Goal: Task Accomplishment & Management: Complete application form

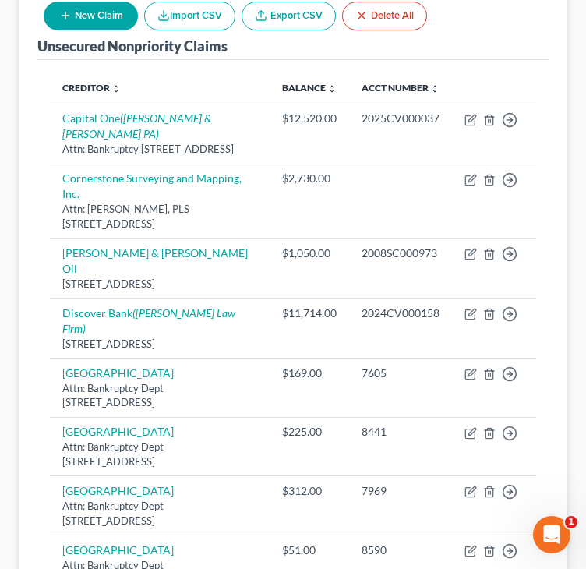
click at [546, 34] on div "Unsecured Nonpriority Claims New Claim Import CSV Export CSV Delete All" at bounding box center [293, 24] width 512 height 71
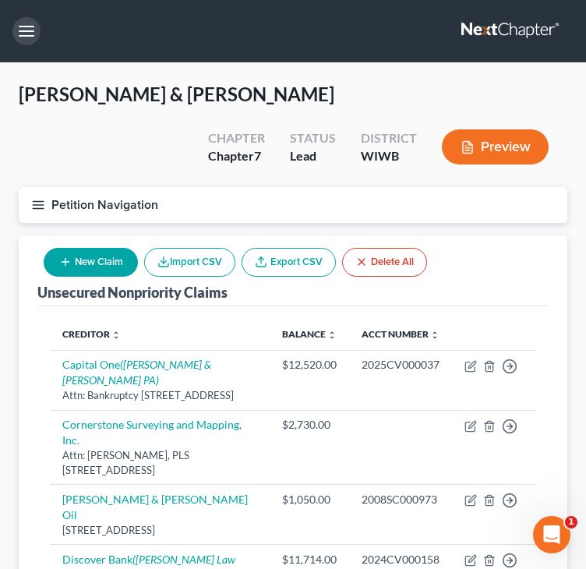
click at [24, 23] on button "button" at bounding box center [26, 31] width 28 height 28
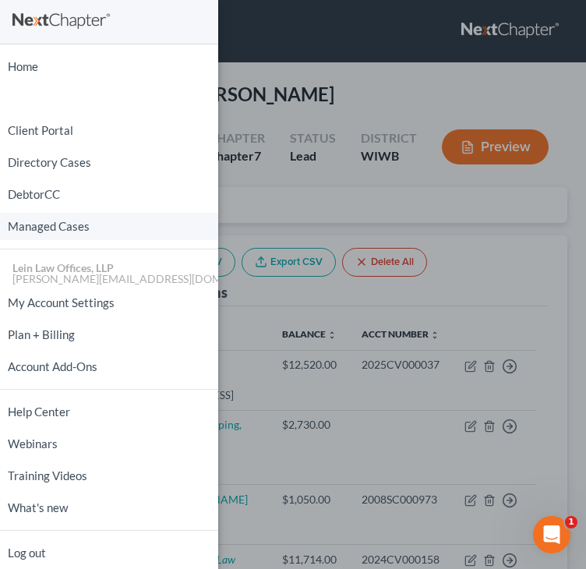
click at [30, 223] on link "Managed Cases" at bounding box center [109, 226] width 218 height 27
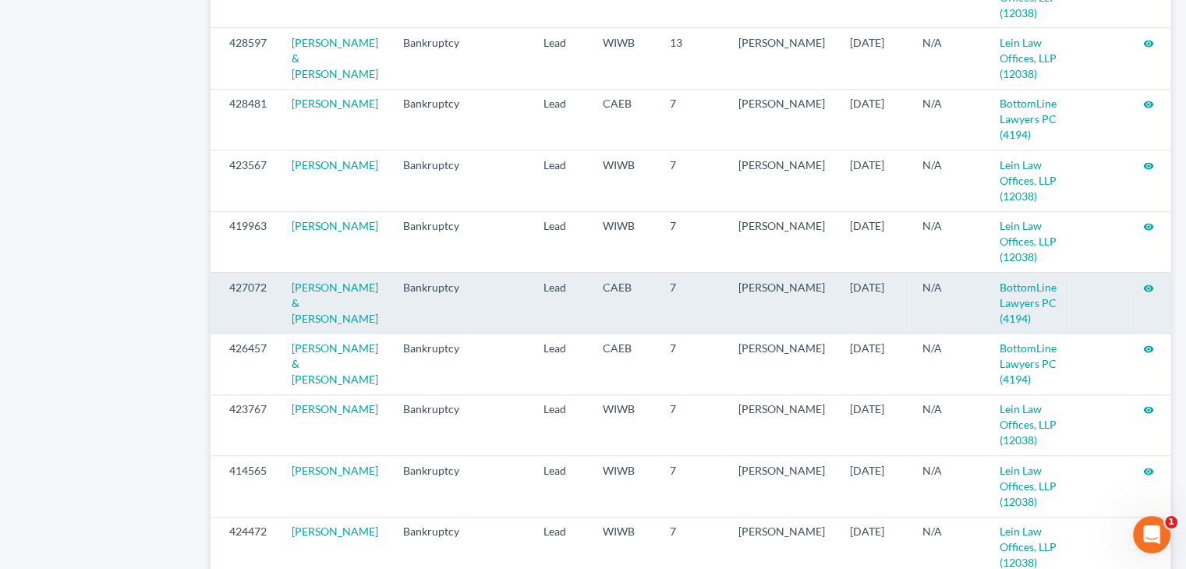
scroll to position [1329, 0]
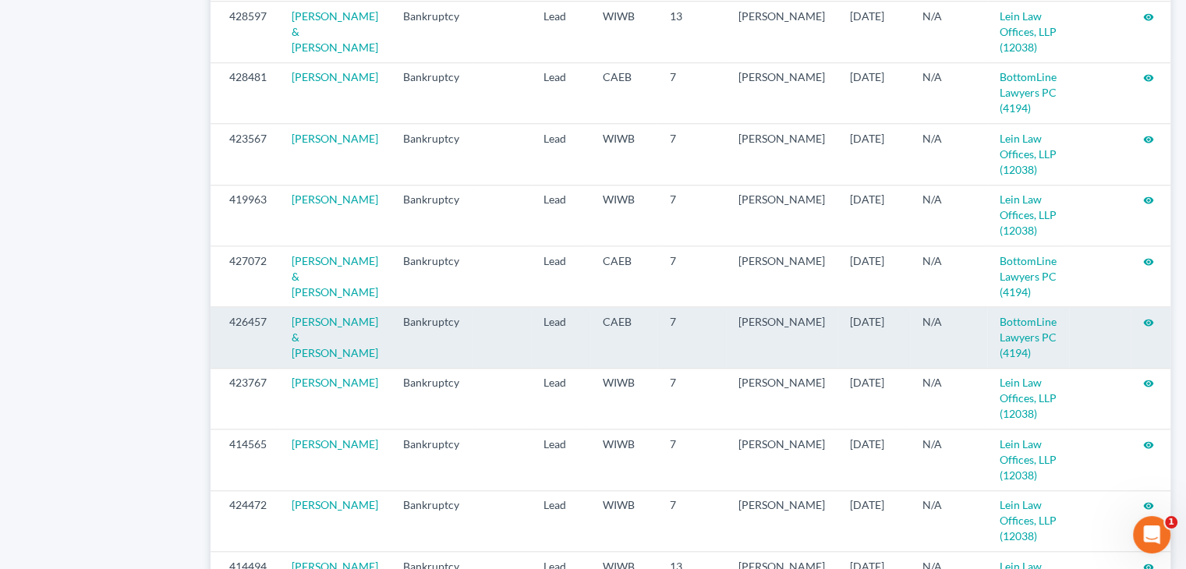
click at [586, 328] on icon "visibility" at bounding box center [1148, 322] width 11 height 11
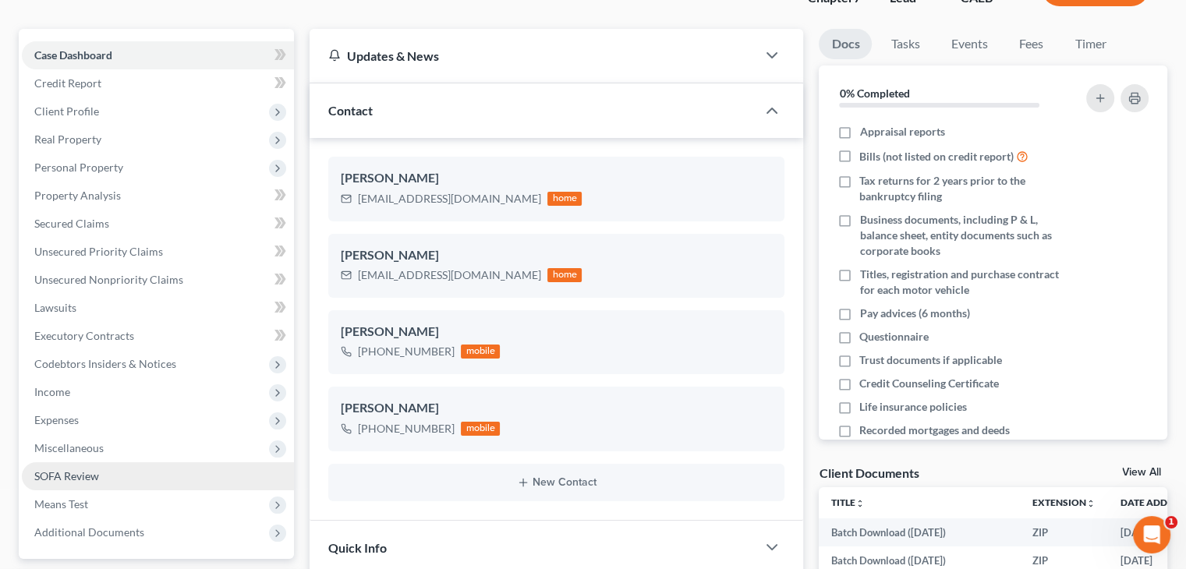
scroll to position [234, 0]
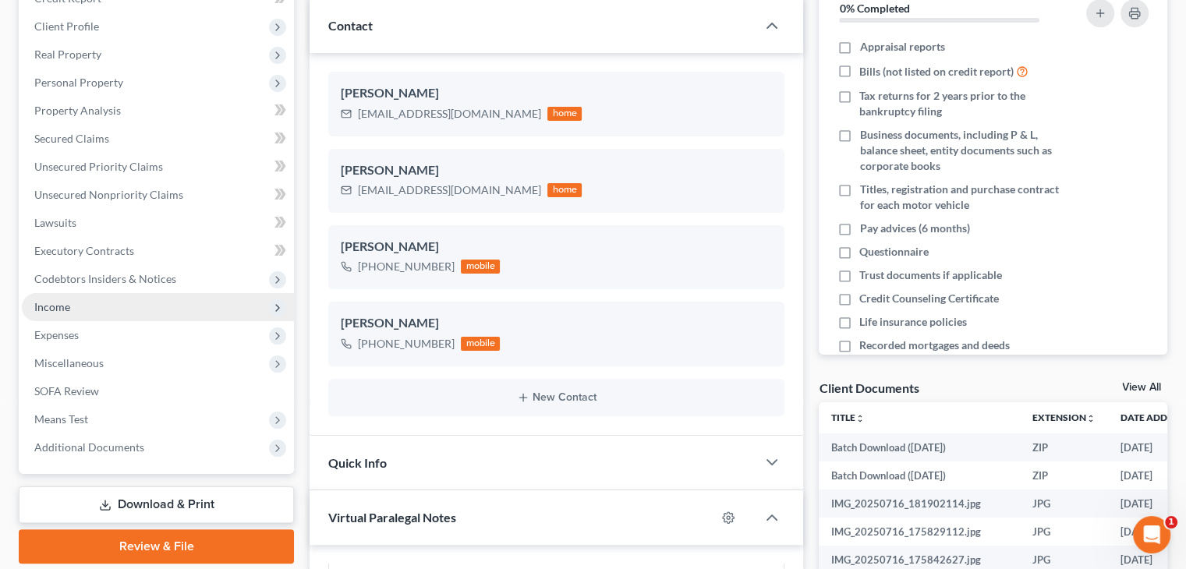
click at [56, 305] on span "Income" at bounding box center [52, 306] width 36 height 13
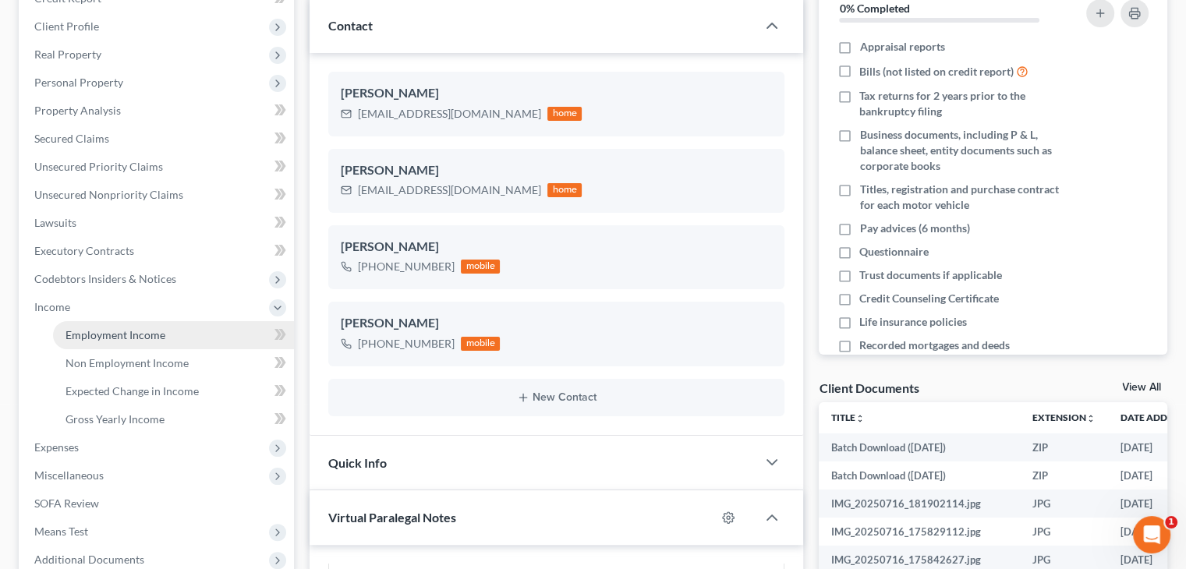
click at [170, 330] on link "Employment Income" at bounding box center [173, 335] width 241 height 28
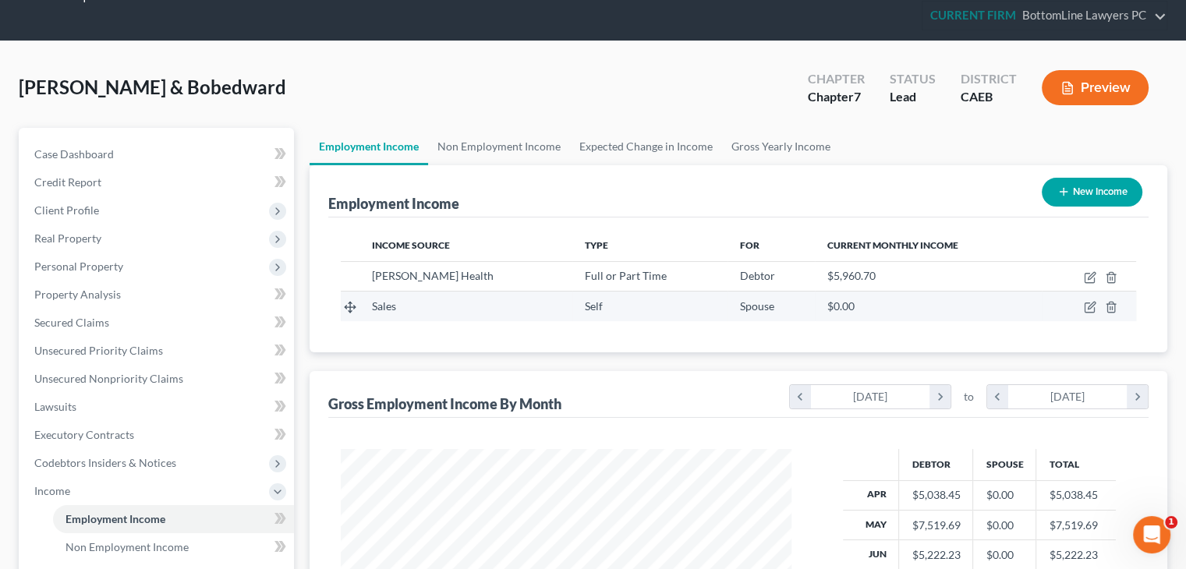
scroll to position [78, 0]
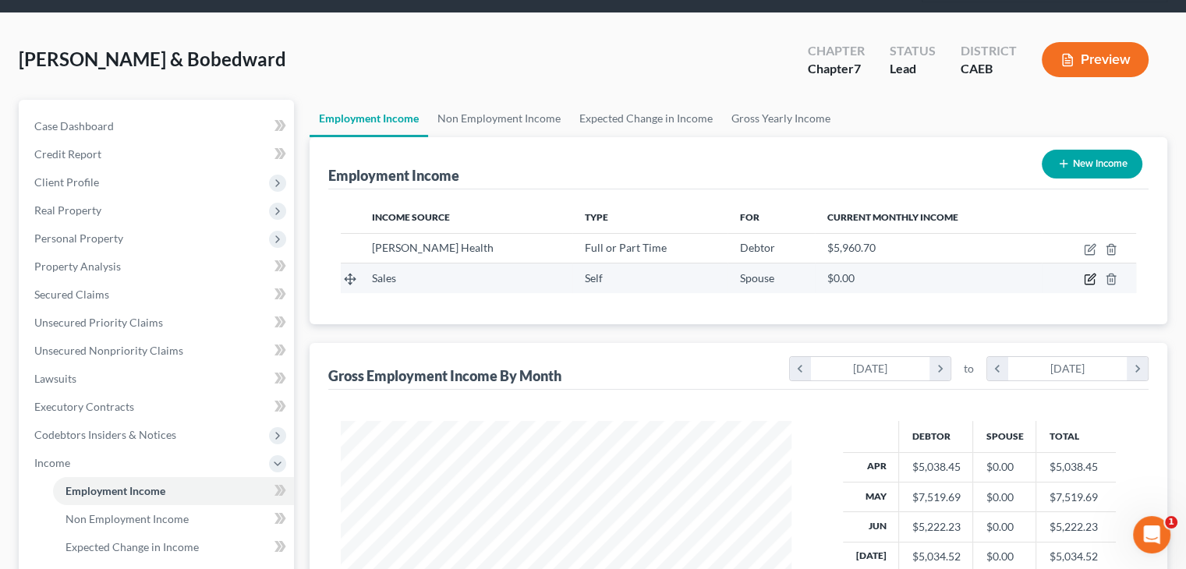
click at [1091, 273] on icon "button" at bounding box center [1090, 279] width 12 height 12
select select "1"
select select "0"
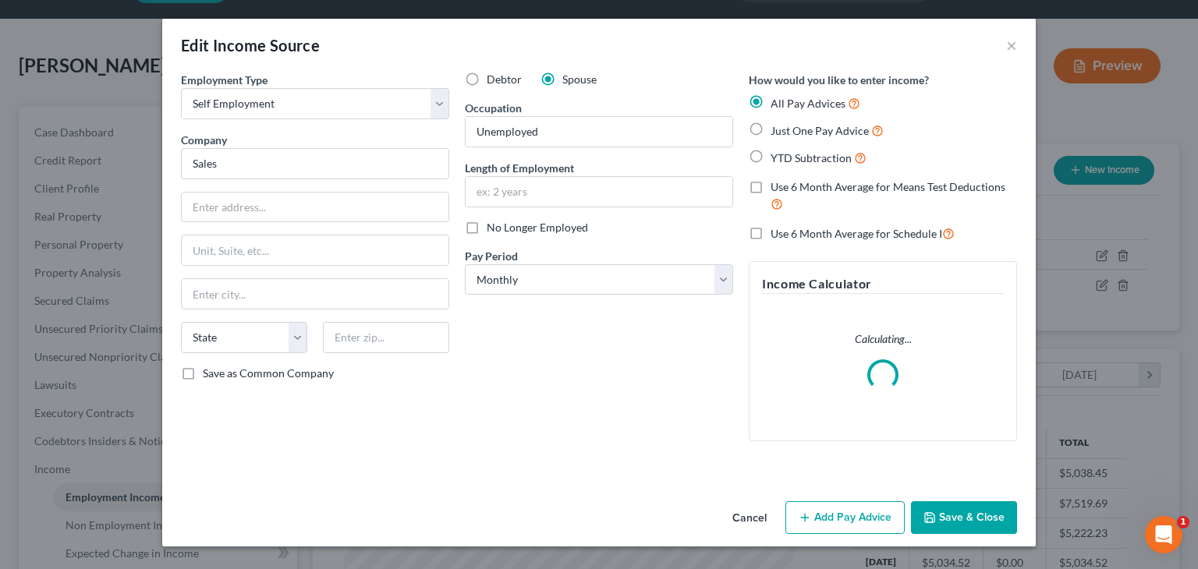
scroll to position [278, 487]
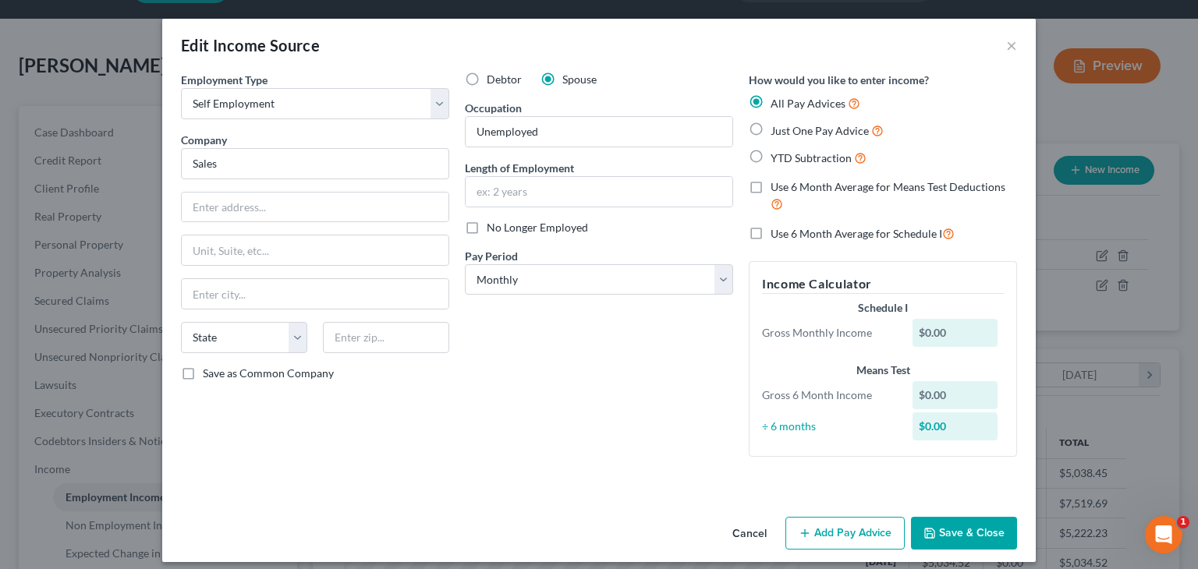
click at [758, 532] on button "Cancel" at bounding box center [749, 534] width 59 height 31
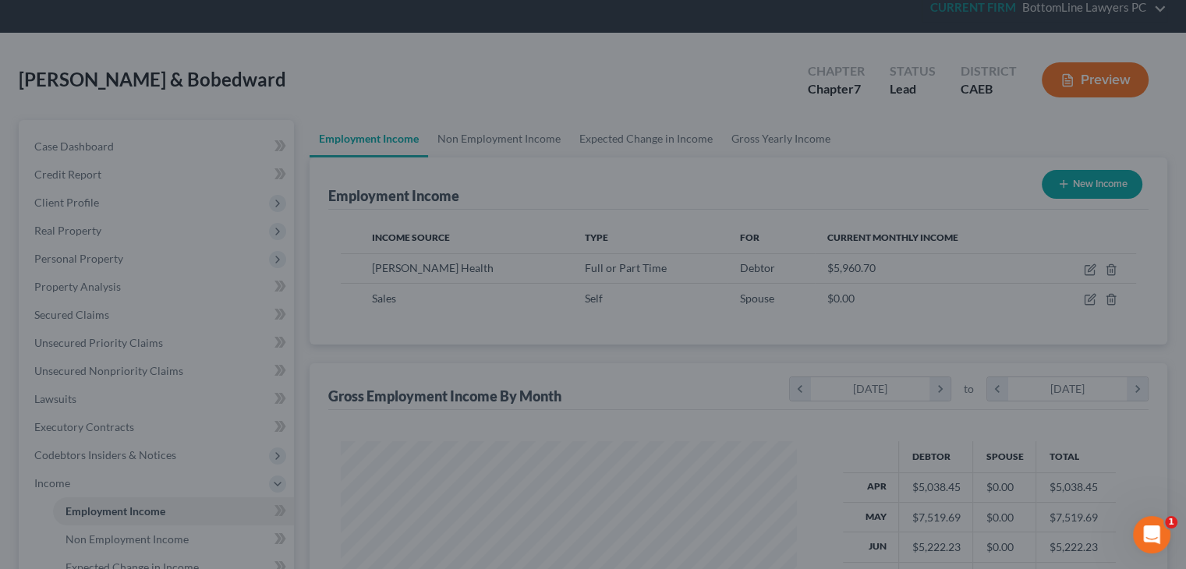
scroll to position [779576, 779372]
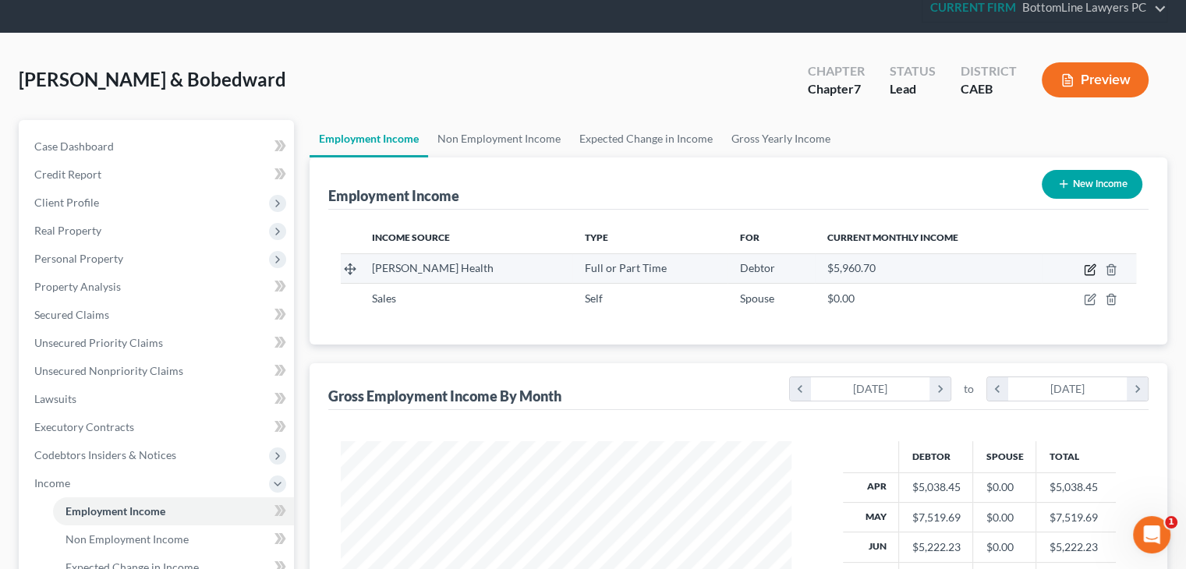
click at [1089, 269] on icon "button" at bounding box center [1090, 270] width 12 height 12
select select "0"
select select "4"
select select "2"
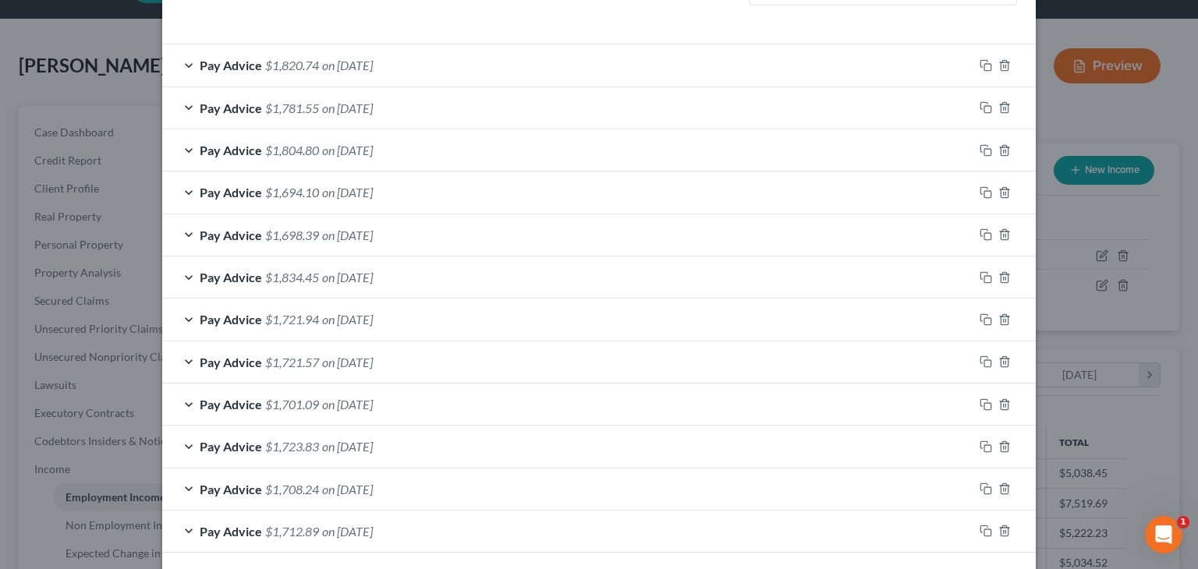
scroll to position [346, 0]
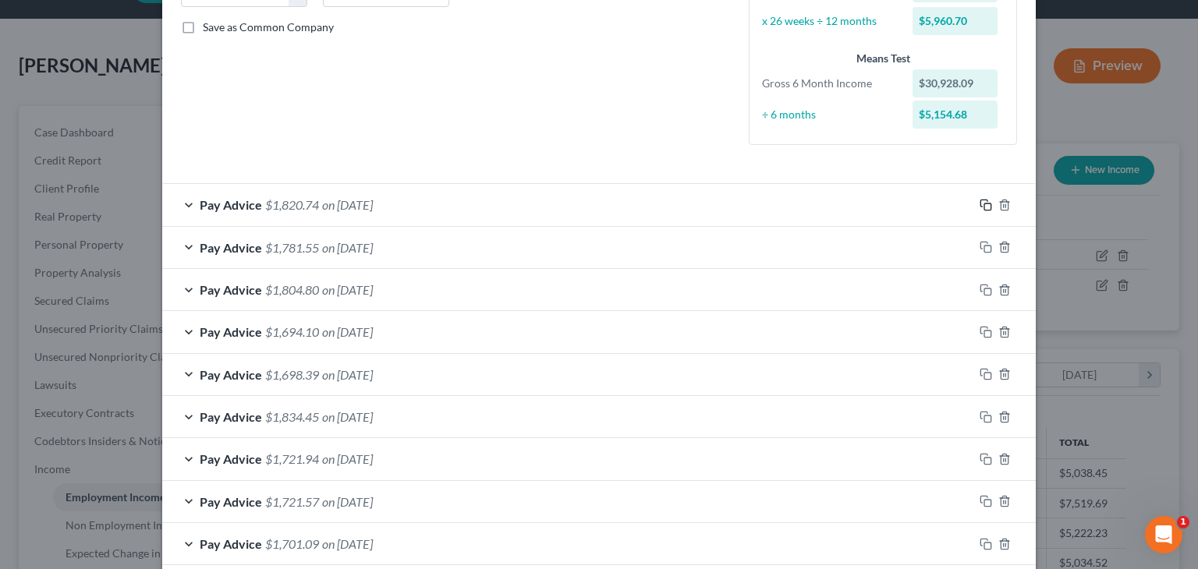
click at [980, 204] on icon "button" at bounding box center [983, 203] width 7 height 7
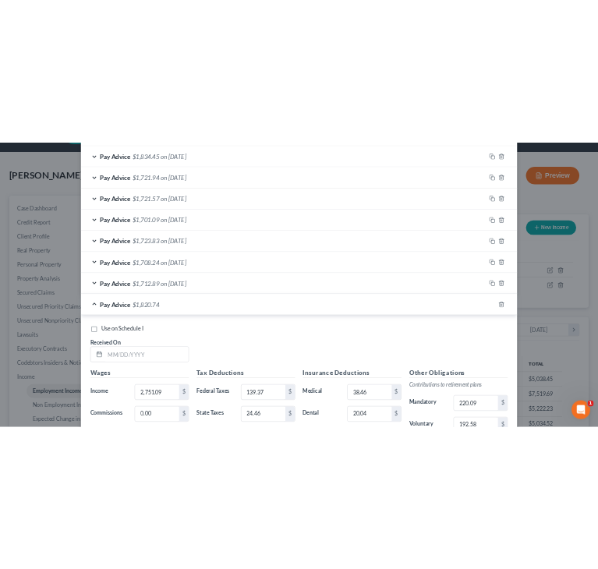
scroll to position [1038, 0]
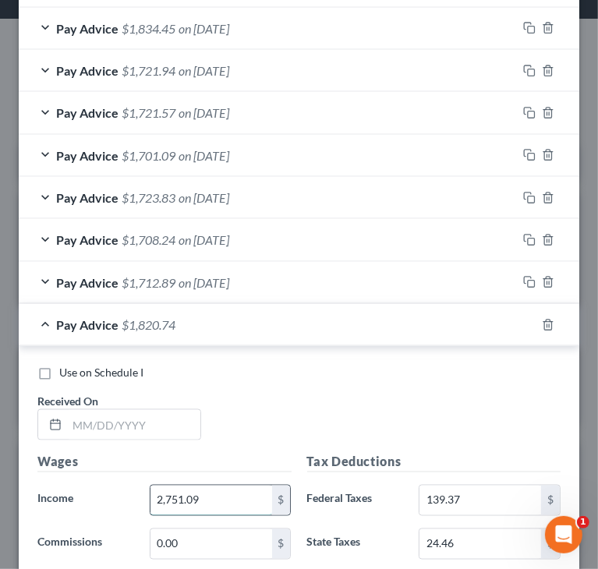
click at [253, 491] on input "2,751.09" at bounding box center [212, 501] width 122 height 30
paste input "2,697.2"
type input "2,697.29"
click at [166, 413] on input "text" at bounding box center [133, 425] width 133 height 30
paste input "09/05/2025"
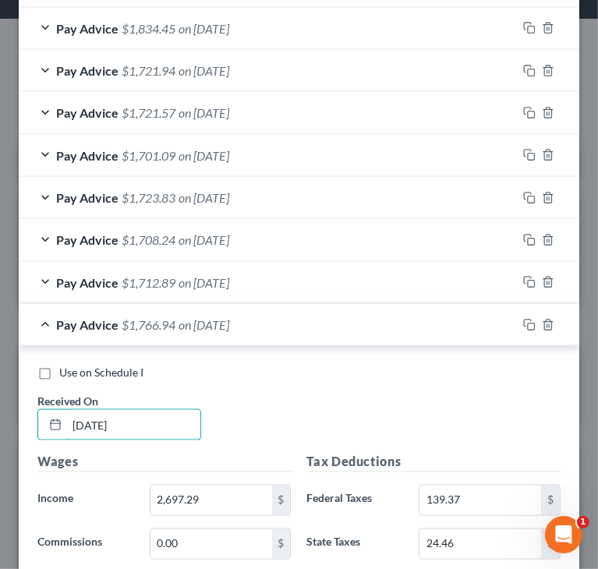
type input "09/05/2025"
click at [437, 377] on div "Use on Schedule I Received On * 09/05/2025" at bounding box center [299, 409] width 539 height 88
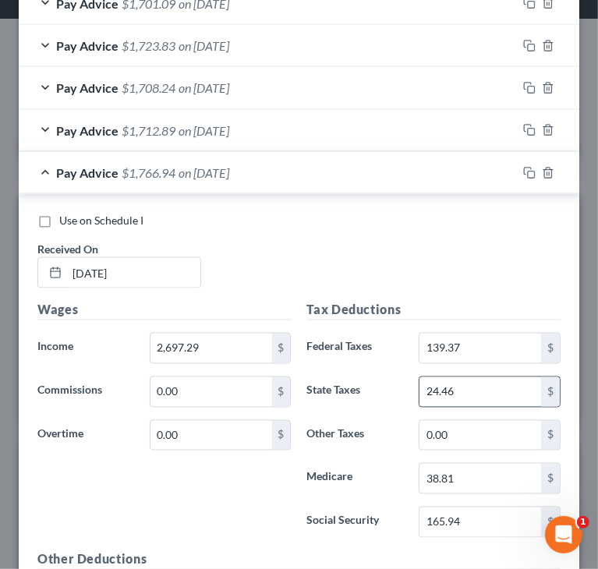
scroll to position [1194, 0]
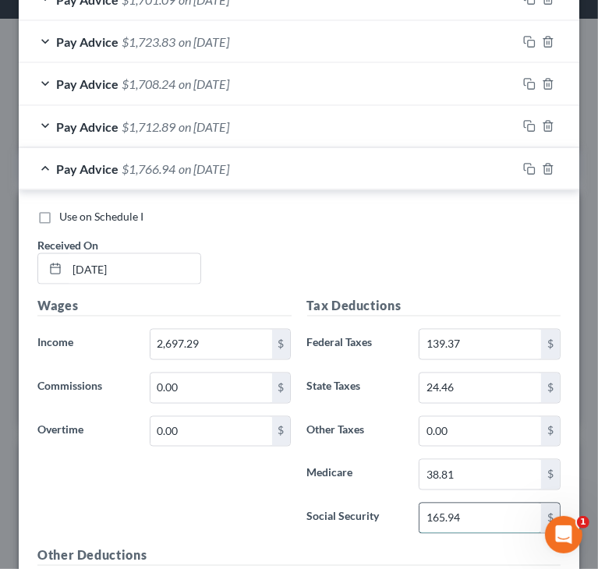
click at [466, 516] on input "165.94" at bounding box center [481, 519] width 122 height 30
paste input "2.60"
type input "162.60"
click at [498, 472] on input "38.81" at bounding box center [481, 475] width 122 height 30
paste input "02"
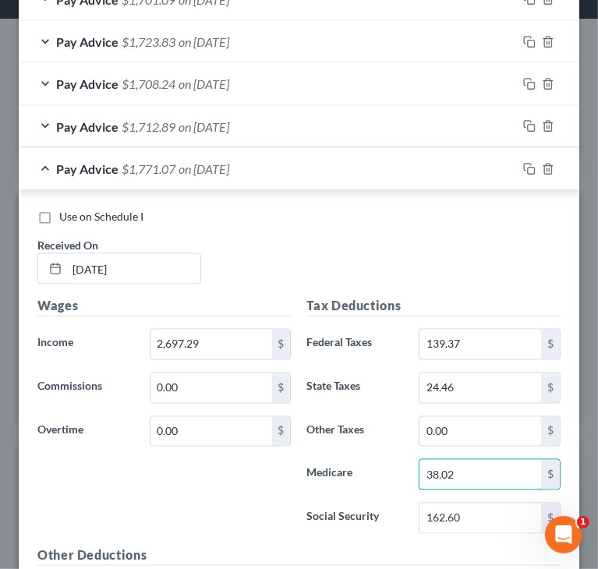
type input "38.02"
click at [508, 345] on input "139.37" at bounding box center [481, 345] width 122 height 30
paste input "3.43"
type input "133.43"
click at [493, 398] on div "Tax Deductions Federal Taxes 133.43 $ State Taxes 24.46 $ Other Taxes 0.00 $ Me…" at bounding box center [434, 422] width 270 height 250
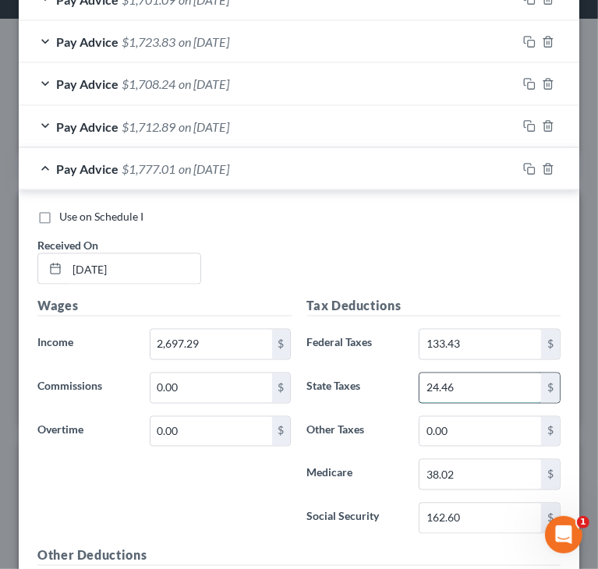
click at [490, 382] on input "24.46" at bounding box center [481, 389] width 122 height 30
paste input "2.28"
type input "22.28"
click at [274, 471] on div "Wages Income * 2,697.29 $ Commissions 0.00 $ Overtime 0.00 $" at bounding box center [165, 422] width 270 height 250
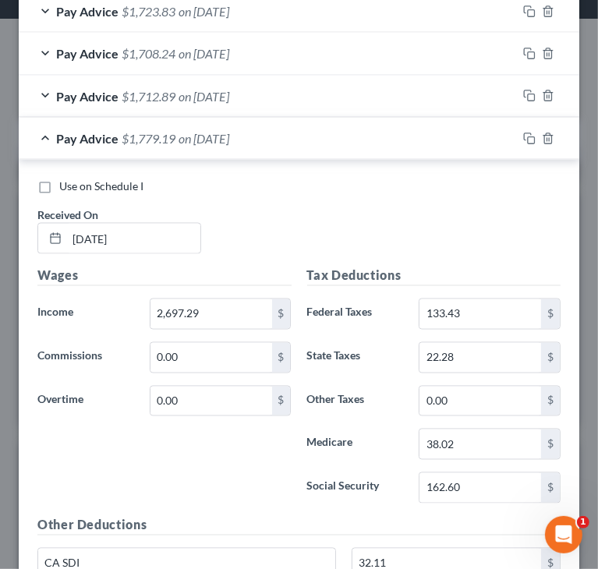
scroll to position [1272, 0]
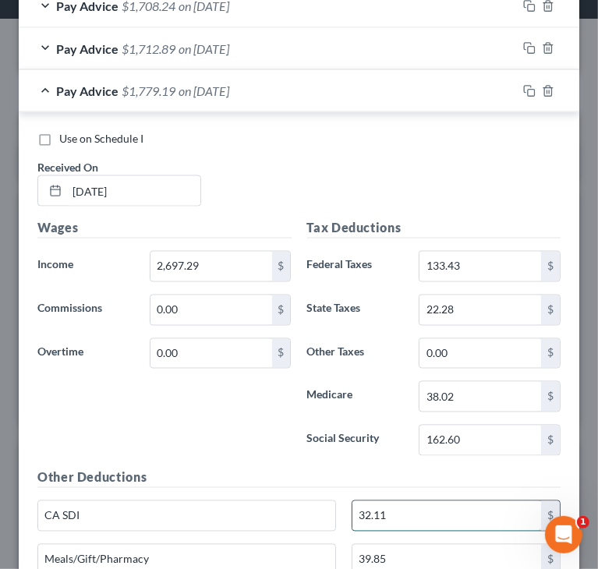
click at [475, 504] on input "32.11" at bounding box center [446, 516] width 189 height 30
paste input "1.47"
type input "31.47"
click at [287, 406] on div "Wages Income * 2,697.29 $ Commissions 0.00 $ Overtime 0.00 $" at bounding box center [165, 344] width 270 height 250
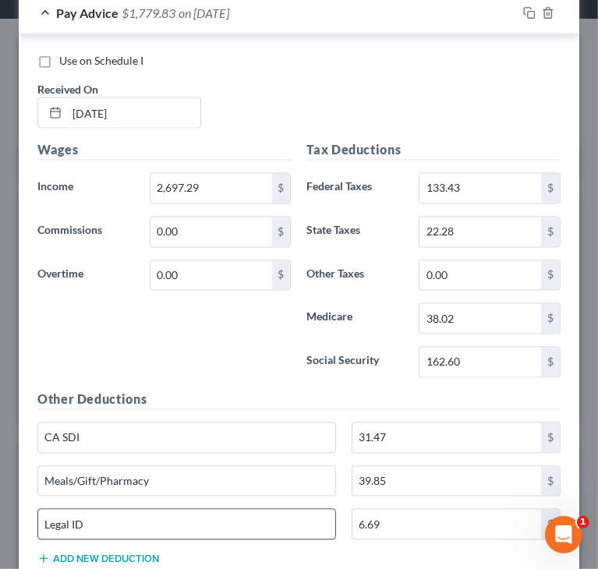
scroll to position [1428, 0]
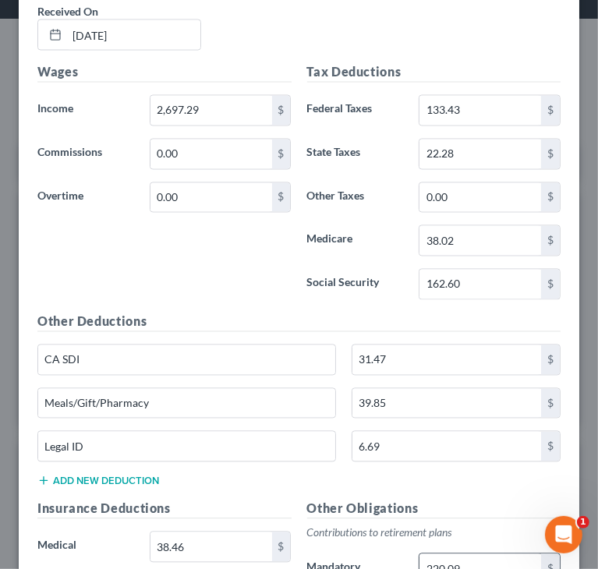
click at [512, 554] on input "220.09" at bounding box center [481, 569] width 122 height 30
paste input "15.7"
type input "215.79"
click at [477, 490] on div "Other Deductions CA SDI 31.47 $ Meals/Gift/Pharmacy 39.85 $ Legal ID 6.69 $ Add…" at bounding box center [299, 406] width 539 height 187
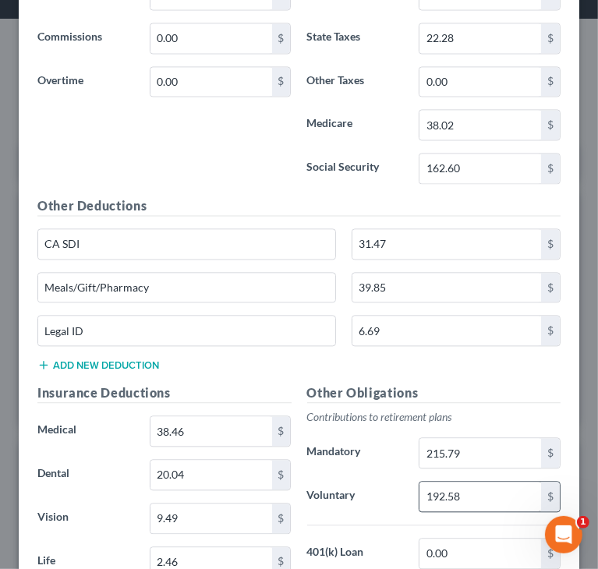
scroll to position [1584, 0]
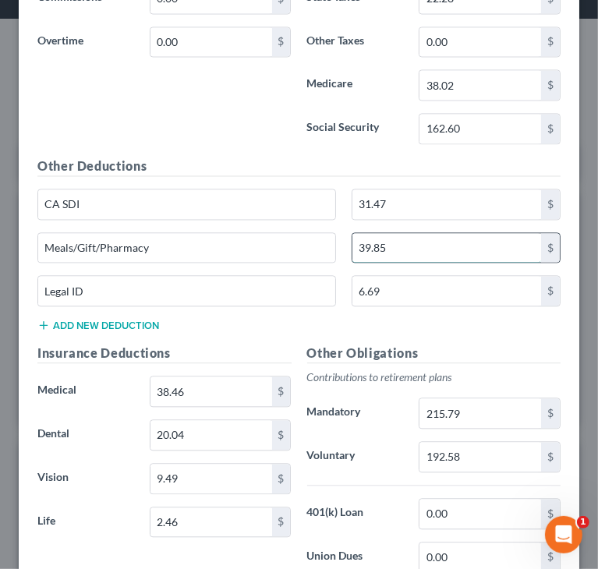
click at [419, 238] on input "39.85" at bounding box center [446, 248] width 189 height 30
paste input "23.87"
type input "23.87"
click at [480, 326] on div "Other Deductions CA SDI 31.47 $ Meals/Gift/Pharmacy 23.87 $ Legal ID 6.69 $ Add…" at bounding box center [299, 250] width 539 height 187
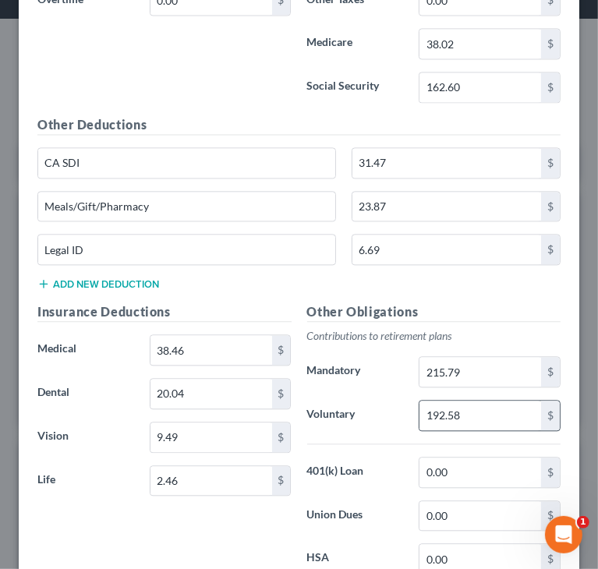
scroll to position [1662, 0]
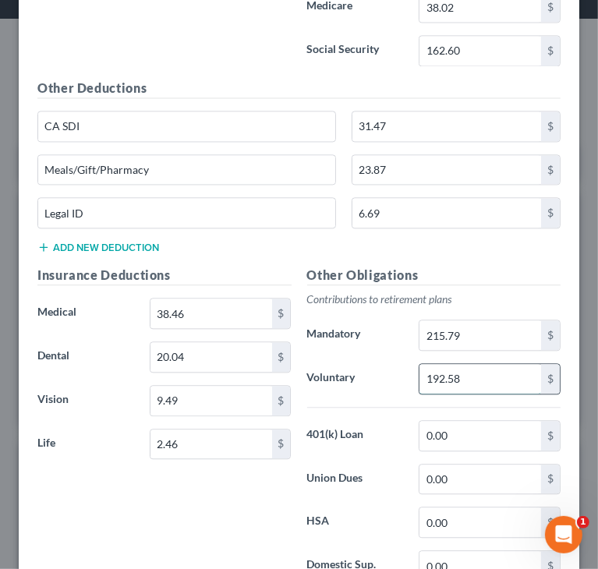
click at [499, 372] on input "192.58" at bounding box center [481, 379] width 122 height 30
paste input "88.82"
type input "188.82"
drag, startPoint x: 159, startPoint y: 480, endPoint x: 168, endPoint y: 478, distance: 9.6
click at [160, 480] on div "Insurance Deductions Medical 38.46 $ Dental 20.04 $ Vision 9.49 $ Life 2.46 $" at bounding box center [165, 430] width 270 height 328
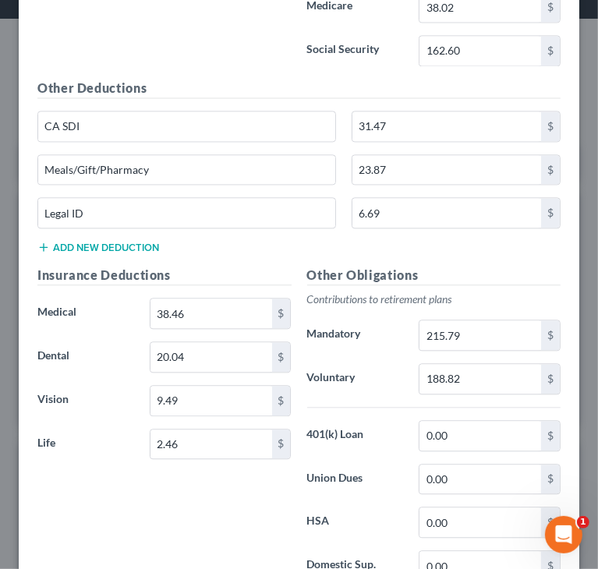
click at [228, 506] on div "Insurance Deductions Medical 38.46 $ Dental 20.04 $ Vision 9.49 $ Life 2.46 $" at bounding box center [165, 430] width 270 height 328
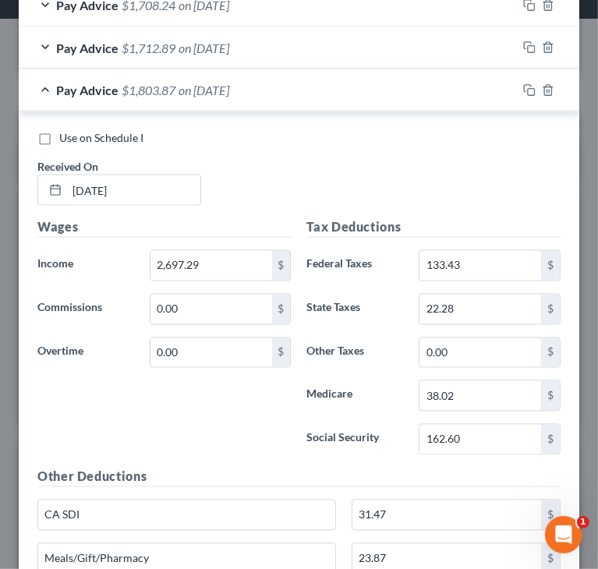
scroll to position [1272, 0]
click at [49, 88] on div "Pay Advice $1,803.87 on 09/05/2025" at bounding box center [268, 90] width 498 height 41
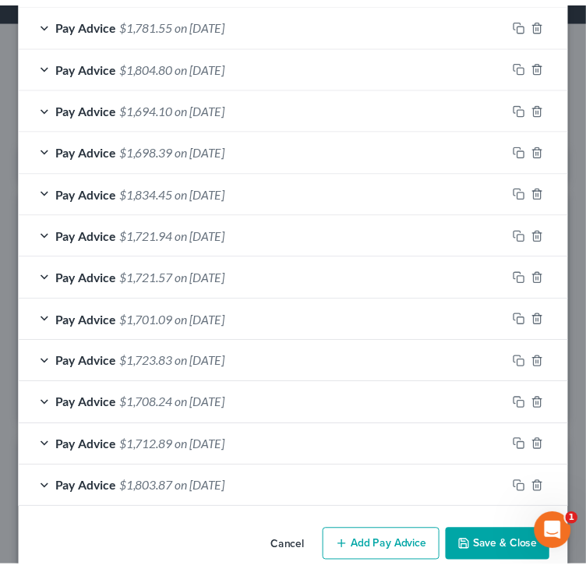
scroll to position [896, 0]
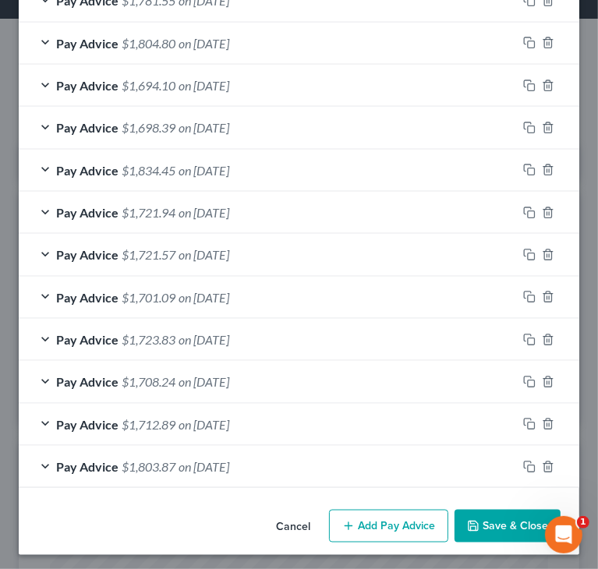
click at [474, 527] on button "Save & Close" at bounding box center [508, 526] width 106 height 33
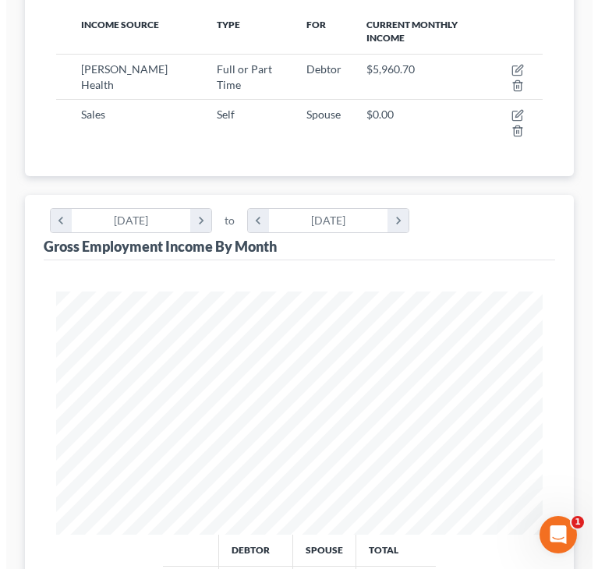
scroll to position [278, 0]
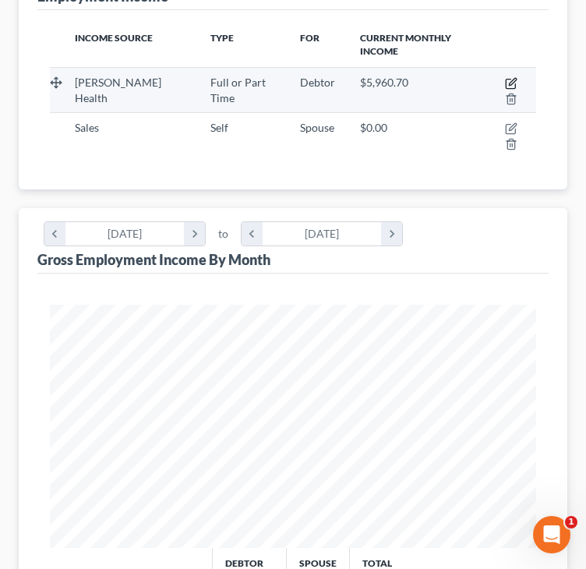
click at [512, 80] on icon "button" at bounding box center [512, 81] width 7 height 7
select select "0"
select select "4"
select select "2"
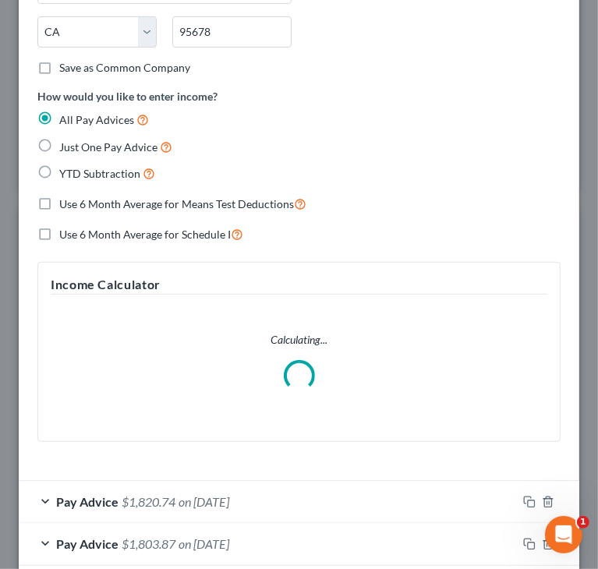
scroll to position [546, 0]
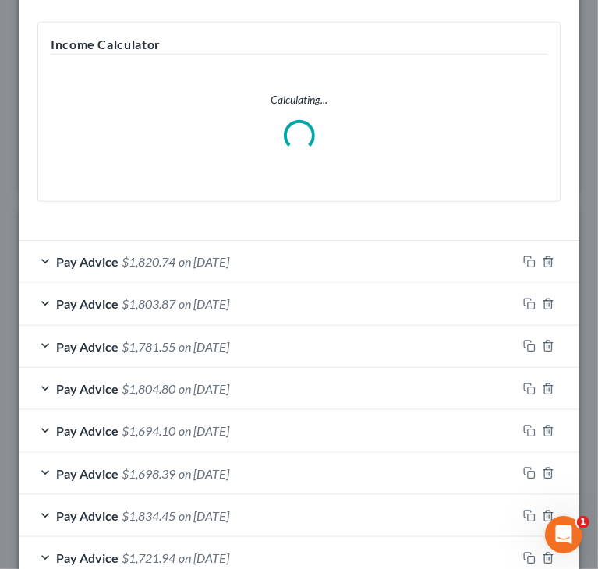
click at [136, 241] on div "Pay Advice $1,820.74 on 09/19/2025" at bounding box center [268, 261] width 498 height 41
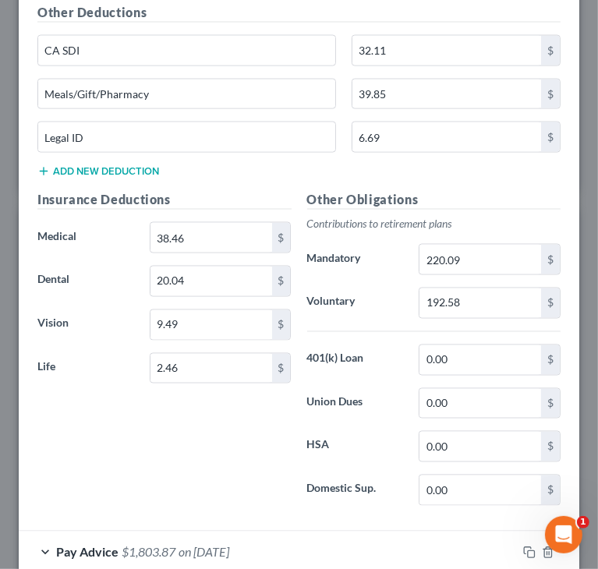
scroll to position [1139, 0]
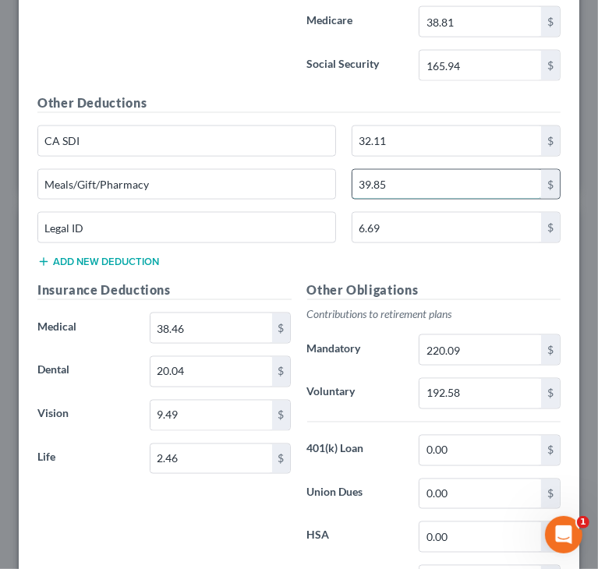
click at [402, 180] on input "39.85" at bounding box center [446, 185] width 189 height 30
click at [445, 266] on div "Other Deductions CA SDI 32.11 $ Meals/Gift/Pharmacy $ Legal ID 6.69 $ Add new d…" at bounding box center [299, 187] width 539 height 187
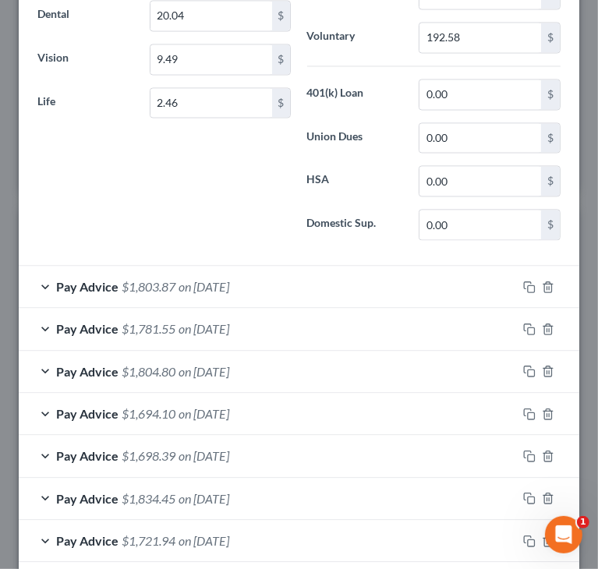
scroll to position [1529, 0]
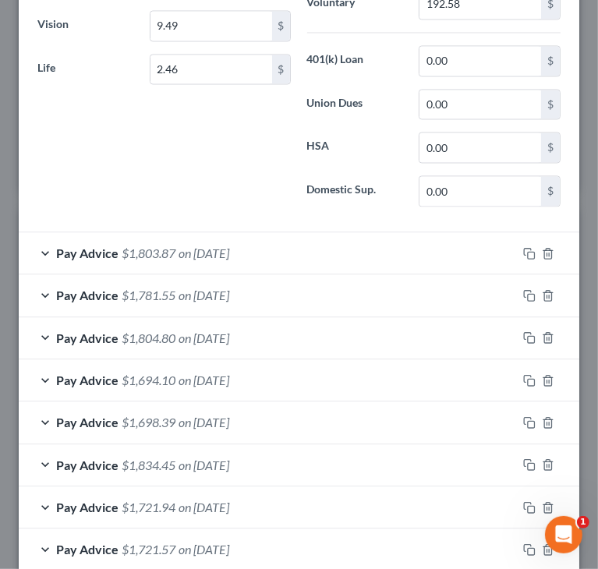
click at [223, 246] on span "on 09/05/2025" at bounding box center [204, 253] width 51 height 15
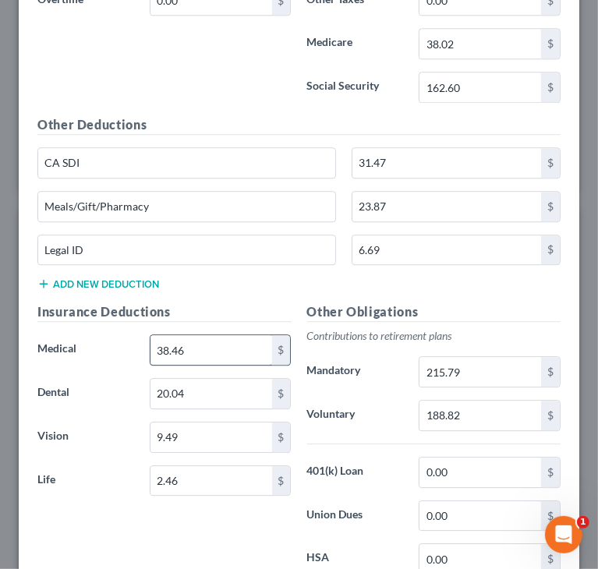
scroll to position [2074, 0]
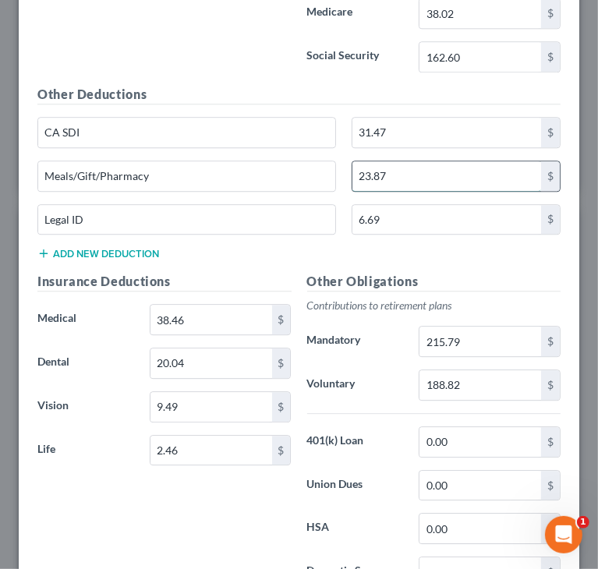
click at [401, 165] on input "23.87" at bounding box center [446, 176] width 189 height 30
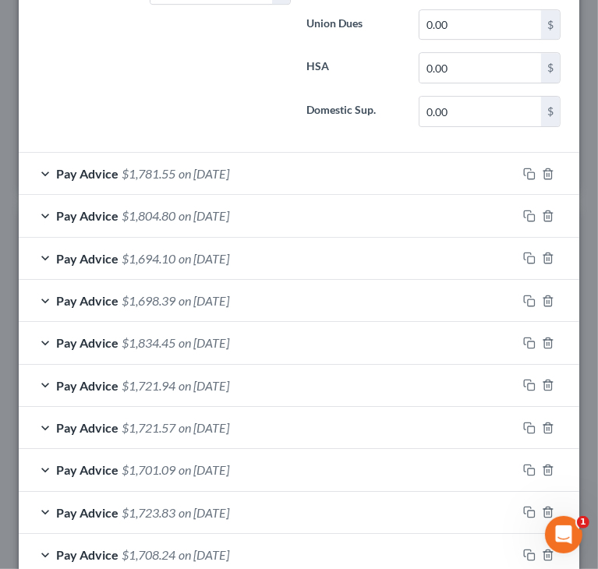
scroll to position [2542, 0]
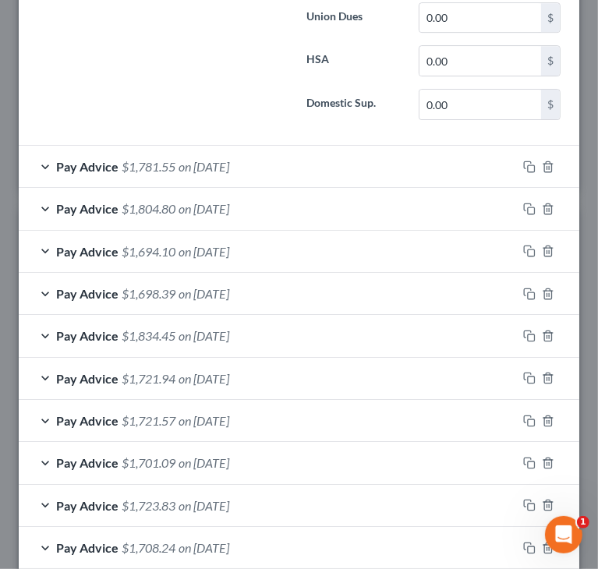
click at [250, 146] on div "Pay Advice $1,781.55 on 08/22/2025" at bounding box center [268, 166] width 498 height 41
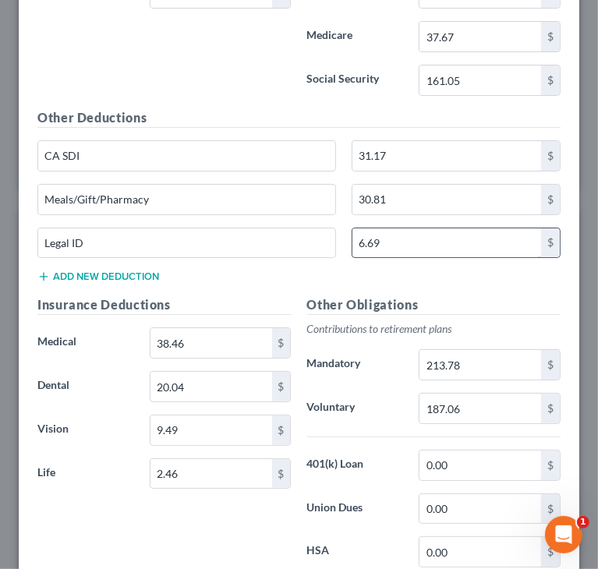
scroll to position [3010, 0]
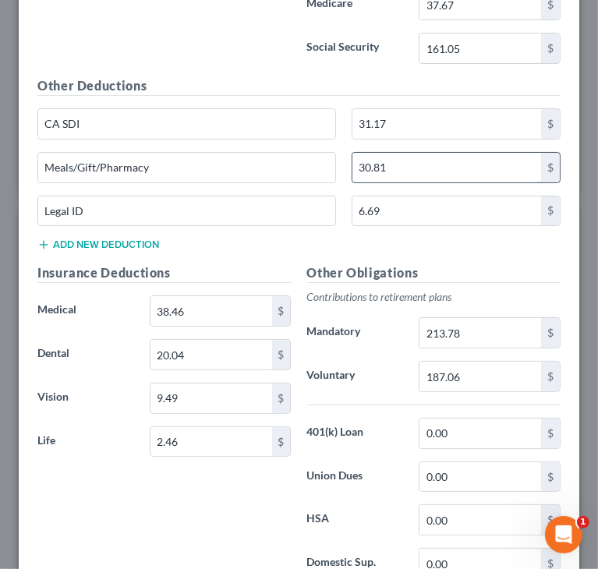
click at [427, 153] on input "30.81" at bounding box center [446, 168] width 189 height 30
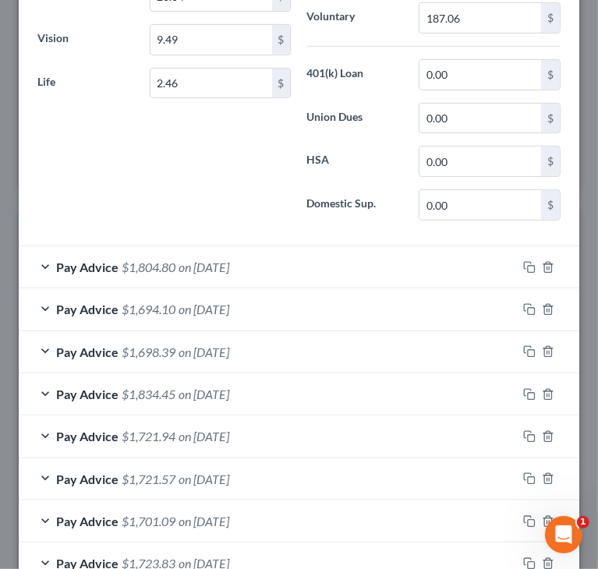
scroll to position [3400, 0]
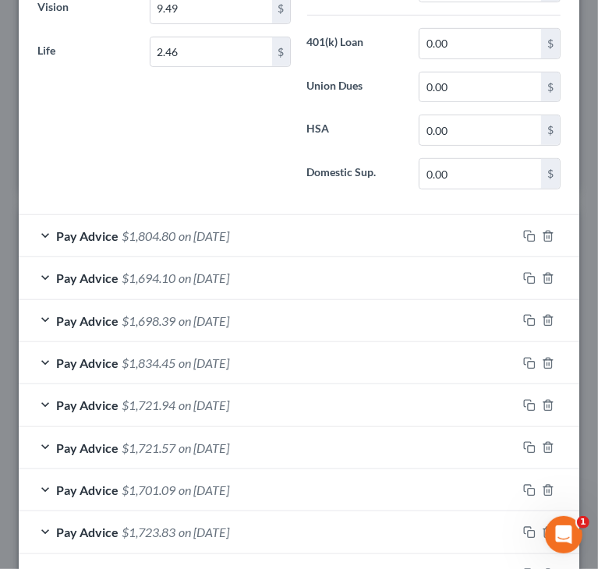
click at [229, 228] on span "on 08/08/2025" at bounding box center [204, 235] width 51 height 15
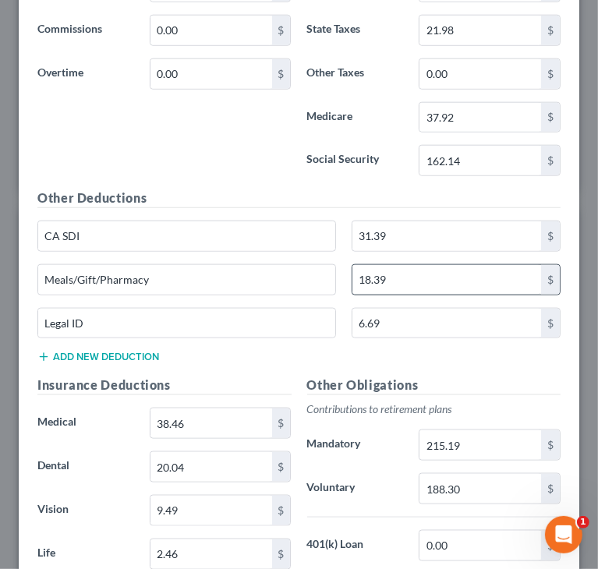
scroll to position [3868, 0]
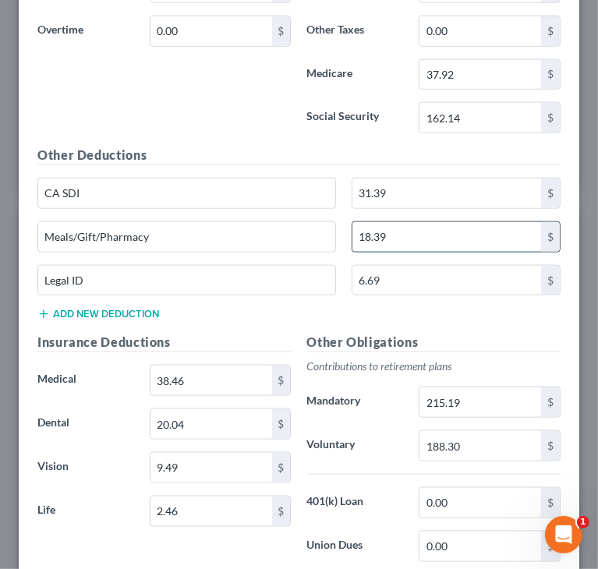
click at [427, 222] on input "18.39" at bounding box center [446, 237] width 189 height 30
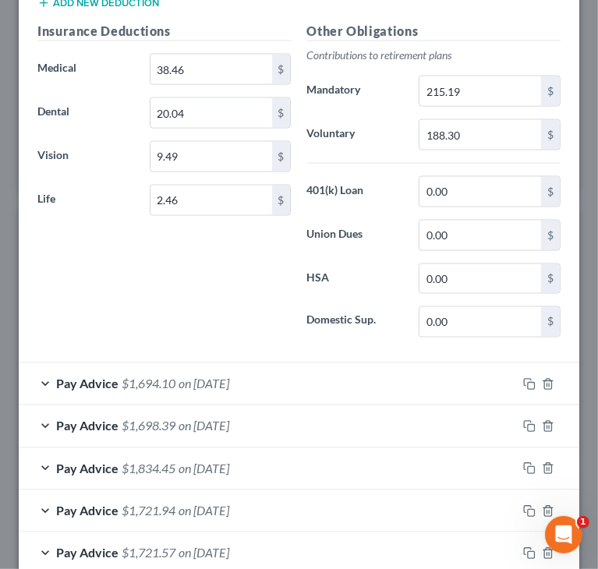
scroll to position [4180, 0]
click at [224, 376] on span "on 07/25/2025" at bounding box center [204, 383] width 51 height 15
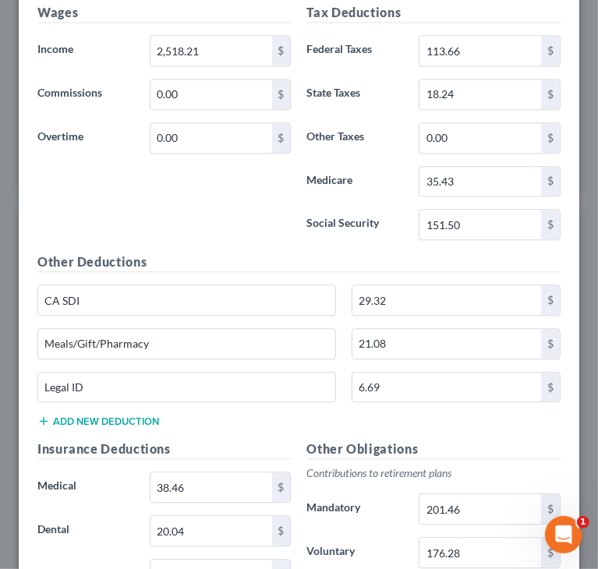
scroll to position [4726, 0]
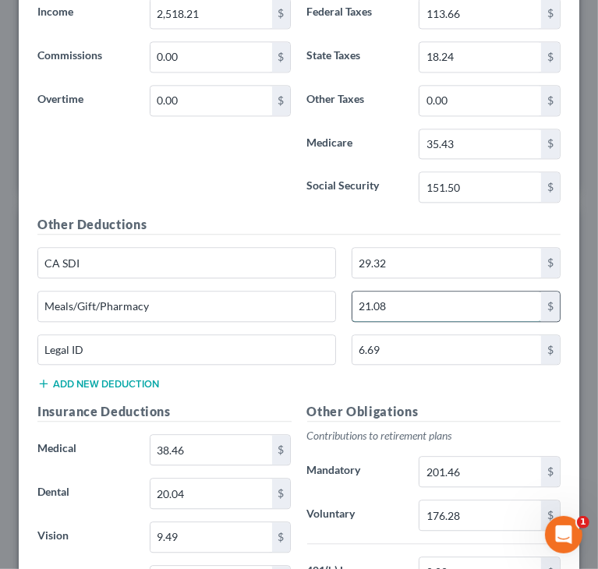
click at [396, 292] on input "21.08" at bounding box center [446, 307] width 189 height 30
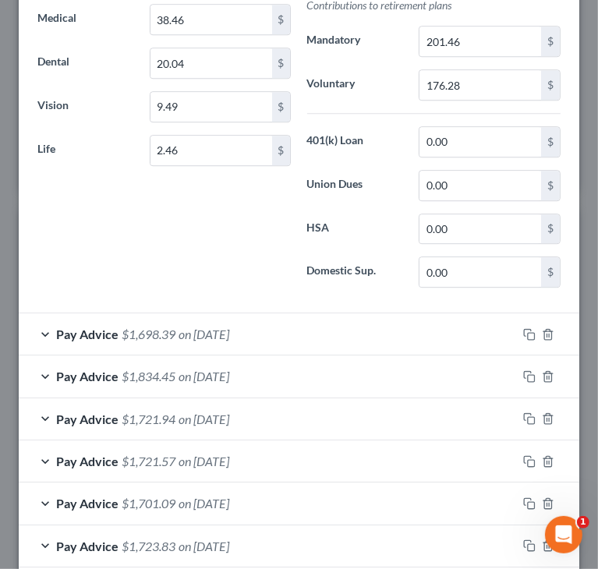
scroll to position [5194, 0]
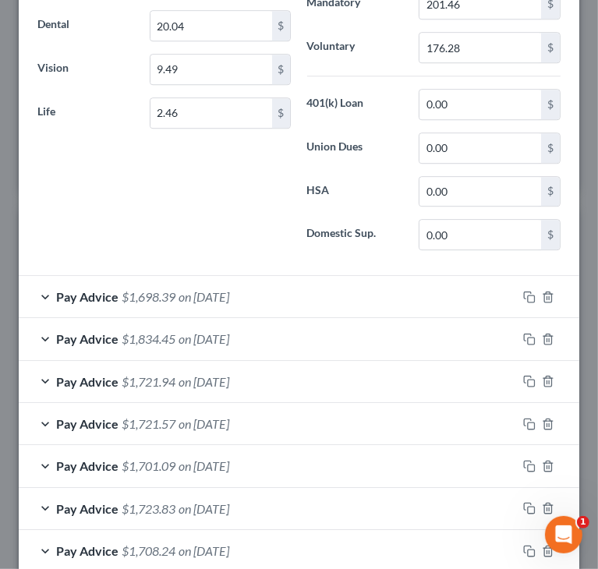
click at [198, 289] on span "on 07/11/2025" at bounding box center [204, 296] width 51 height 15
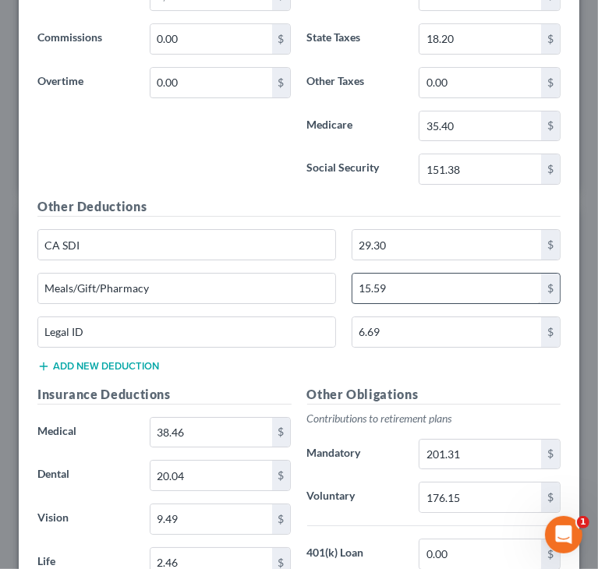
scroll to position [5662, 0]
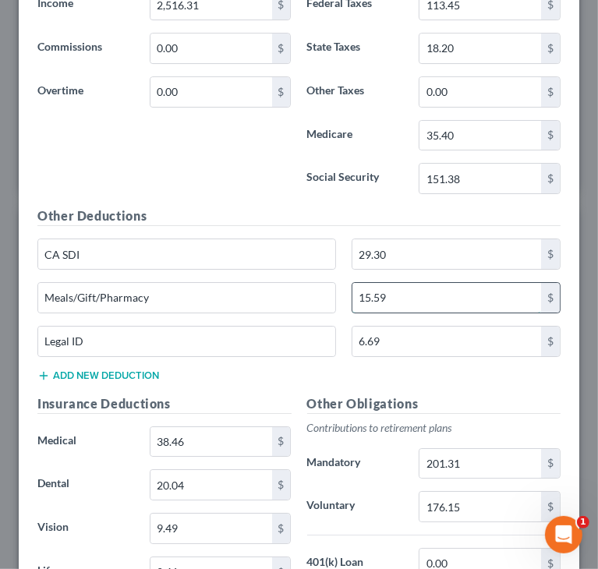
click at [395, 283] on input "15.59" at bounding box center [446, 298] width 189 height 30
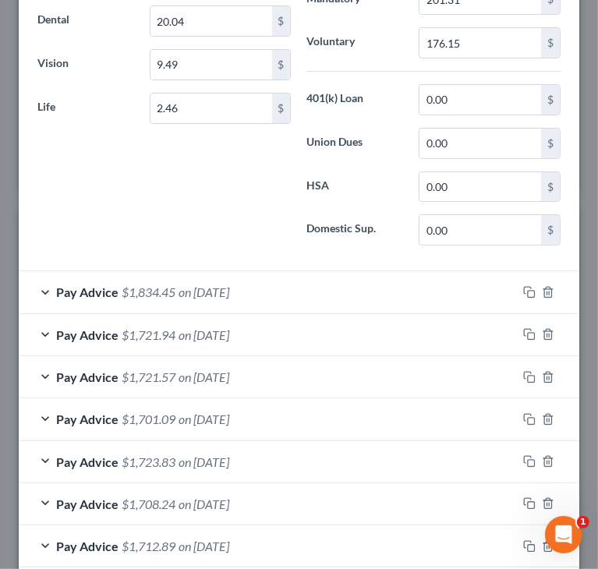
scroll to position [6130, 0]
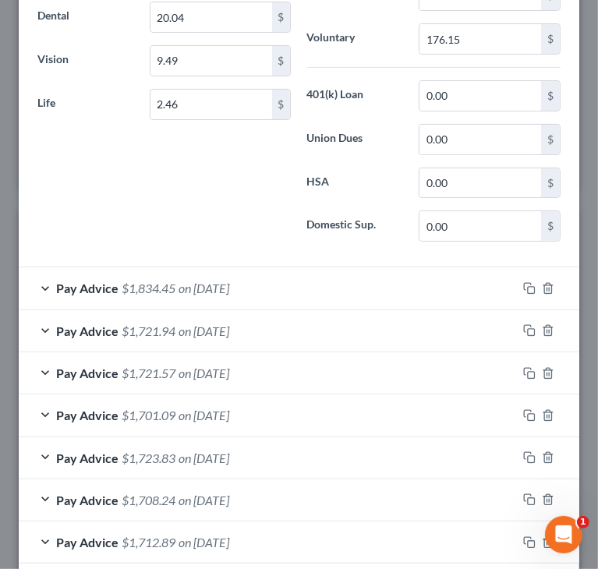
click at [227, 281] on span "on 06/27/2025" at bounding box center [204, 288] width 51 height 15
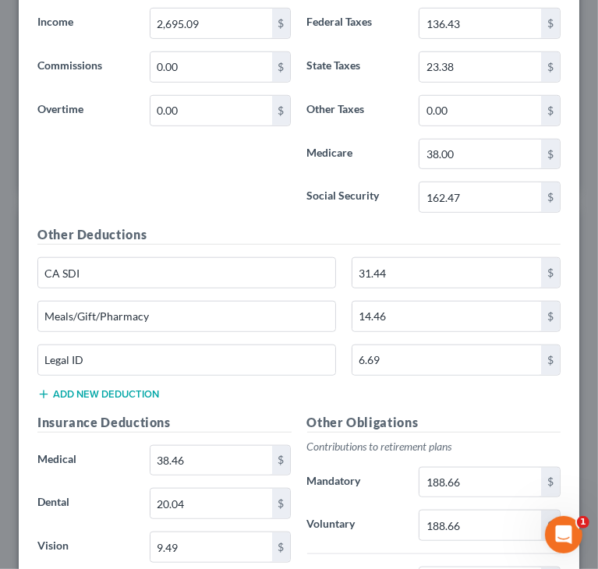
scroll to position [6598, 0]
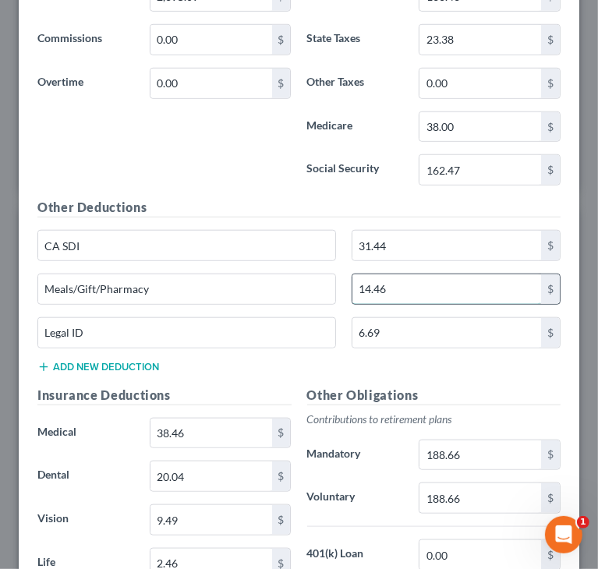
click at [406, 275] on input "14.46" at bounding box center [446, 290] width 189 height 30
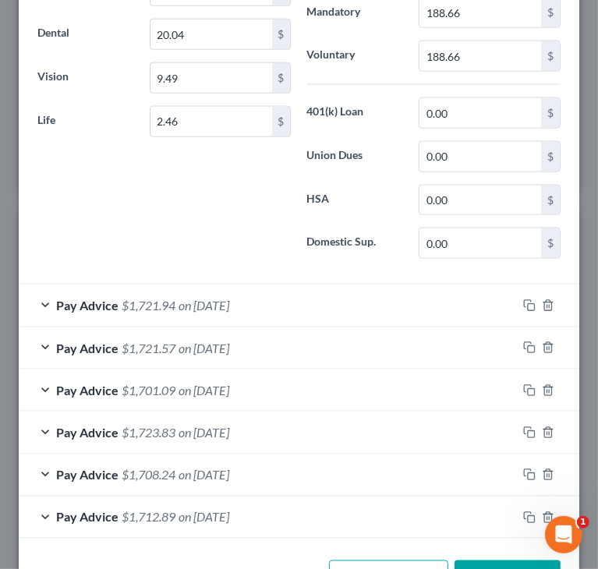
scroll to position [7054, 0]
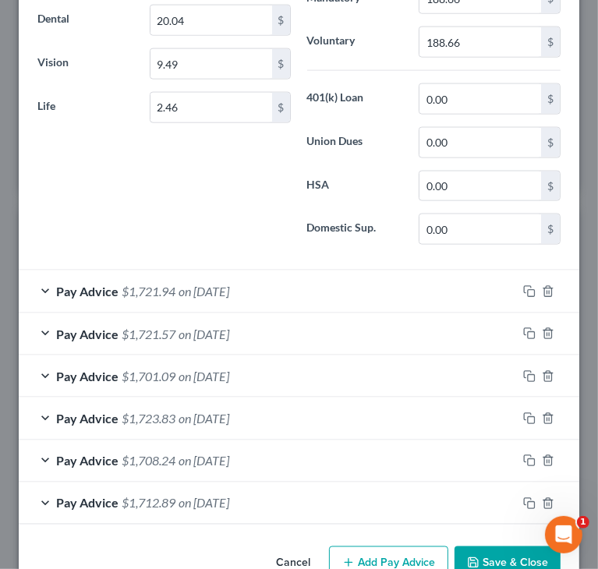
click at [207, 284] on span "on 06/13/2025" at bounding box center [204, 291] width 51 height 15
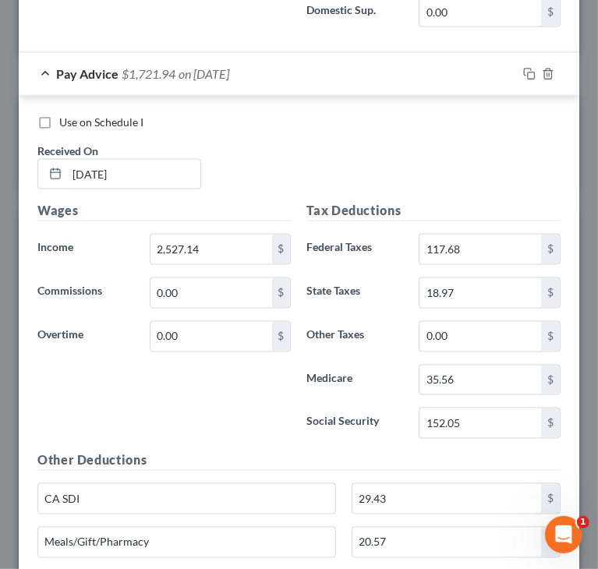
scroll to position [7288, 0]
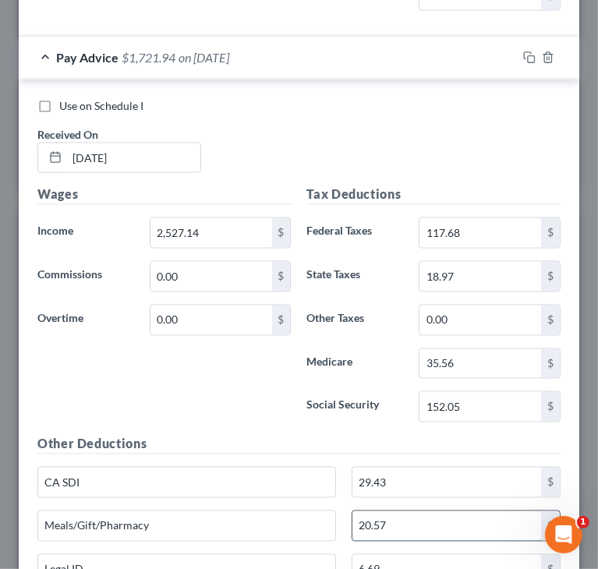
click at [387, 512] on input "20.57" at bounding box center [446, 527] width 189 height 30
click at [197, 300] on div "Wages Income * 2,527.14 $ Commissions 0.00 $ Overtime 0.00 $" at bounding box center [165, 311] width 270 height 250
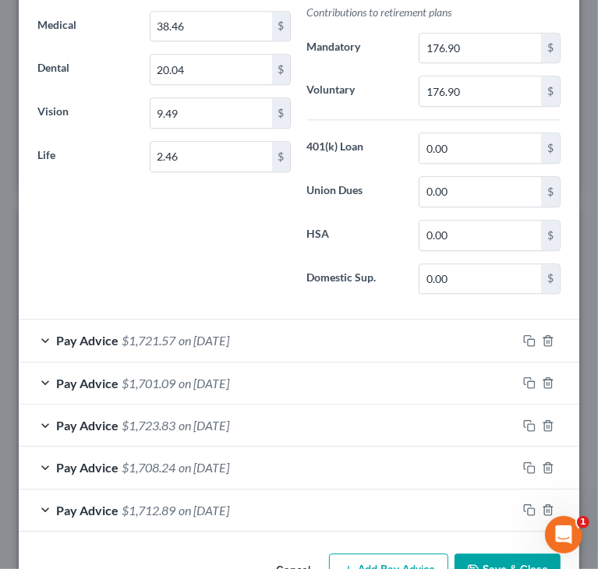
scroll to position [7933, 0]
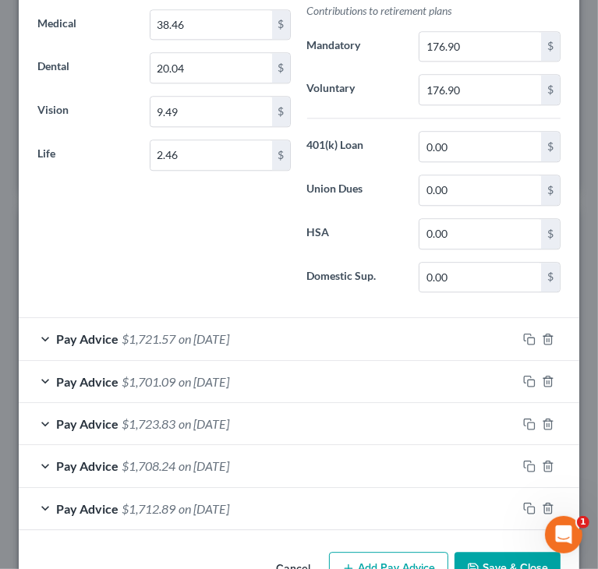
click at [229, 331] on span "on 05/30/2025" at bounding box center [204, 338] width 51 height 15
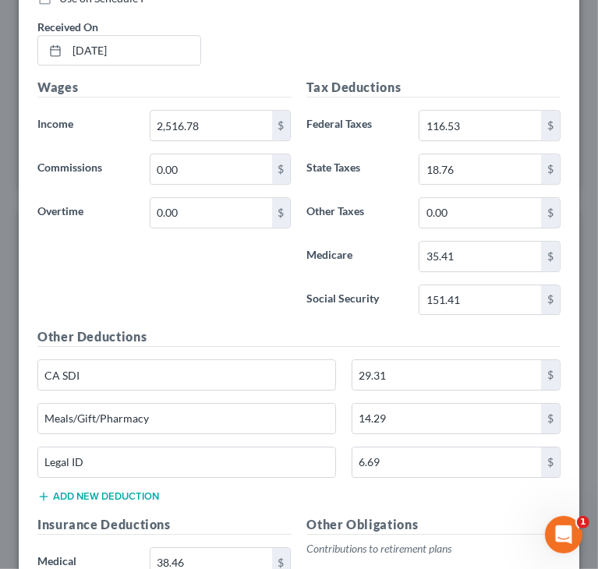
scroll to position [8323, 0]
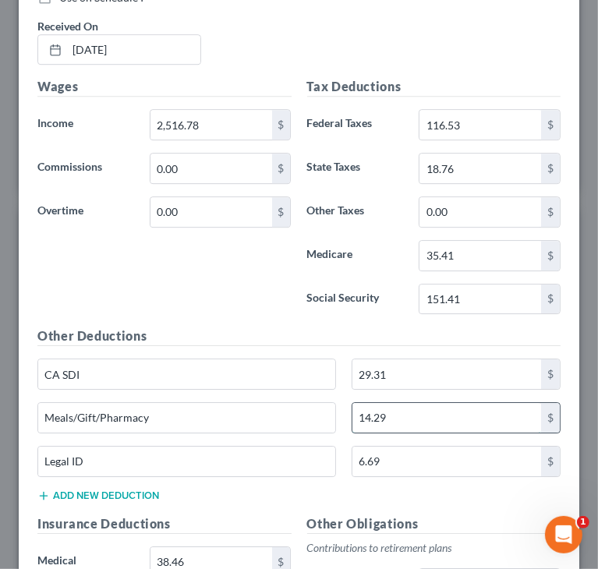
click at [406, 403] on input "14.29" at bounding box center [446, 418] width 189 height 30
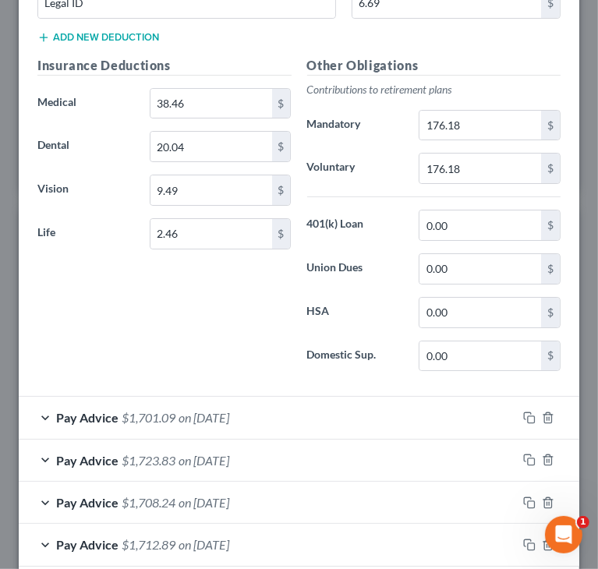
scroll to position [8813, 0]
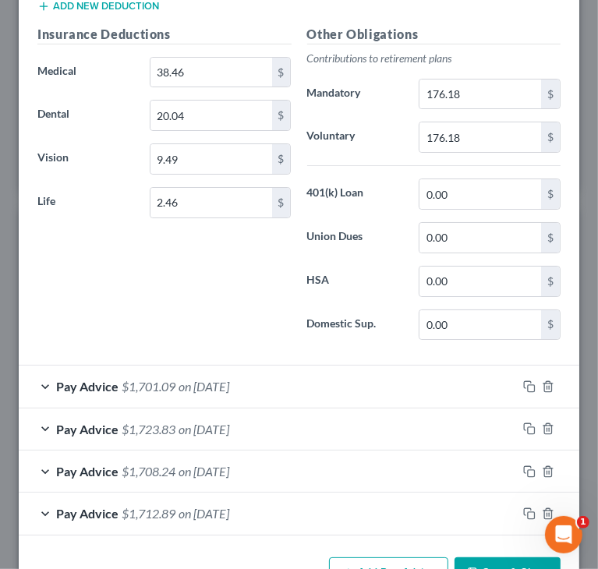
click at [229, 379] on span "on 05/16/2025" at bounding box center [204, 386] width 51 height 15
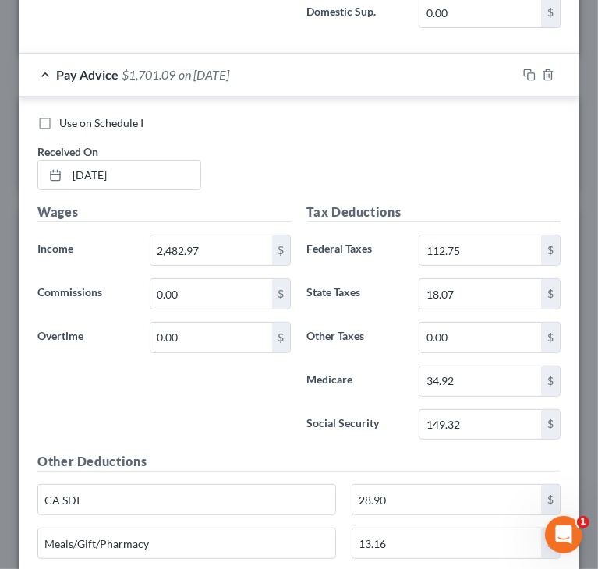
scroll to position [9203, 0]
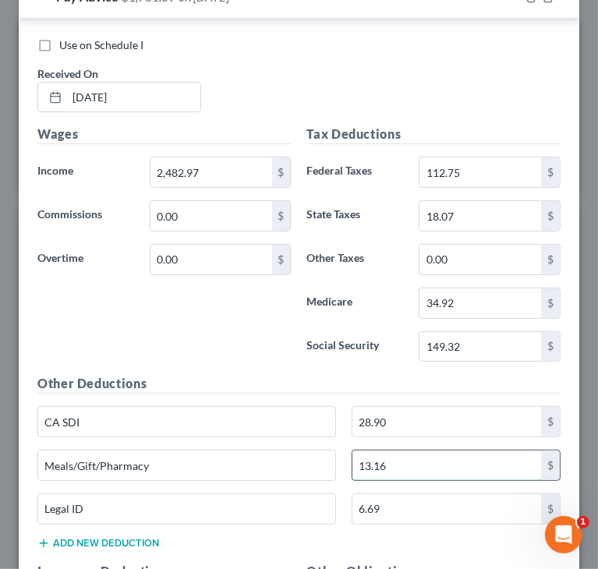
click at [393, 451] on input "13.16" at bounding box center [446, 466] width 189 height 30
click at [216, 272] on div "Wages Income * 2,482.97 $ Commissions 0.00 $ Overtime 0.00 $" at bounding box center [165, 250] width 270 height 250
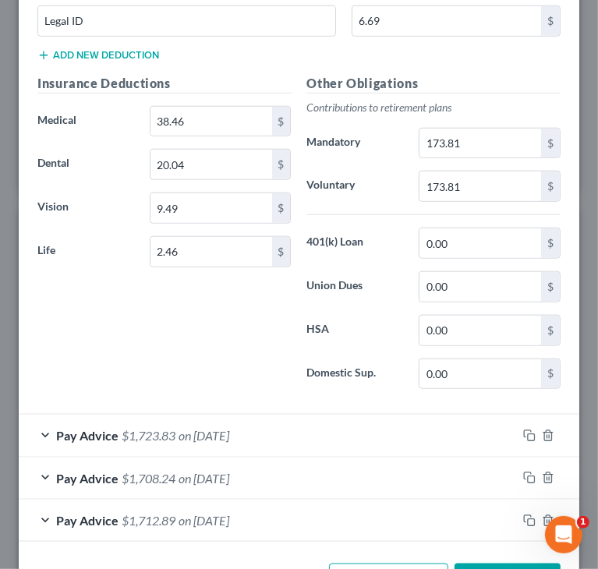
scroll to position [9693, 0]
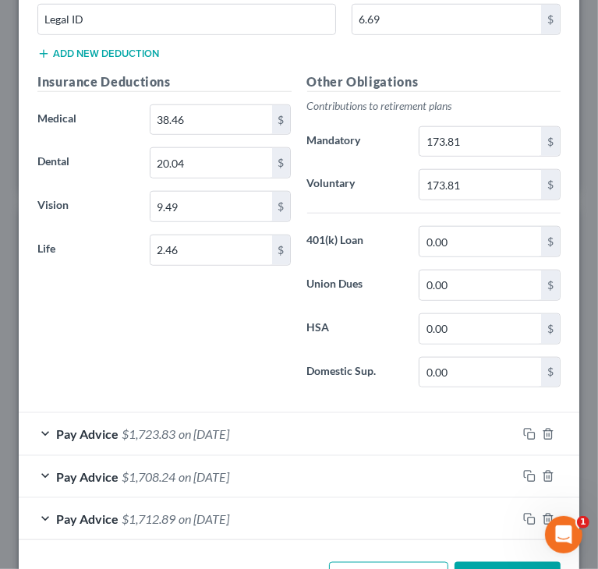
click at [221, 427] on span "on 05/02/2025" at bounding box center [204, 434] width 51 height 15
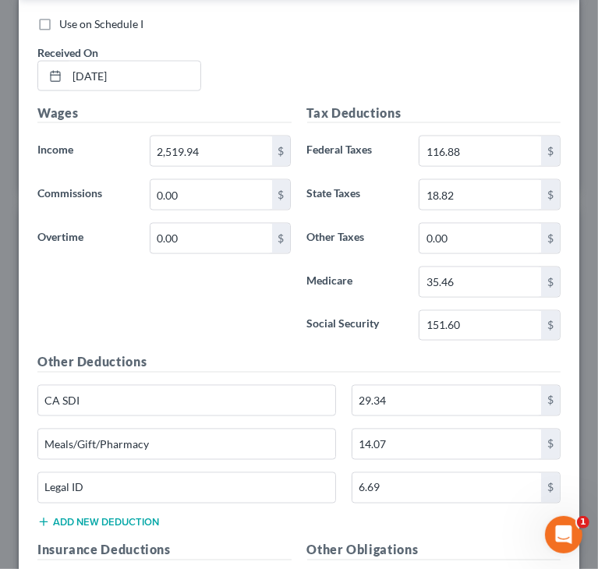
scroll to position [10161, 0]
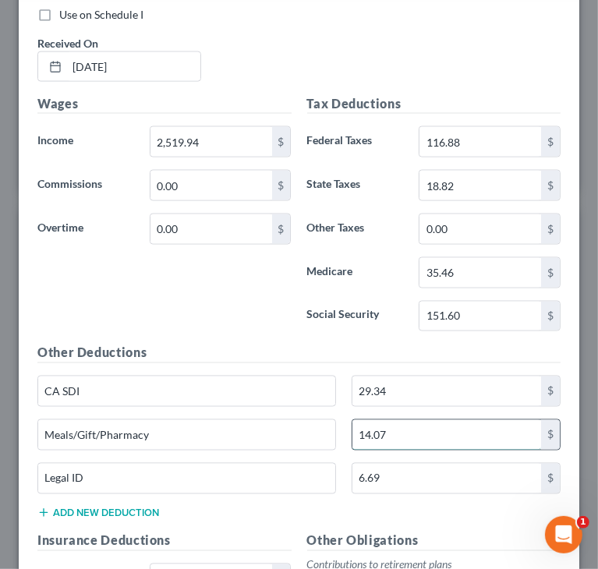
click at [393, 420] on input "14.07" at bounding box center [446, 435] width 189 height 30
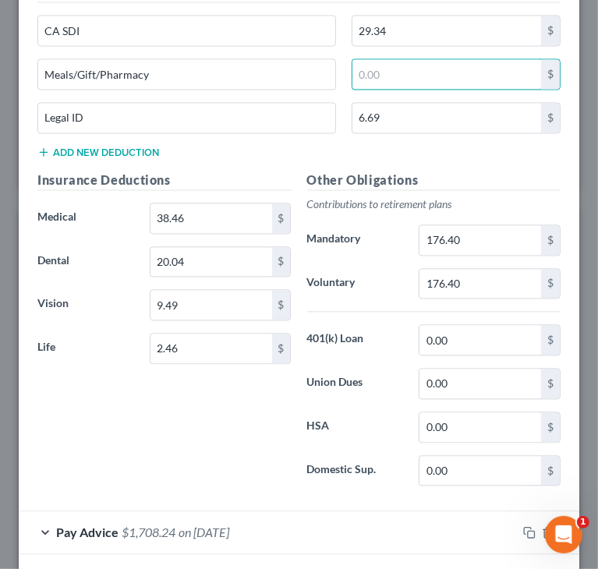
scroll to position [10572, 0]
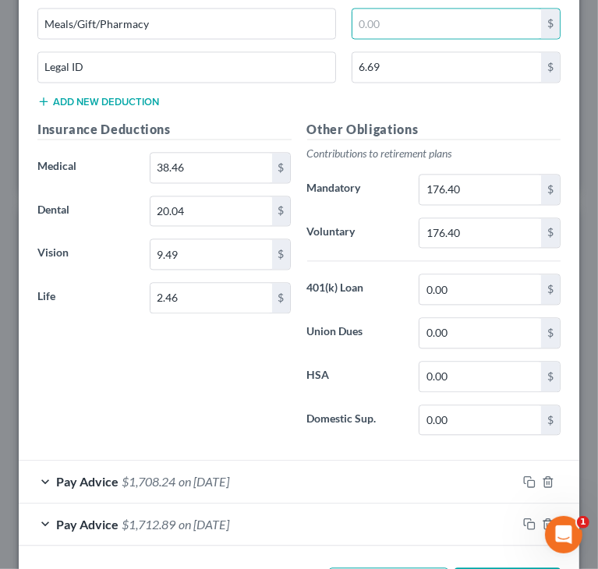
click at [229, 474] on span "on 04/18/2025" at bounding box center [204, 481] width 51 height 15
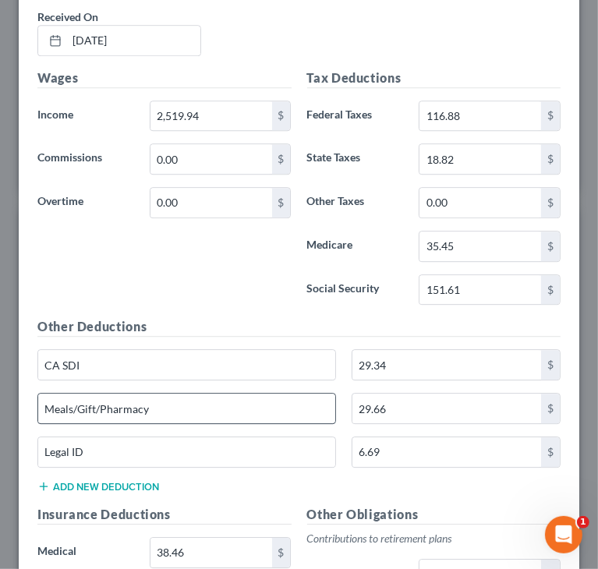
scroll to position [11118, 0]
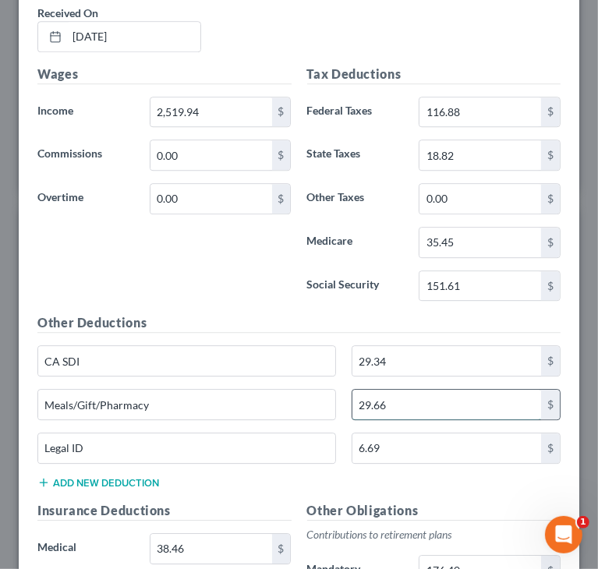
click at [383, 390] on input "29.66" at bounding box center [446, 405] width 189 height 30
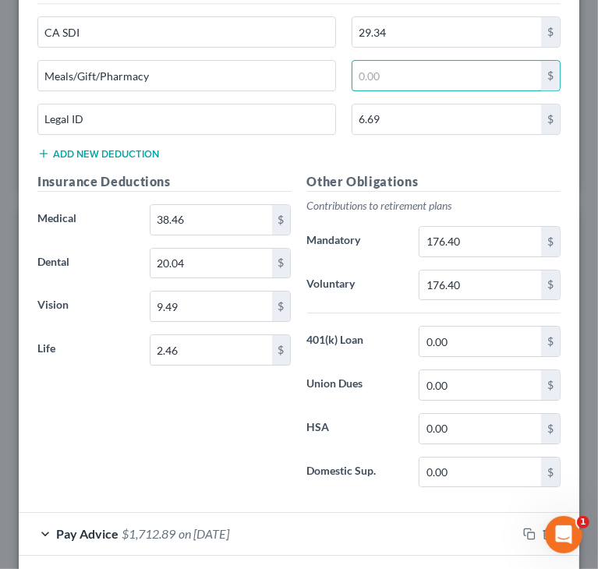
scroll to position [11452, 0]
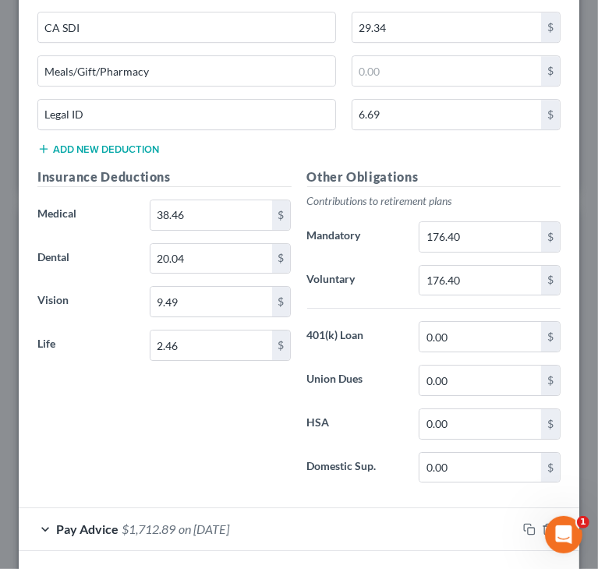
click at [229, 522] on span "on 04/04/2025" at bounding box center [204, 529] width 51 height 15
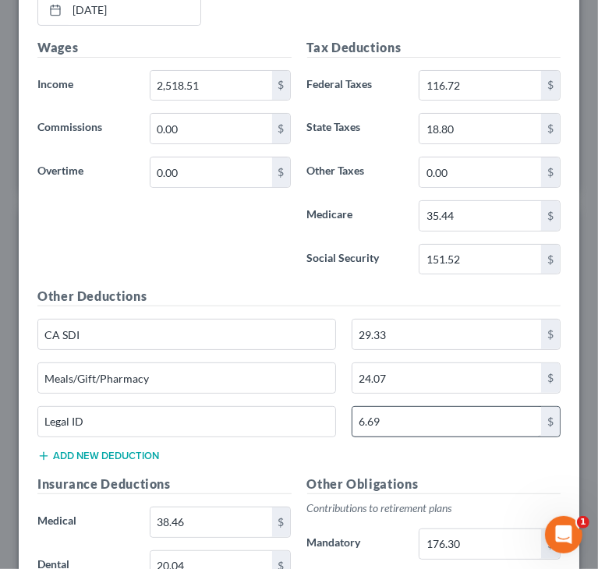
scroll to position [12076, 0]
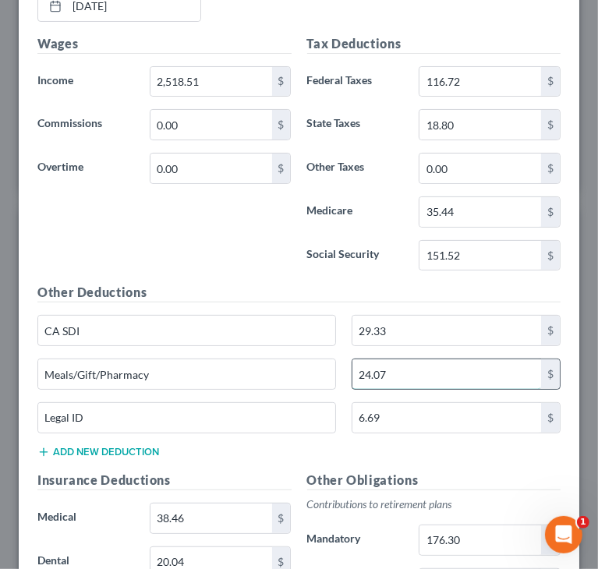
click at [395, 360] on input "24.07" at bounding box center [446, 375] width 189 height 30
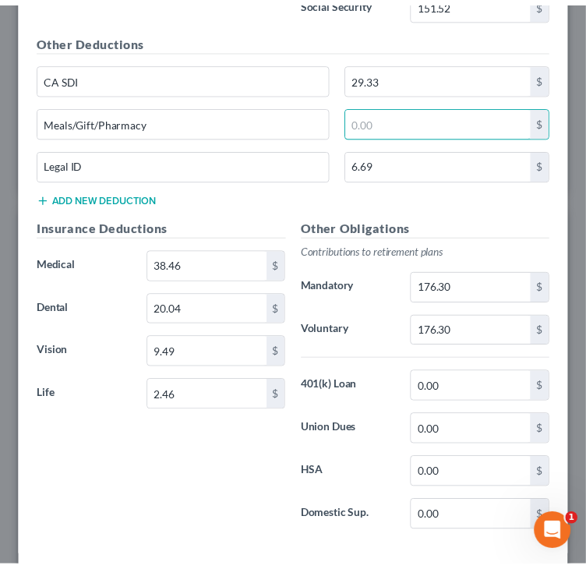
scroll to position [12331, 0]
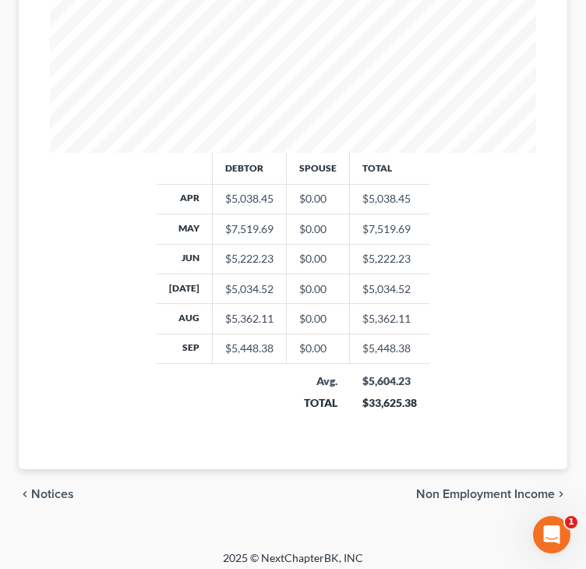
scroll to position [680, 0]
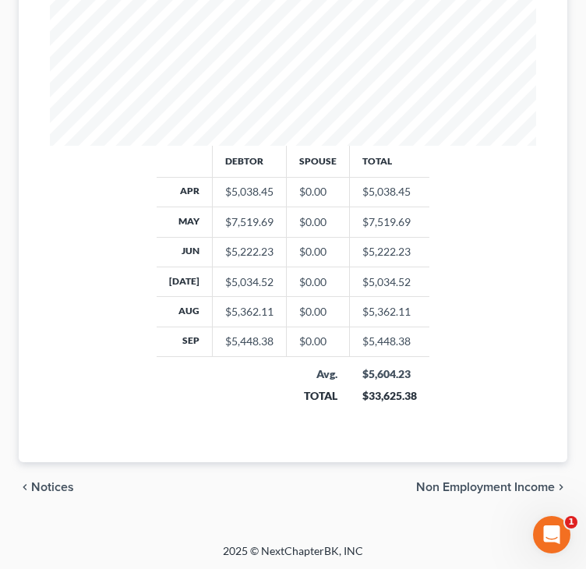
click at [448, 473] on div "chevron_left Notices Non Employment Income chevron_right" at bounding box center [293, 487] width 549 height 50
click at [440, 481] on span "Non Employment Income" at bounding box center [485, 487] width 139 height 12
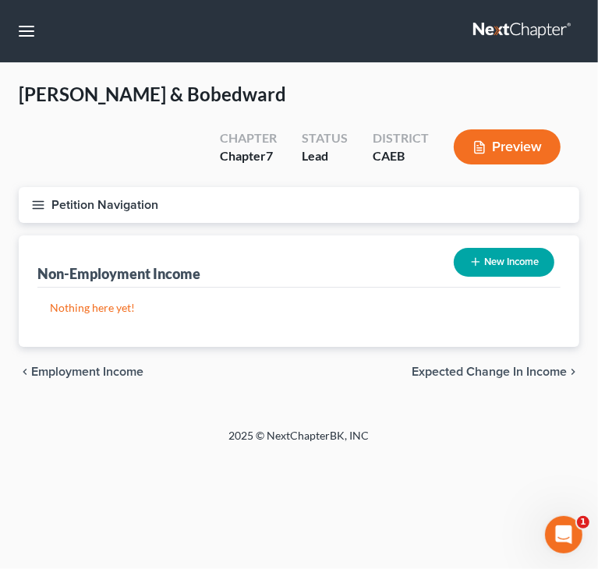
click at [458, 369] on span "Expected Change in Income" at bounding box center [489, 372] width 155 height 12
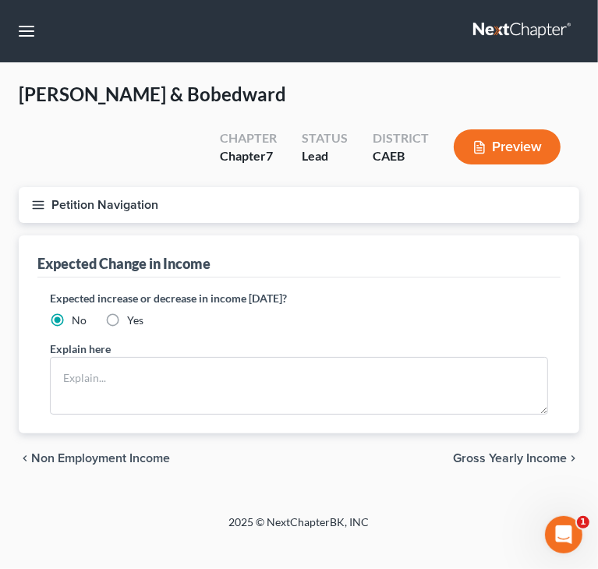
click at [484, 452] on span "Gross Yearly Income" at bounding box center [510, 458] width 114 height 12
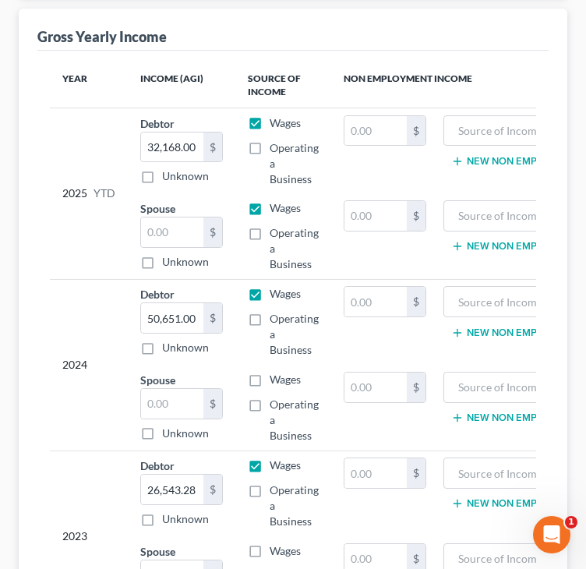
scroll to position [234, 0]
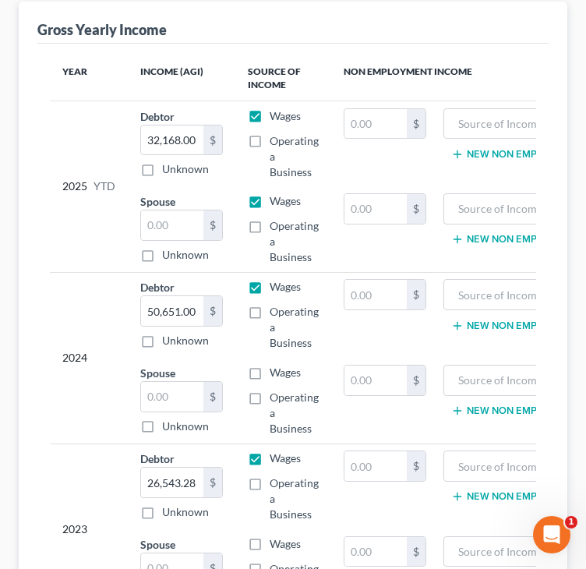
click at [68, 300] on div "2024" at bounding box center [88, 357] width 53 height 157
click at [197, 134] on input "32,168.00" at bounding box center [172, 141] width 62 height 30
paste input "47,689.33"
drag, startPoint x: 186, startPoint y: 140, endPoint x: 221, endPoint y: 137, distance: 36.0
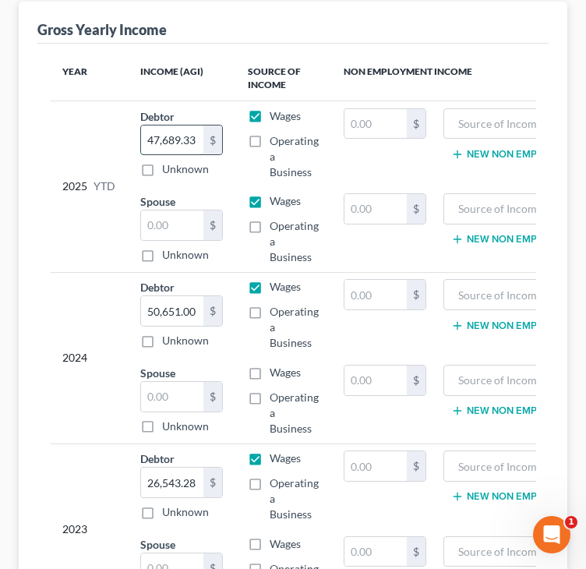
click at [221, 137] on div "47,689.33 $" at bounding box center [181, 140] width 83 height 31
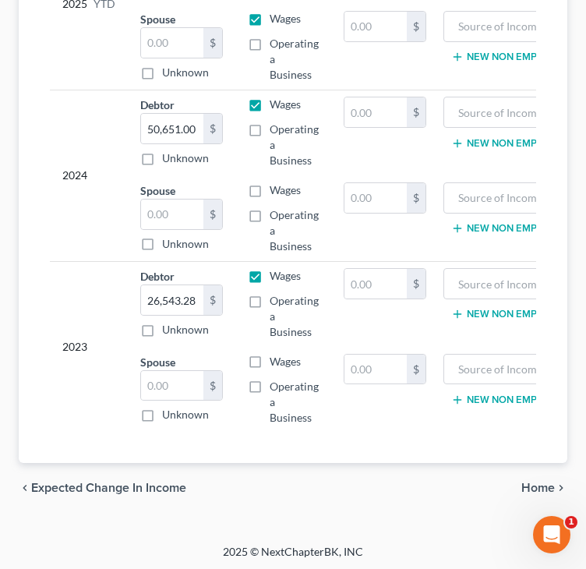
scroll to position [430, 0]
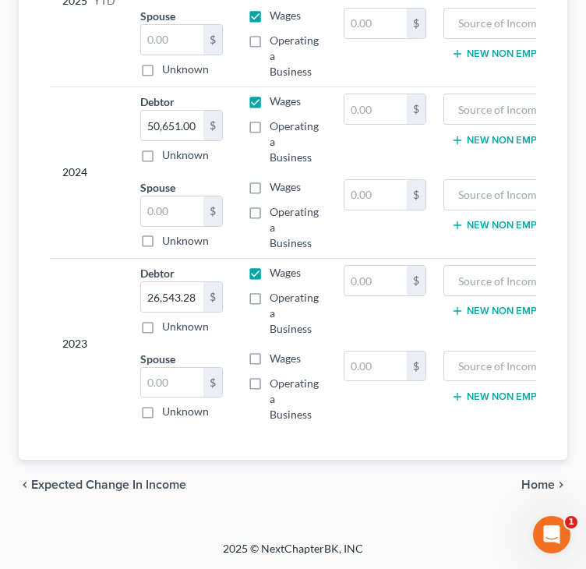
type input "47,689."
click at [538, 487] on span "Home" at bounding box center [539, 485] width 34 height 12
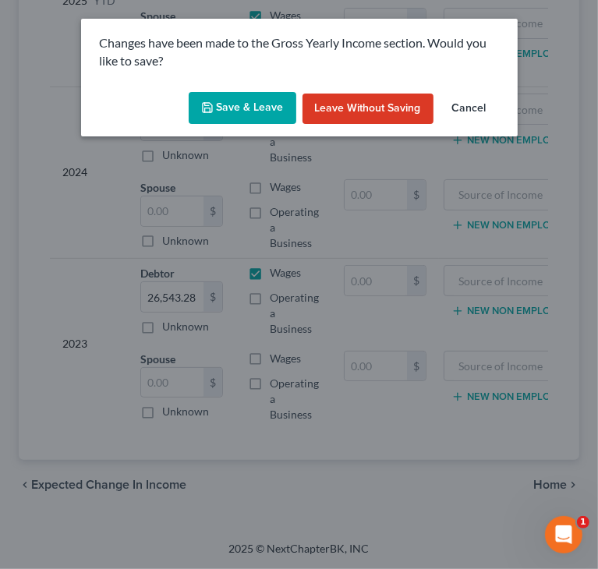
click at [267, 112] on button "Save & Leave" at bounding box center [243, 108] width 108 height 33
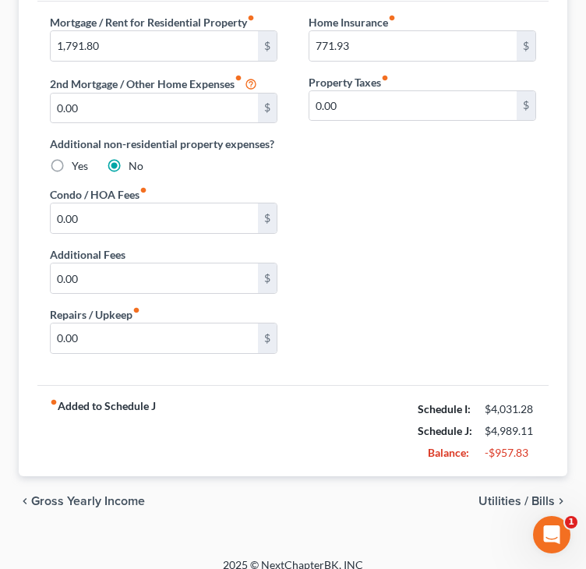
scroll to position [290, 0]
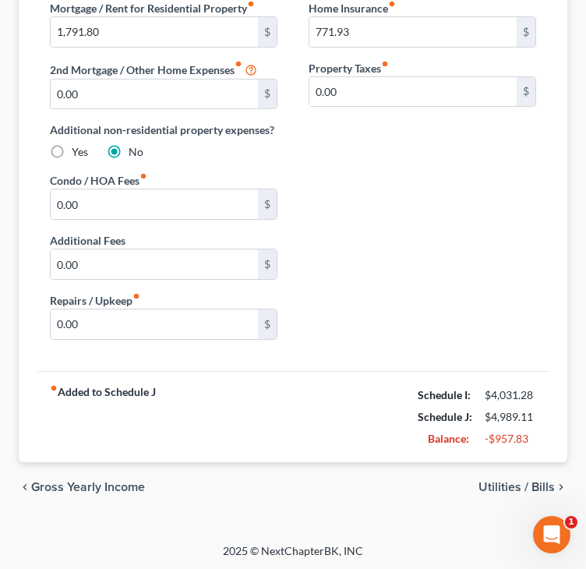
click at [527, 484] on span "Utilities / Bills" at bounding box center [517, 487] width 76 height 12
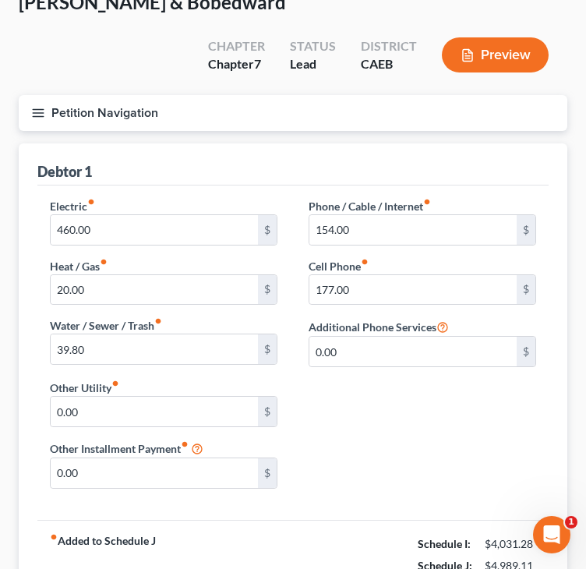
scroll to position [241, 0]
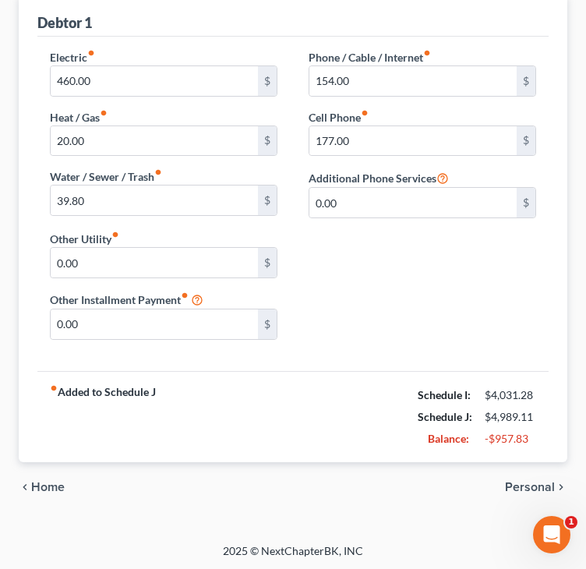
click at [533, 486] on span "Personal" at bounding box center [530, 487] width 50 height 12
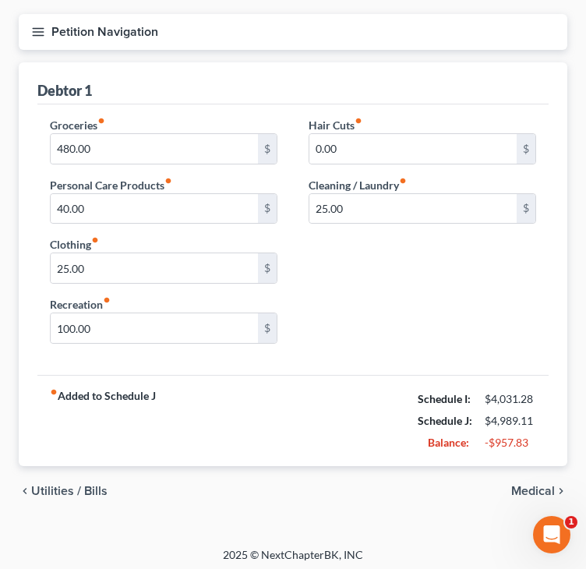
scroll to position [178, 0]
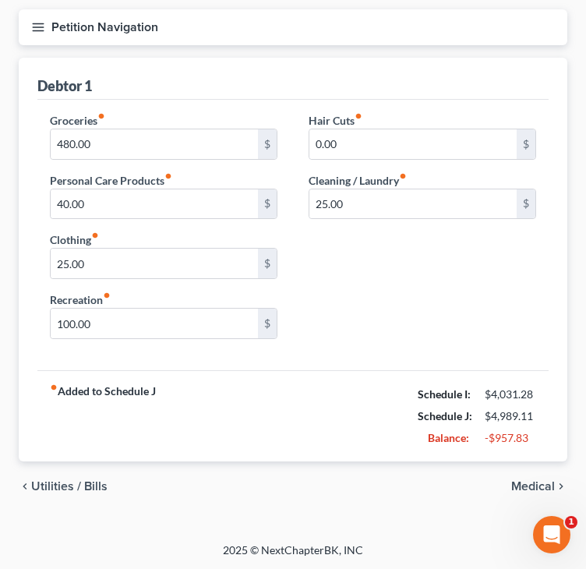
click at [526, 487] on span "Medical" at bounding box center [534, 486] width 44 height 12
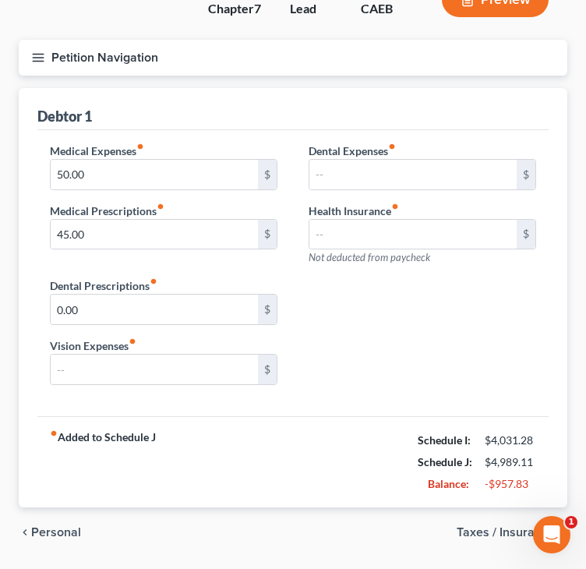
scroll to position [156, 0]
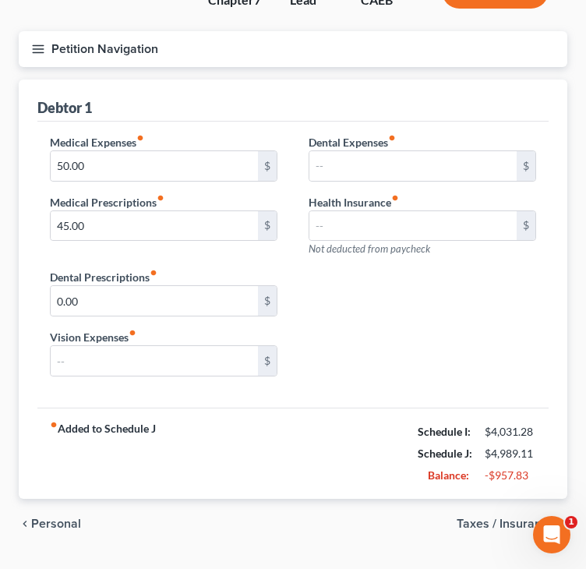
click at [512, 519] on span "Taxes / Insurance" at bounding box center [506, 524] width 98 height 12
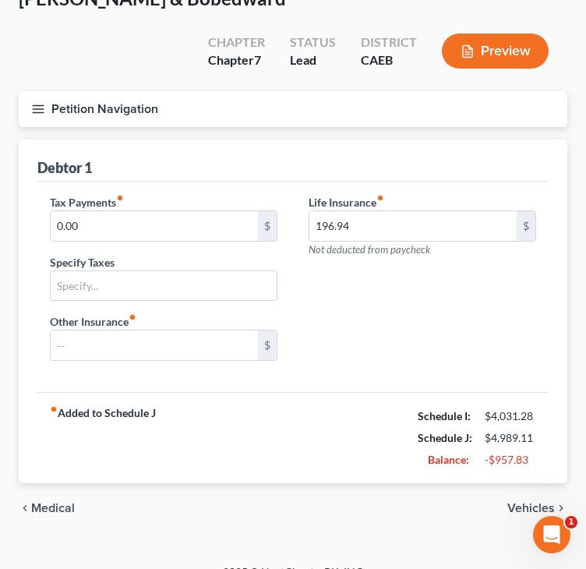
scroll to position [118, 0]
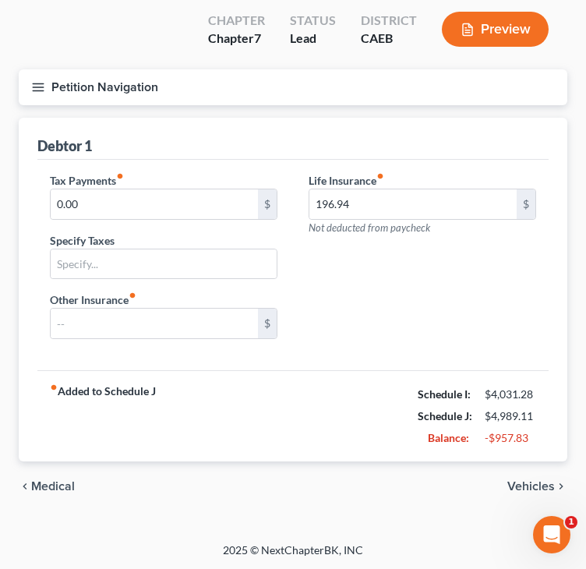
click at [520, 483] on span "Vehicles" at bounding box center [532, 486] width 48 height 12
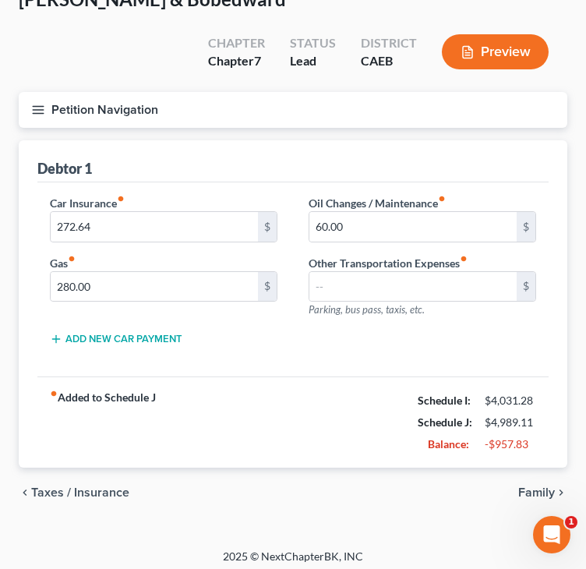
scroll to position [102, 0]
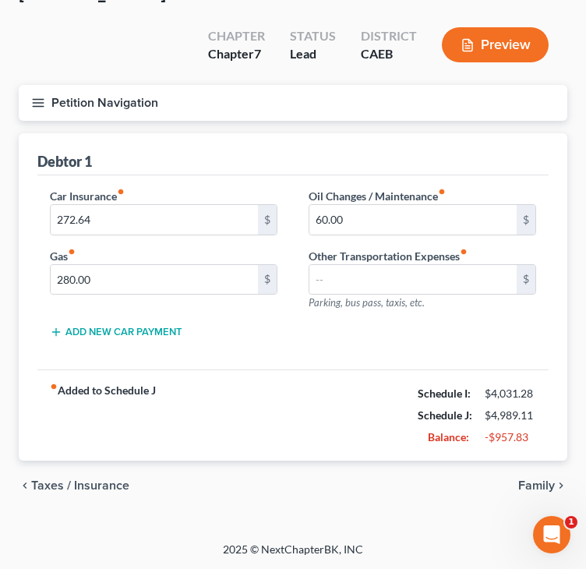
click at [524, 476] on div "chevron_left Taxes / Insurance Family chevron_right" at bounding box center [293, 486] width 549 height 50
click at [537, 487] on span "Family" at bounding box center [537, 486] width 37 height 12
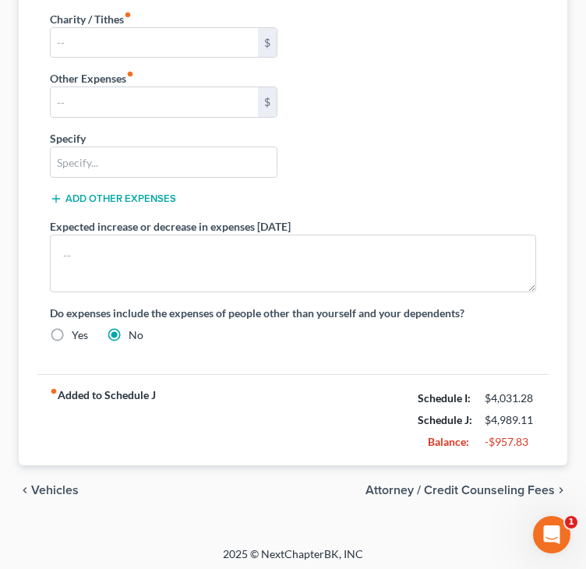
scroll to position [612, 0]
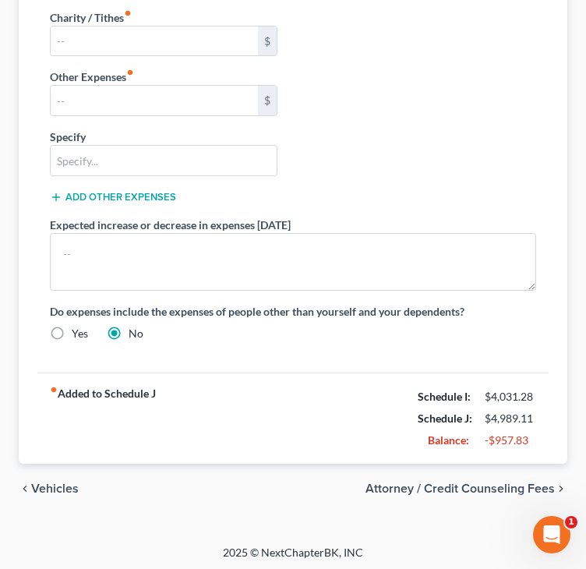
click at [501, 490] on span "Attorney / Credit Counseling Fees" at bounding box center [461, 489] width 190 height 12
select select "0"
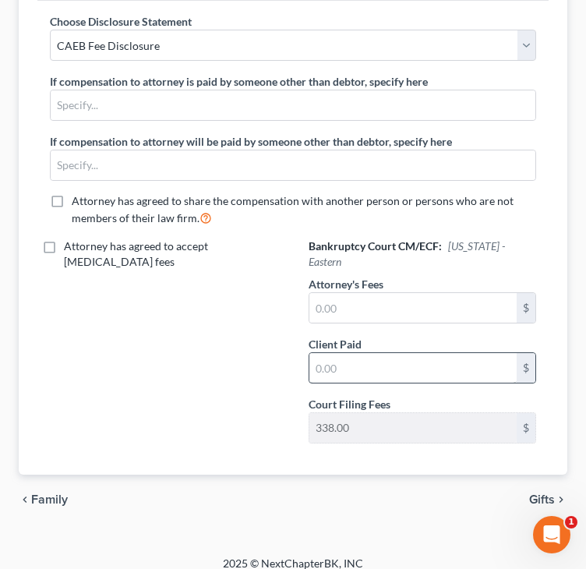
scroll to position [464, 0]
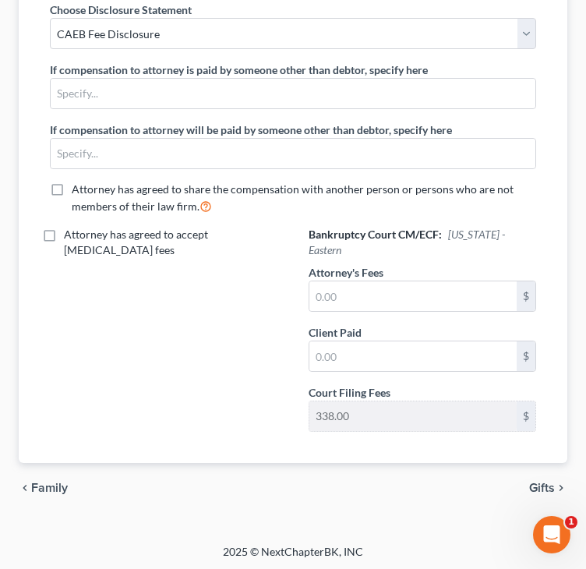
click at [537, 484] on span "Gifts" at bounding box center [543, 488] width 26 height 12
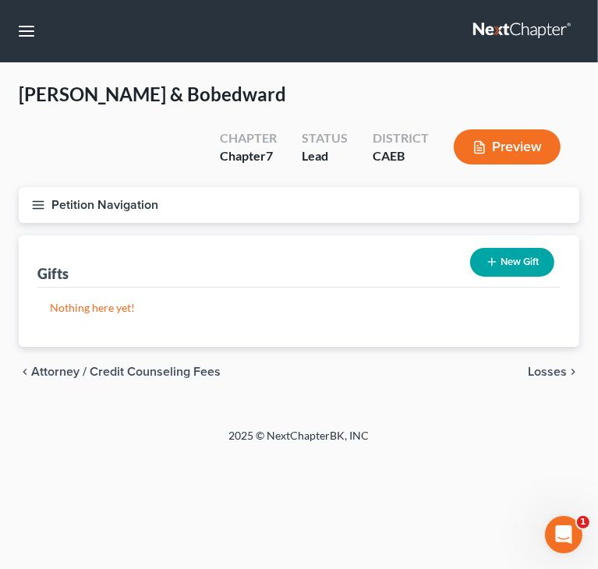
click at [534, 371] on span "Losses" at bounding box center [547, 372] width 39 height 12
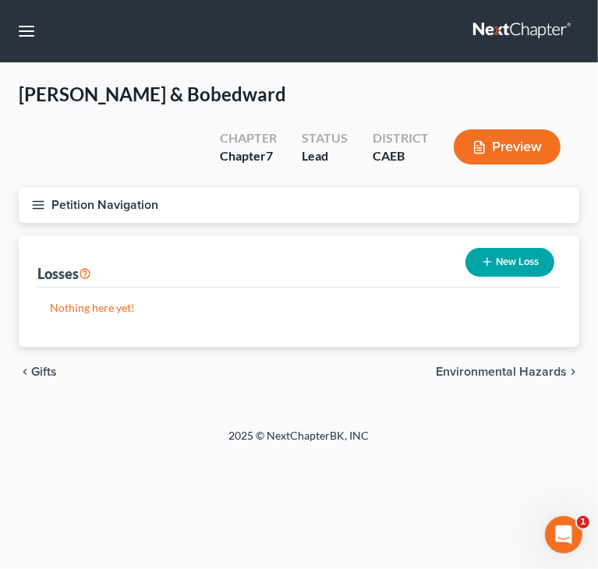
click at [534, 371] on span "Environmental Hazards" at bounding box center [501, 372] width 131 height 12
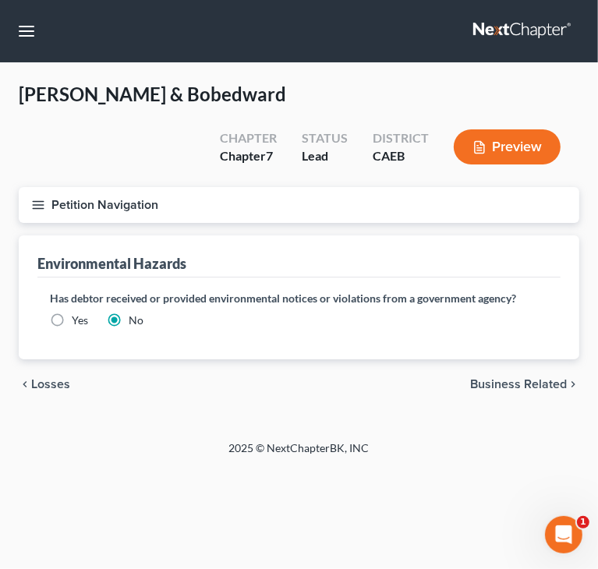
click at [533, 384] on span "Business Related" at bounding box center [518, 384] width 97 height 12
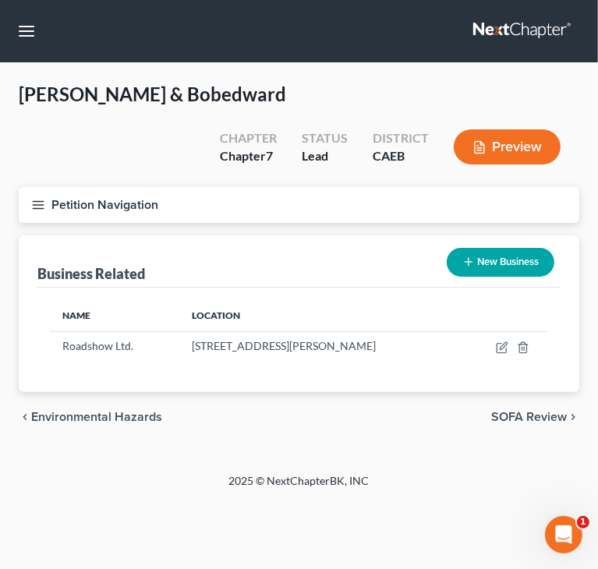
click at [527, 416] on span "SOFA Review" at bounding box center [529, 417] width 76 height 12
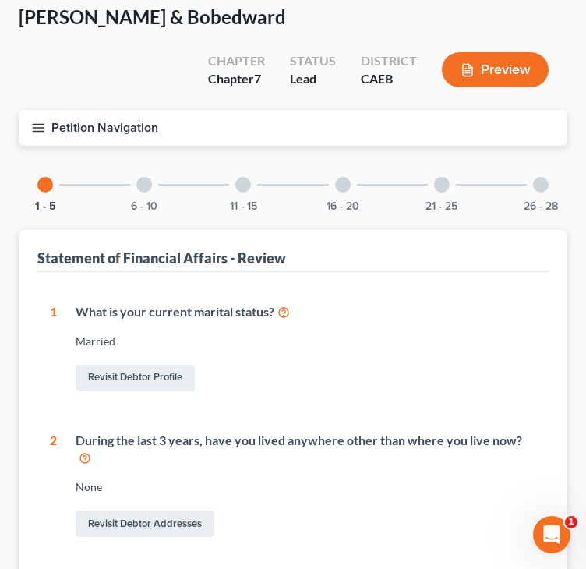
scroll to position [78, 0]
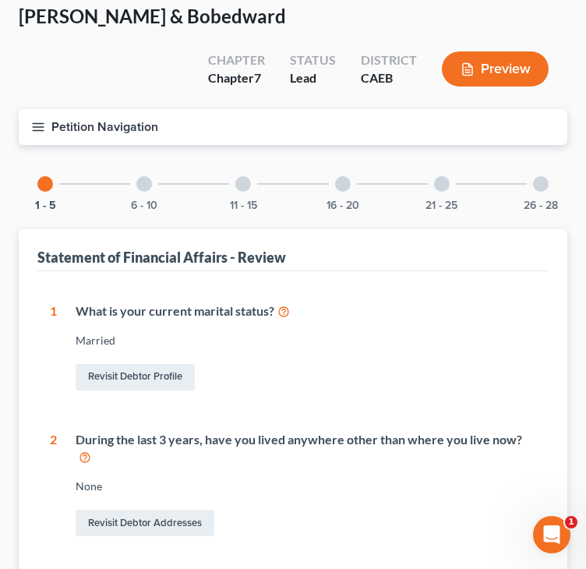
click at [342, 191] on div "16 - 20" at bounding box center [343, 184] width 53 height 53
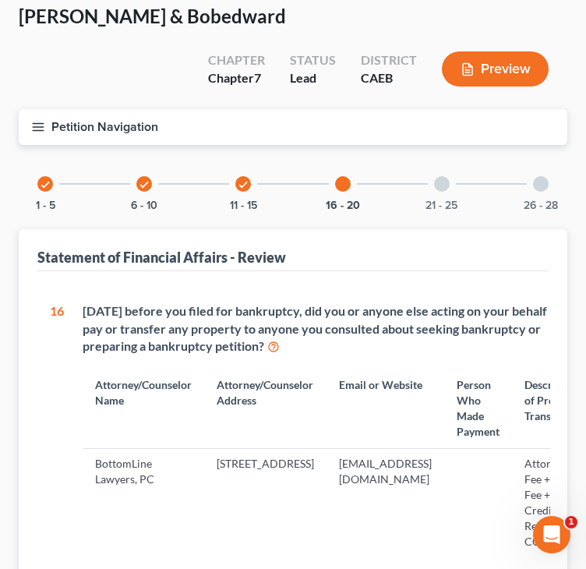
click at [41, 188] on icon "check" at bounding box center [45, 184] width 11 height 11
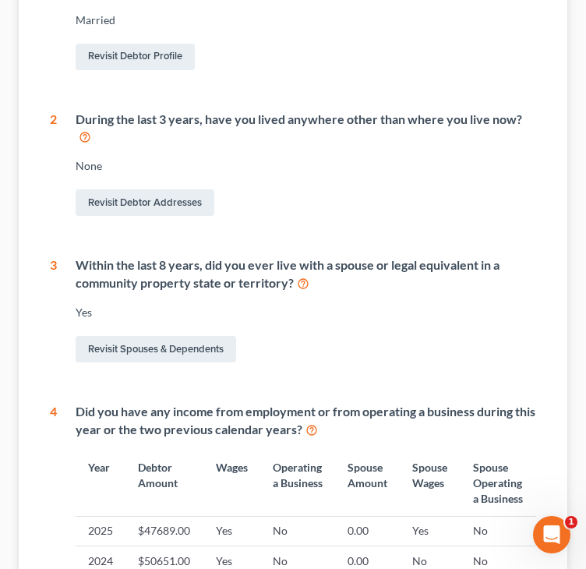
scroll to position [0, 0]
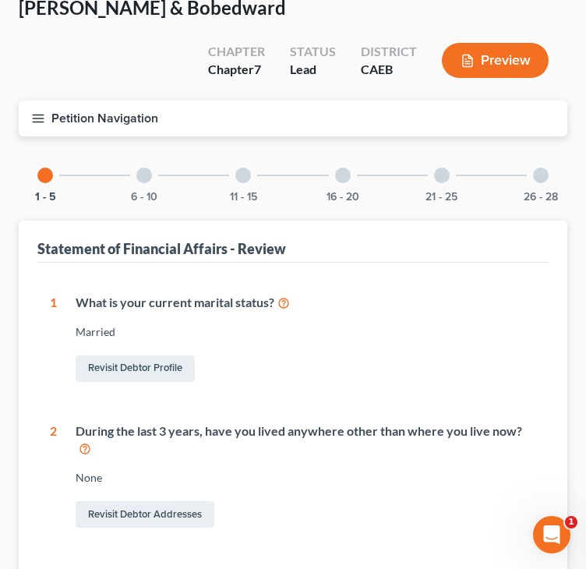
click at [143, 172] on div at bounding box center [144, 176] width 16 height 16
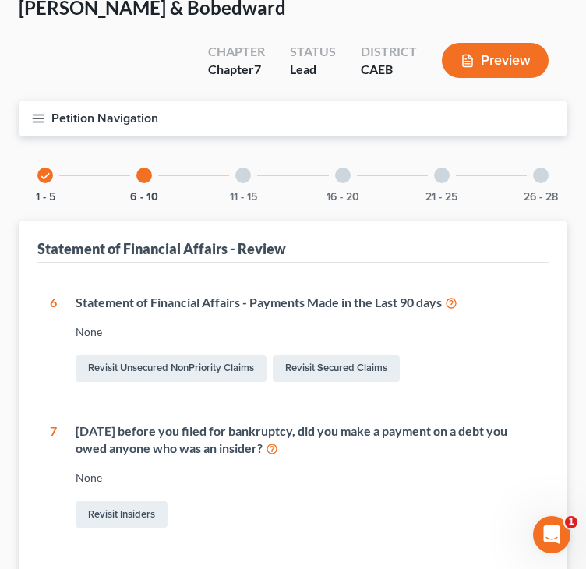
click at [243, 172] on div at bounding box center [244, 176] width 16 height 16
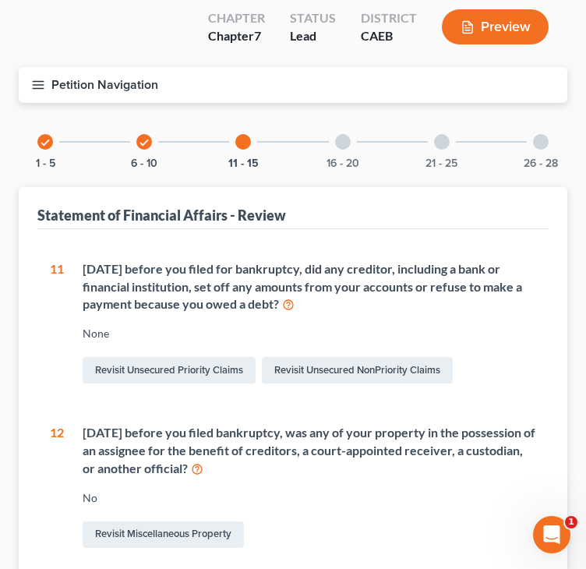
scroll to position [82, 0]
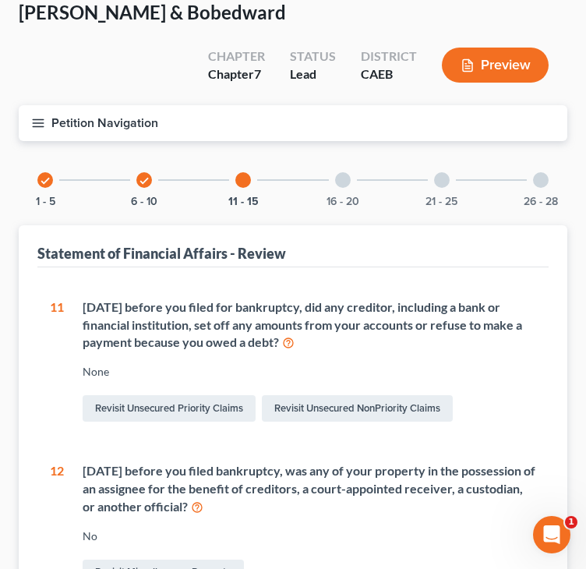
click at [344, 182] on div at bounding box center [343, 180] width 16 height 16
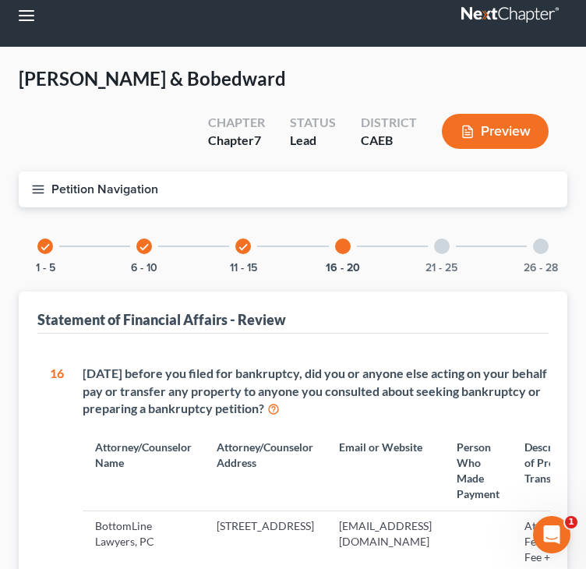
scroll to position [0, 0]
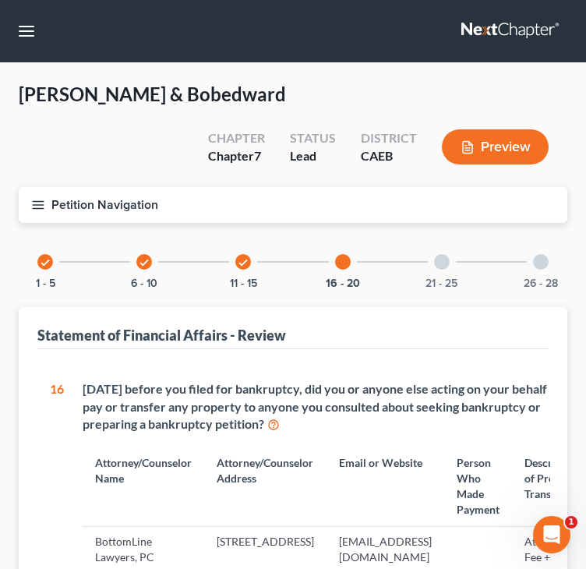
click at [446, 267] on div "21 - 25" at bounding box center [442, 262] width 53 height 53
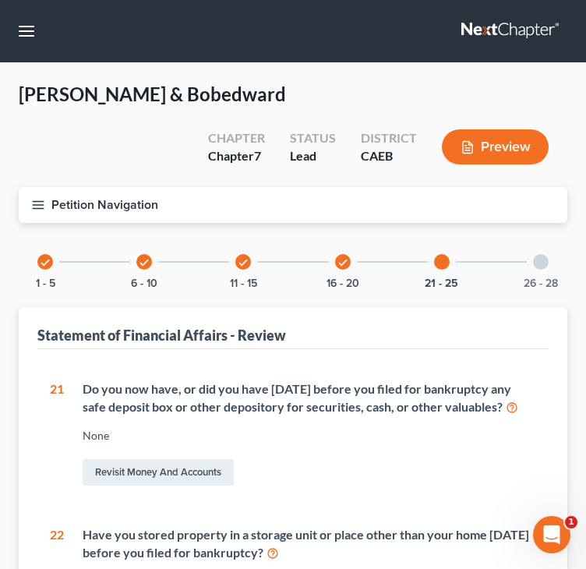
click at [543, 263] on div at bounding box center [541, 262] width 16 height 16
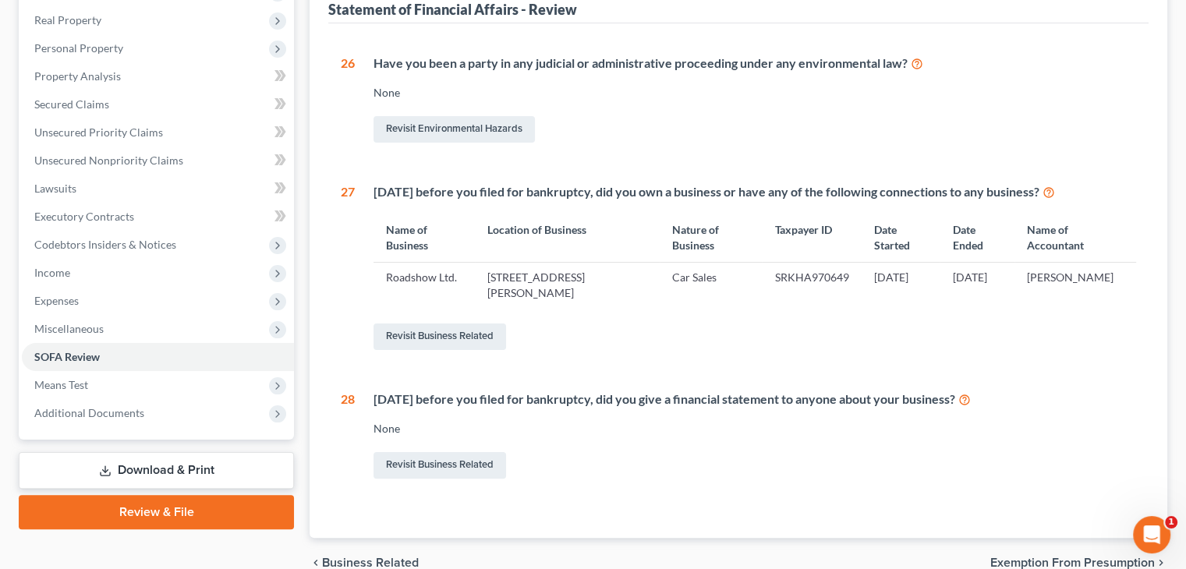
scroll to position [345, 0]
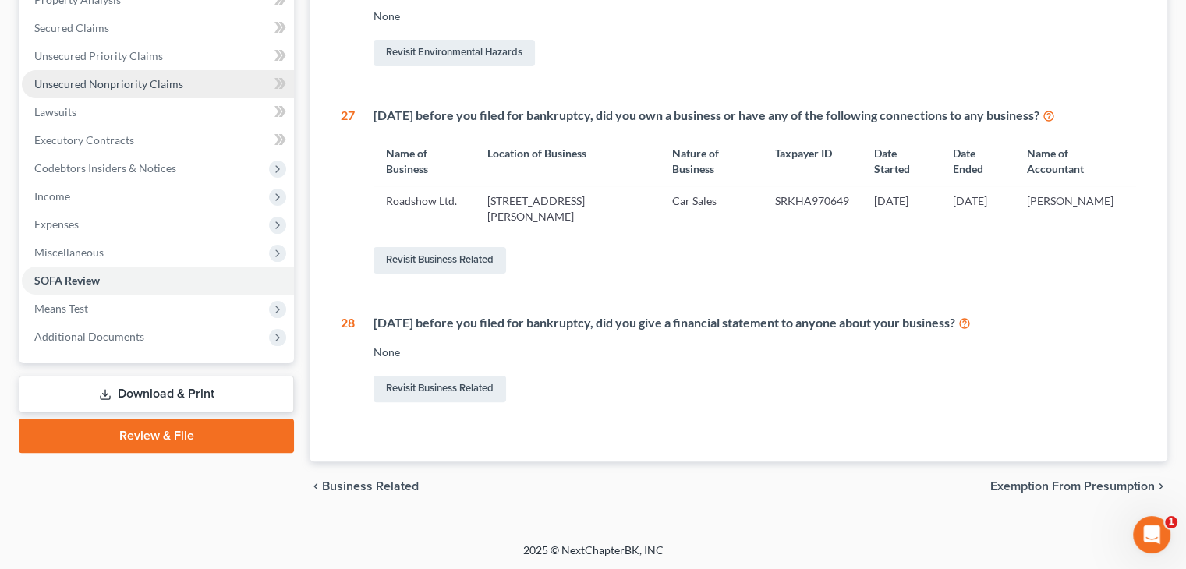
click at [113, 80] on span "Unsecured Nonpriority Claims" at bounding box center [108, 83] width 149 height 13
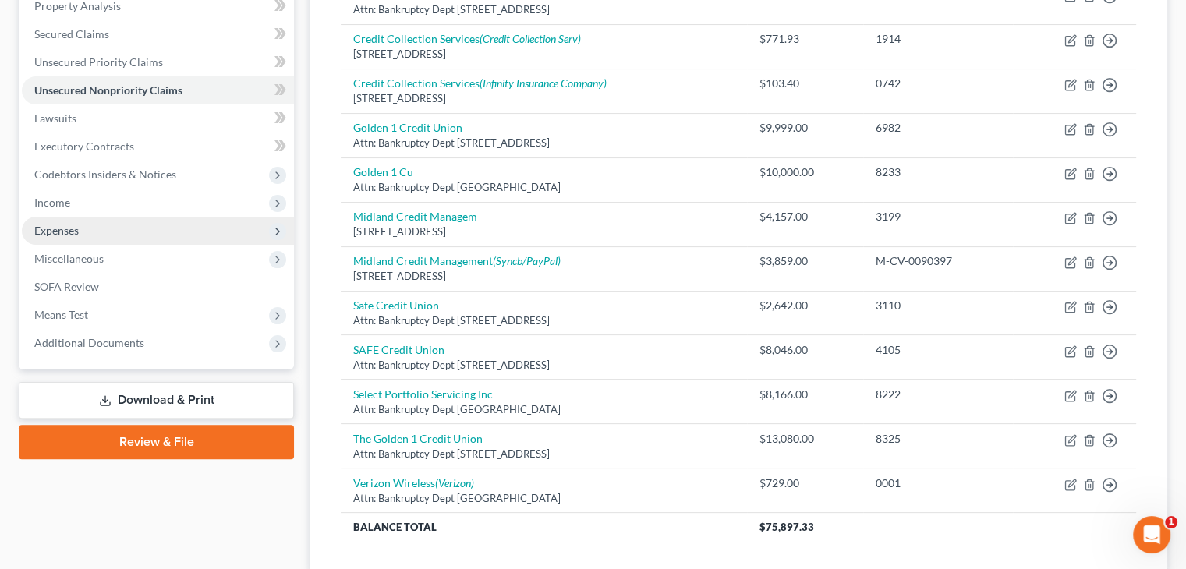
scroll to position [312, 0]
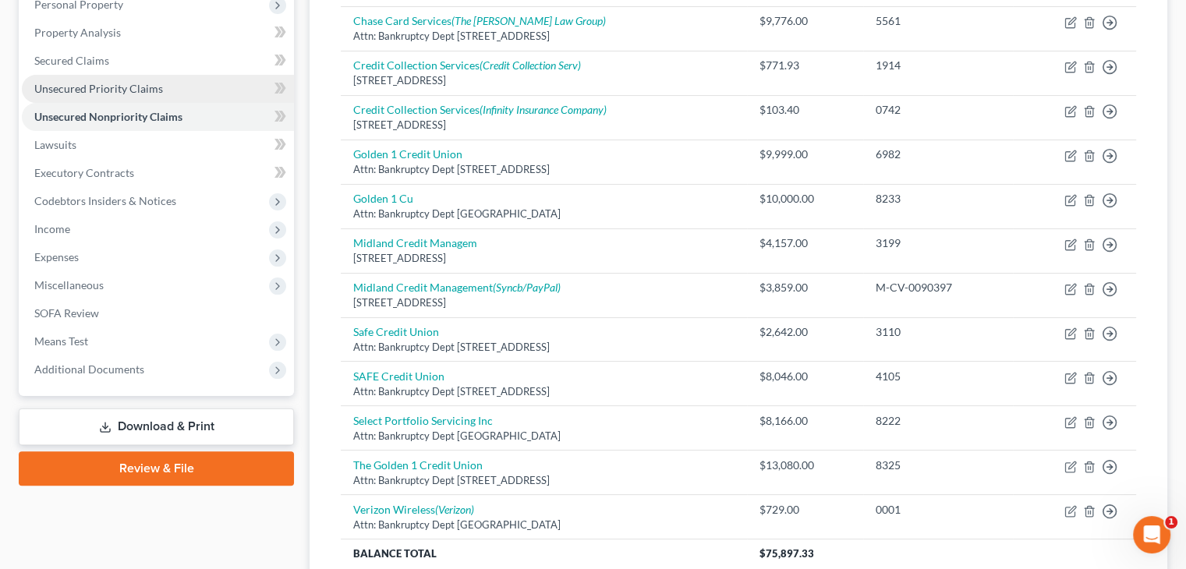
click at [118, 87] on span "Unsecured Priority Claims" at bounding box center [98, 88] width 129 height 13
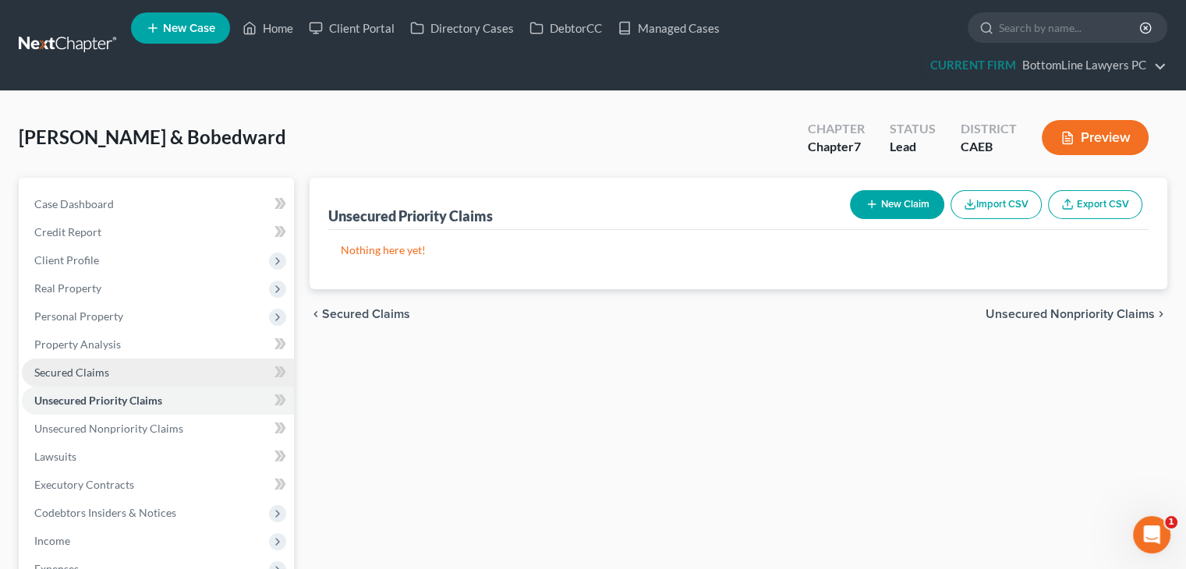
click at [105, 370] on span "Secured Claims" at bounding box center [71, 372] width 75 height 13
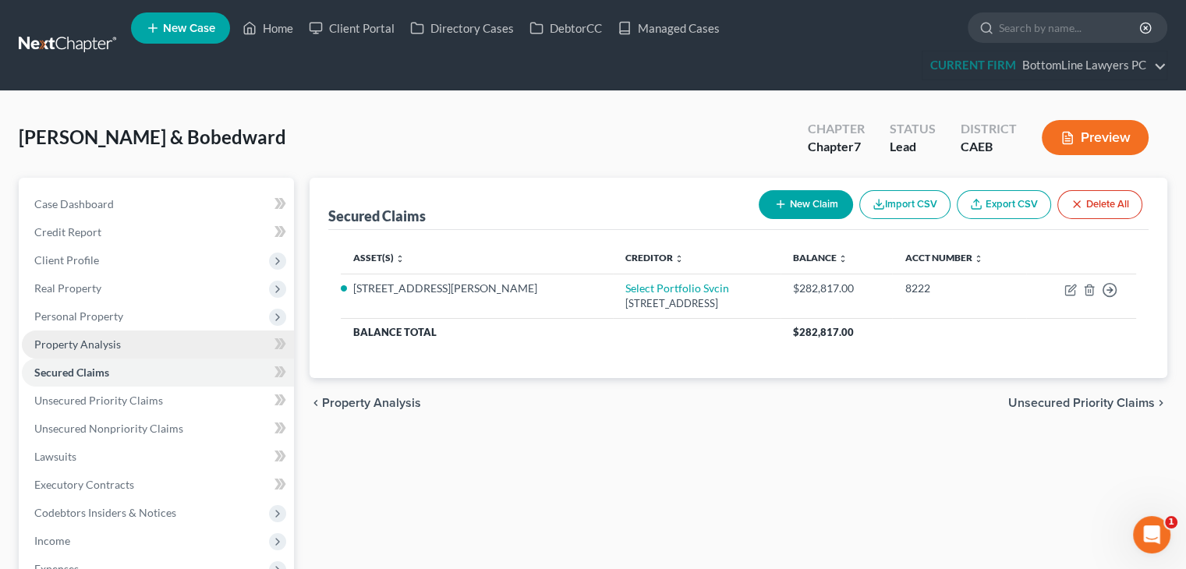
click at [123, 347] on link "Property Analysis" at bounding box center [158, 345] width 272 height 28
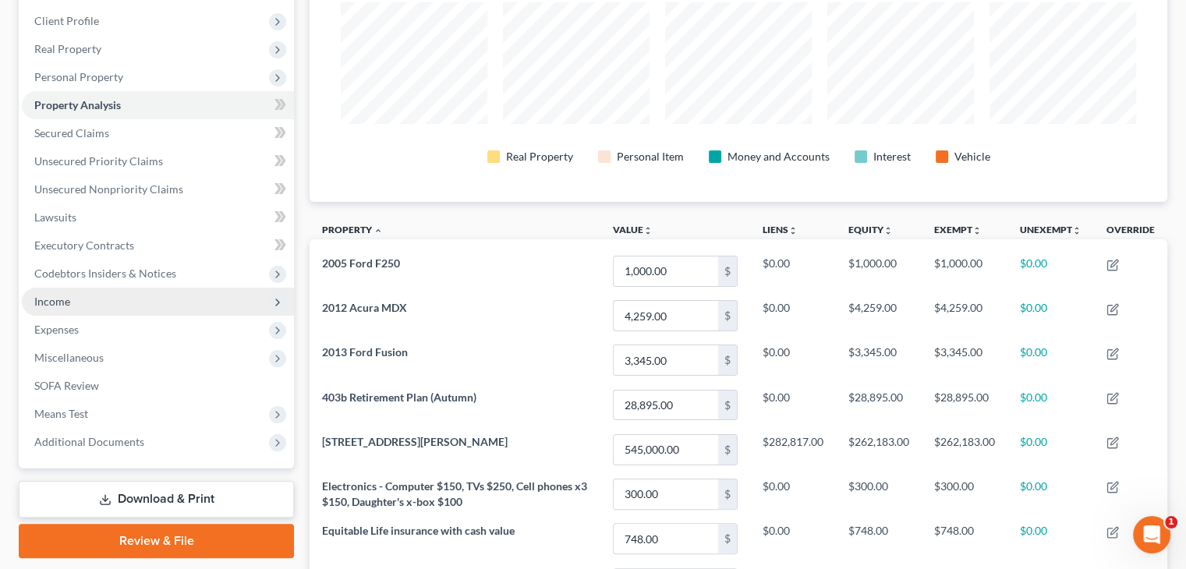
scroll to position [234, 0]
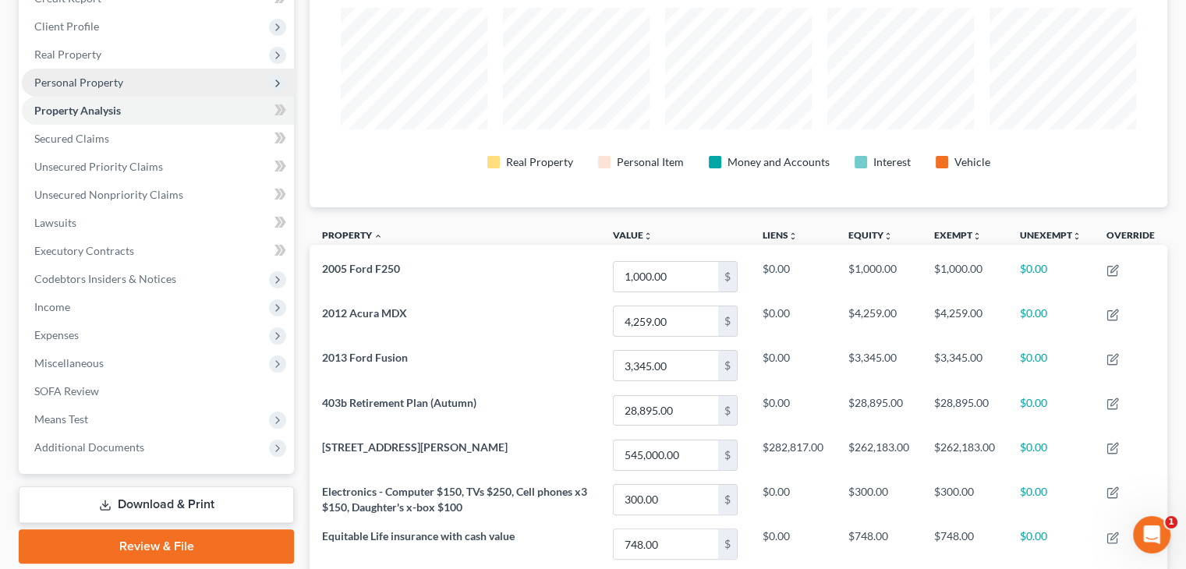
click at [110, 80] on span "Personal Property" at bounding box center [78, 82] width 89 height 13
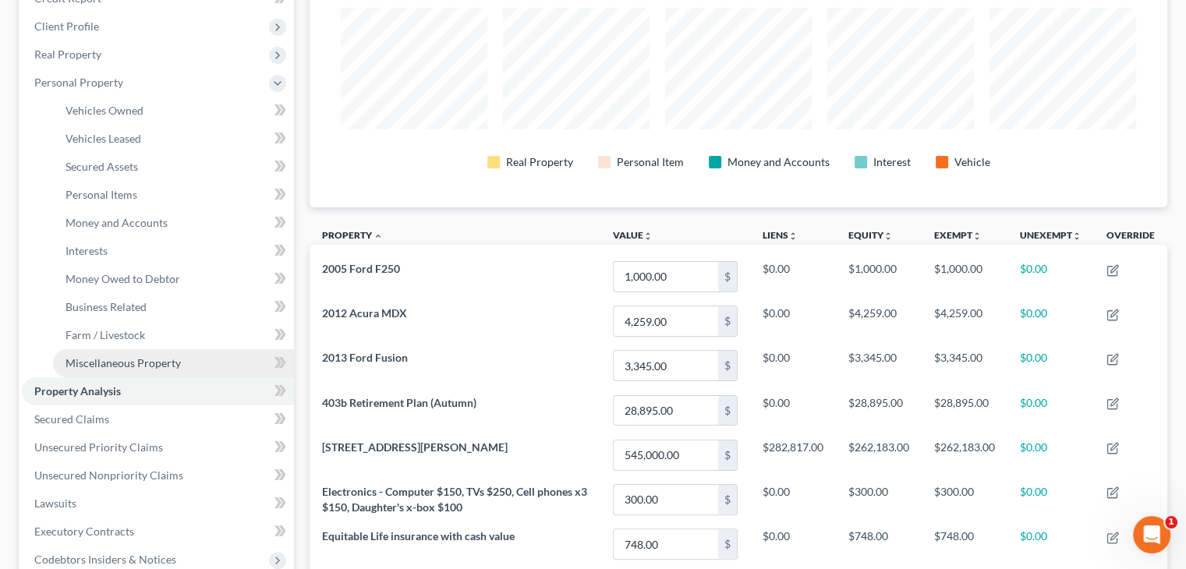
click at [124, 366] on span "Miscellaneous Property" at bounding box center [123, 362] width 115 height 13
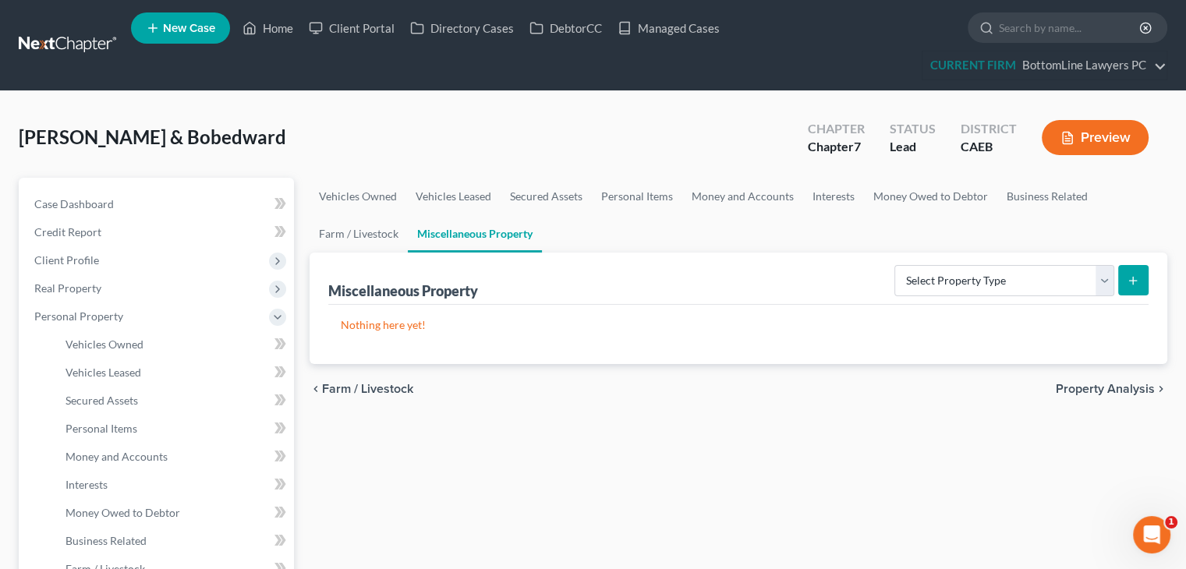
click at [359, 391] on span "Farm / Livestock" at bounding box center [367, 389] width 91 height 12
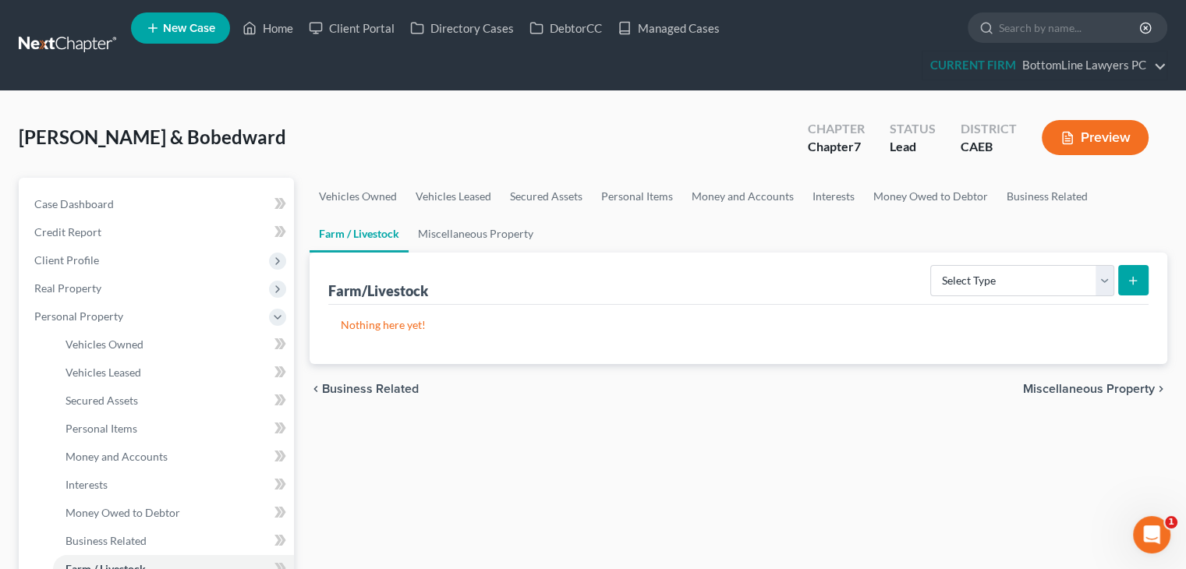
click at [364, 389] on span "Business Related" at bounding box center [370, 389] width 97 height 12
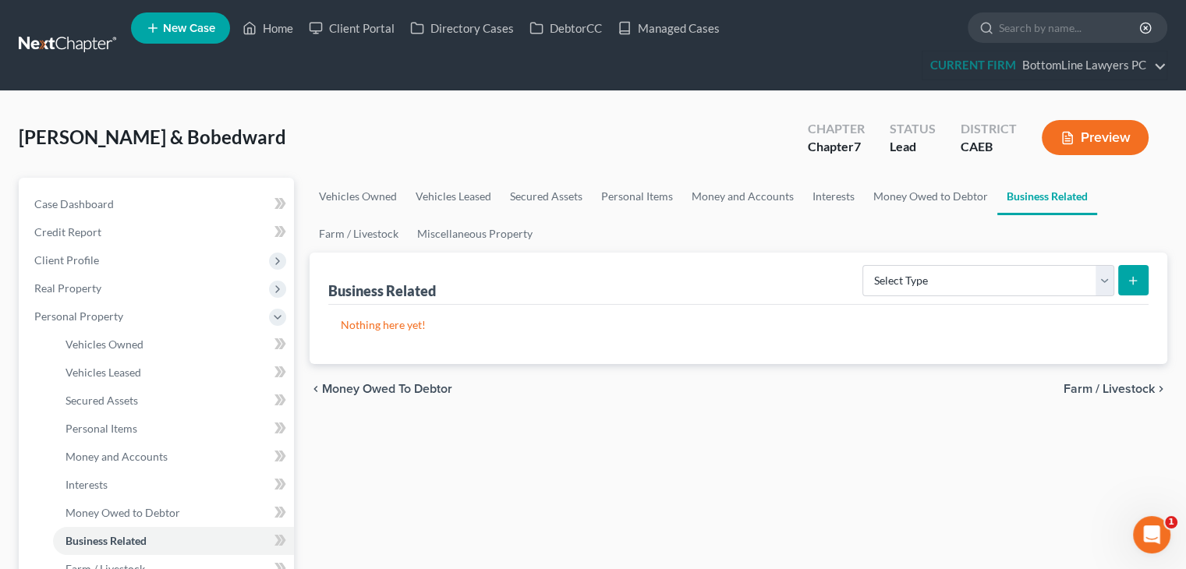
click at [364, 388] on span "Money Owed to Debtor" at bounding box center [387, 389] width 130 height 12
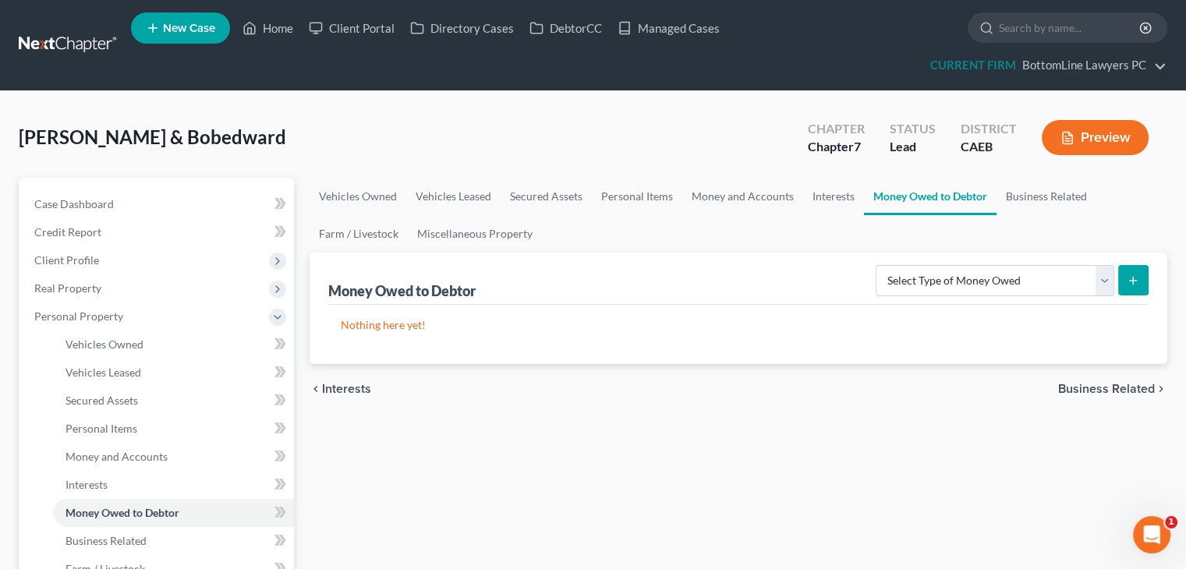
click at [349, 388] on span "Interests" at bounding box center [346, 389] width 49 height 12
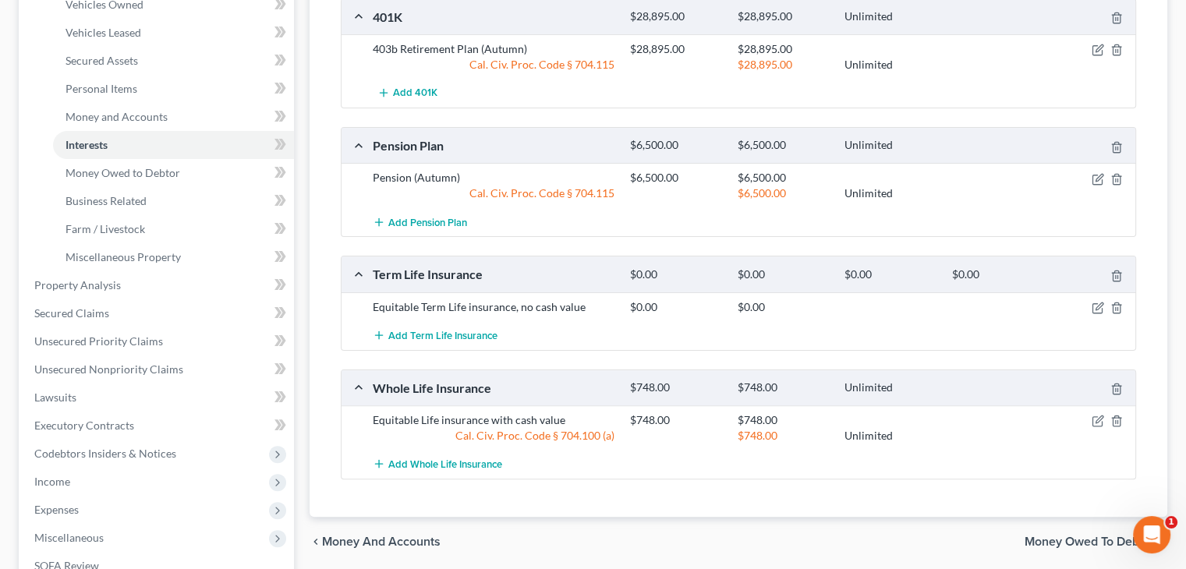
scroll to position [390, 0]
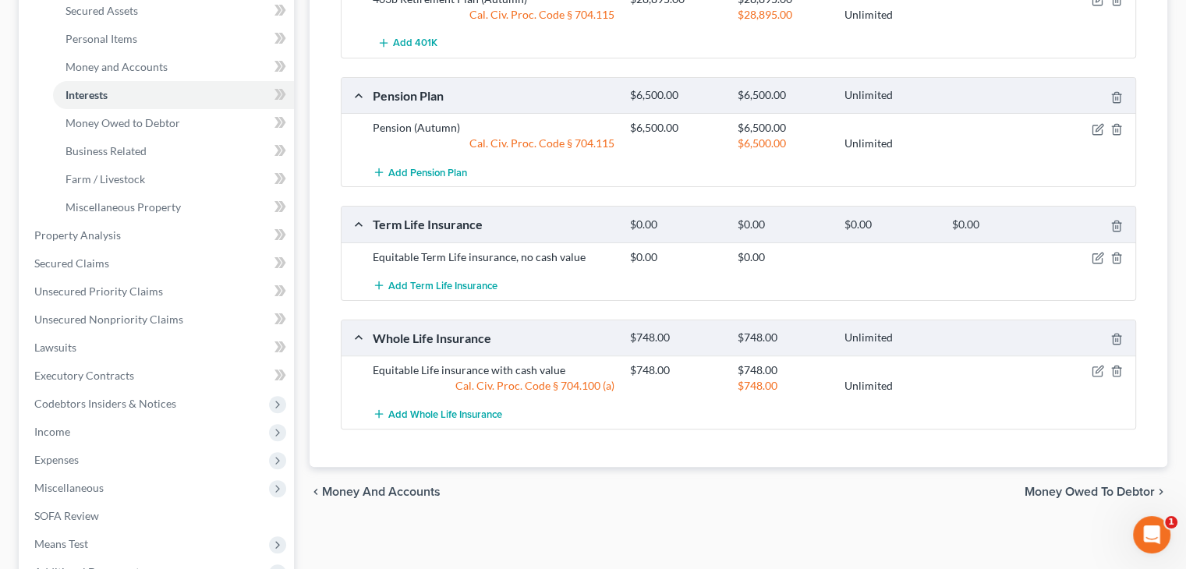
click at [395, 486] on span "Money and Accounts" at bounding box center [381, 492] width 119 height 12
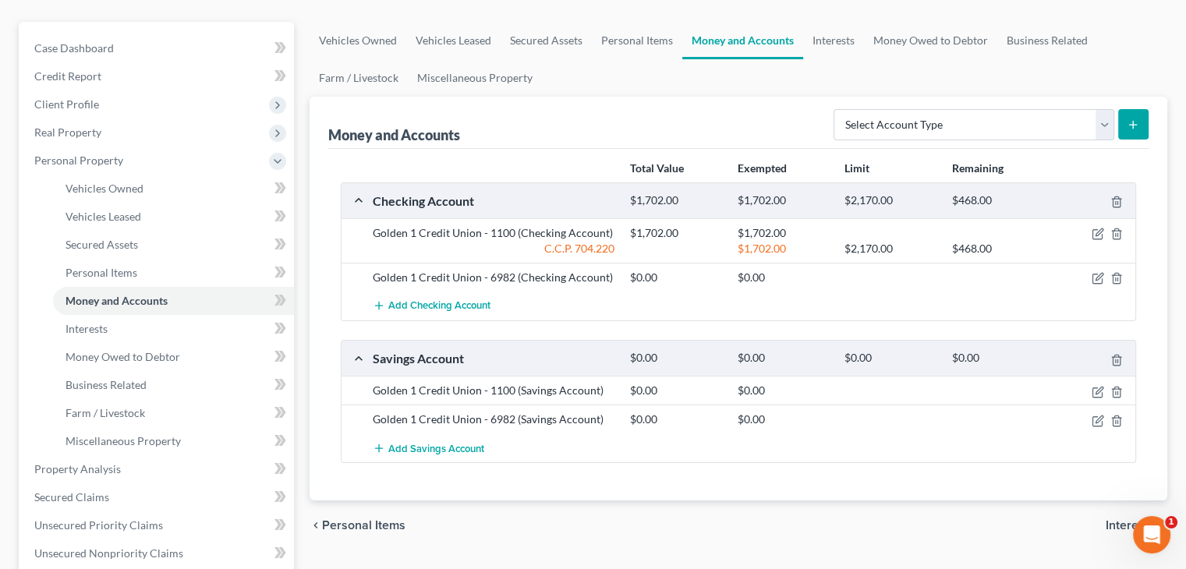
click at [377, 520] on span "Personal Items" at bounding box center [363, 525] width 83 height 12
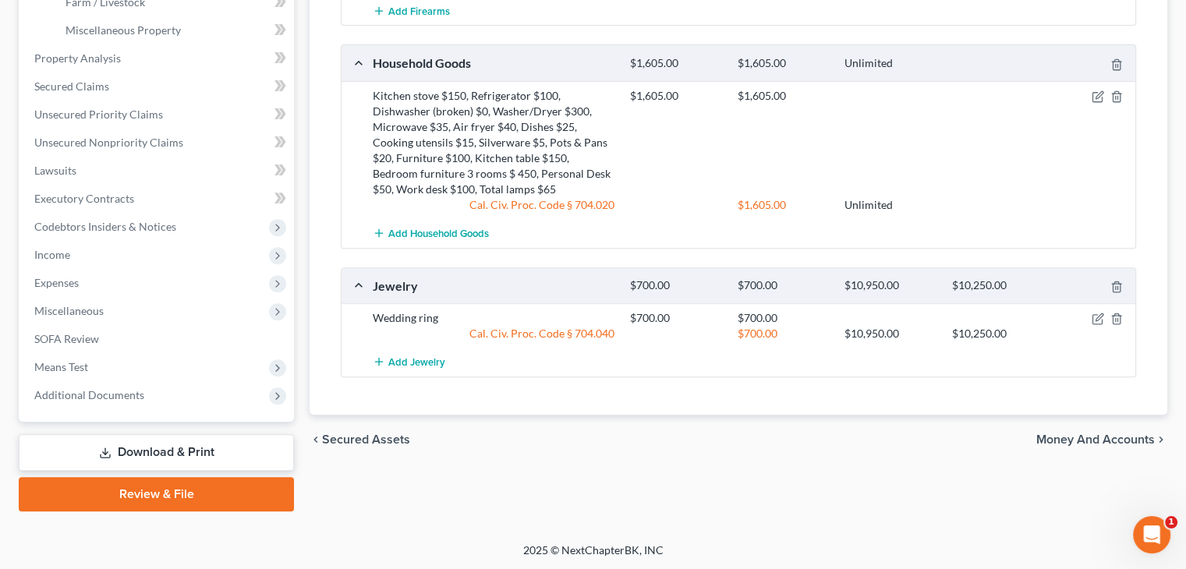
click at [367, 437] on span "Secured Assets" at bounding box center [366, 440] width 88 height 12
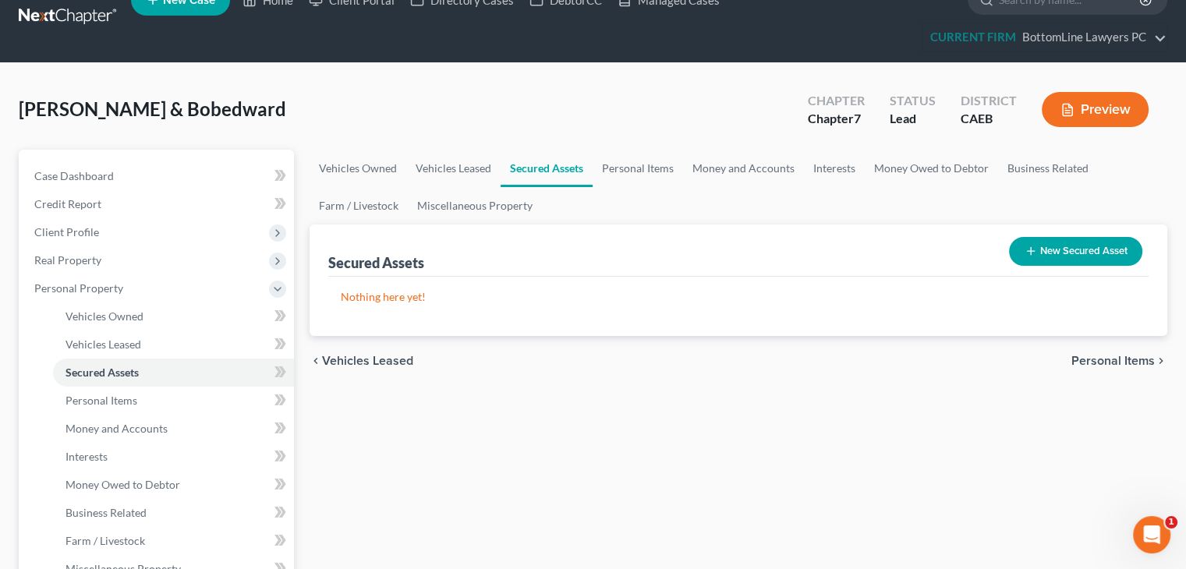
scroll to position [2, 0]
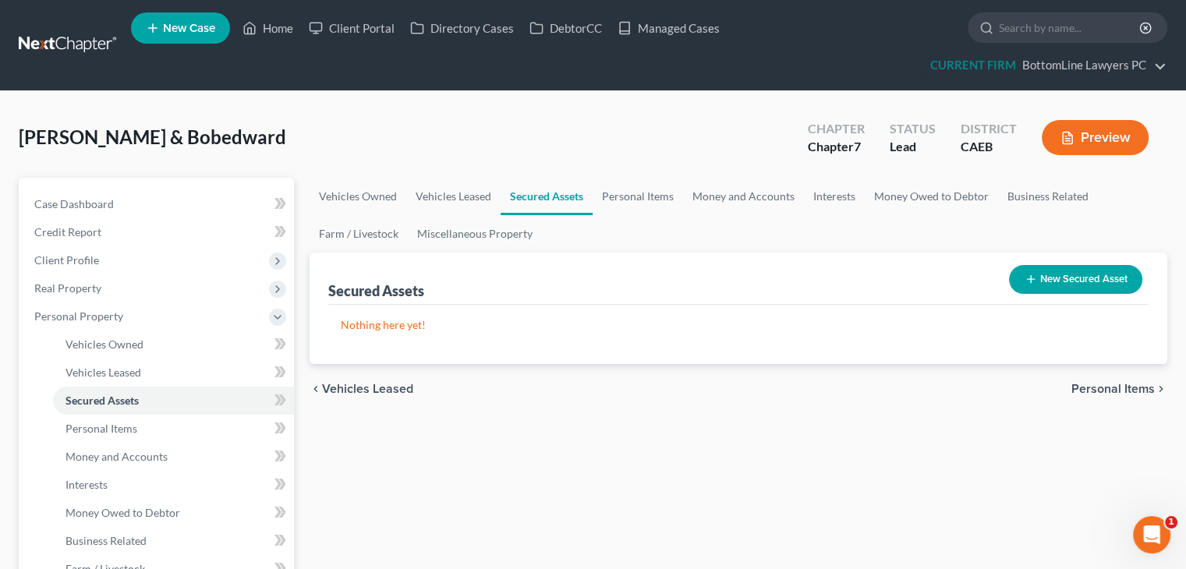
click at [360, 388] on span "Vehicles Leased" at bounding box center [367, 389] width 91 height 12
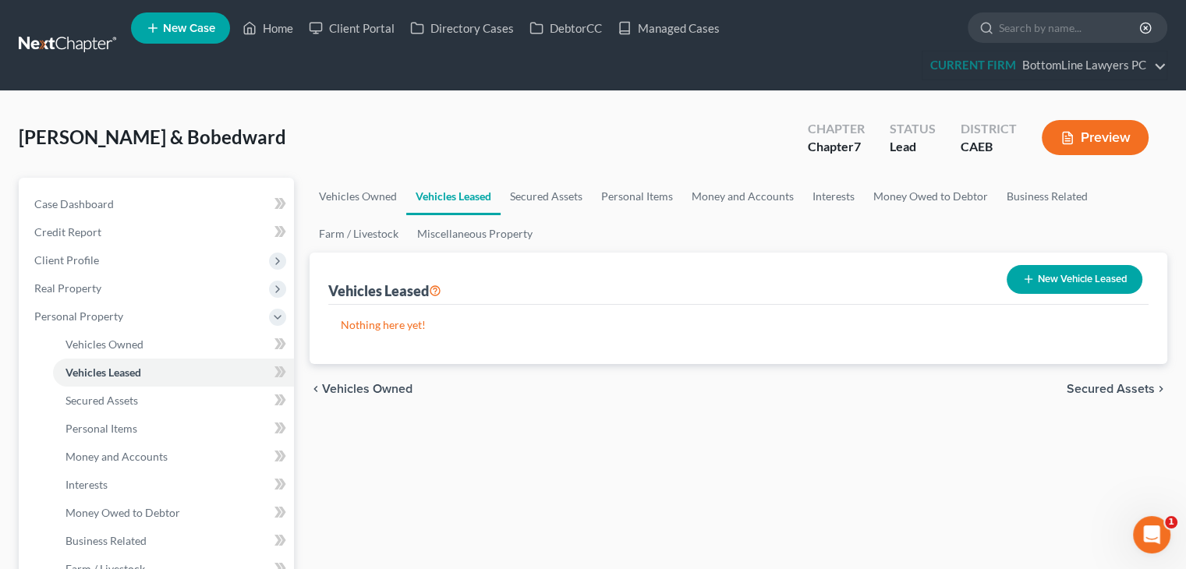
click at [380, 390] on span "Vehicles Owned" at bounding box center [367, 389] width 90 height 12
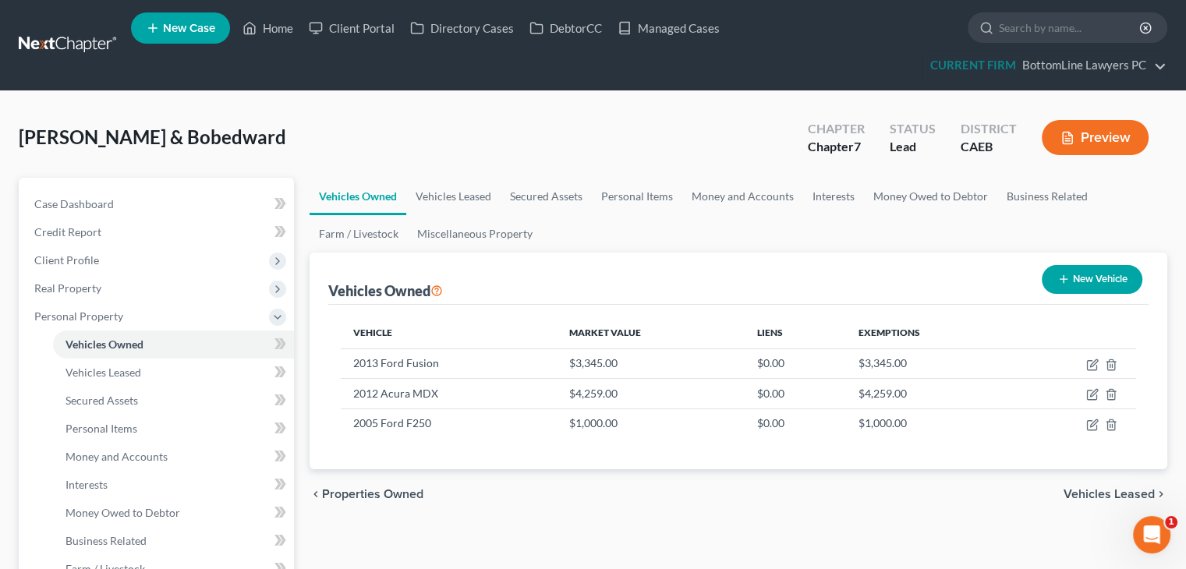
click at [377, 491] on span "Properties Owned" at bounding box center [372, 494] width 101 height 12
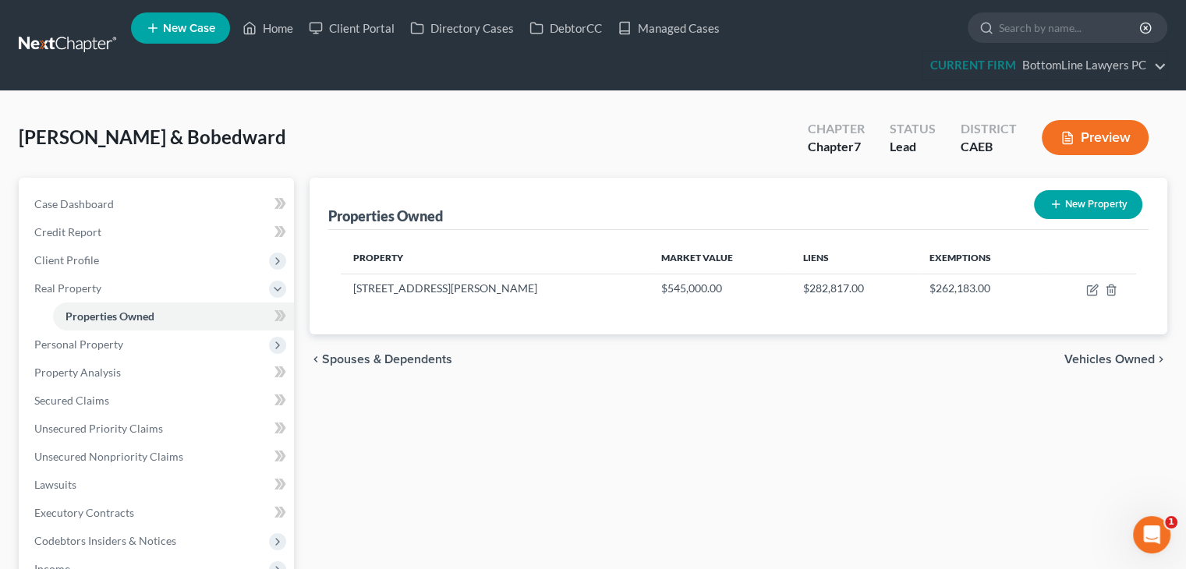
click at [377, 353] on span "Spouses & Dependents" at bounding box center [387, 359] width 130 height 12
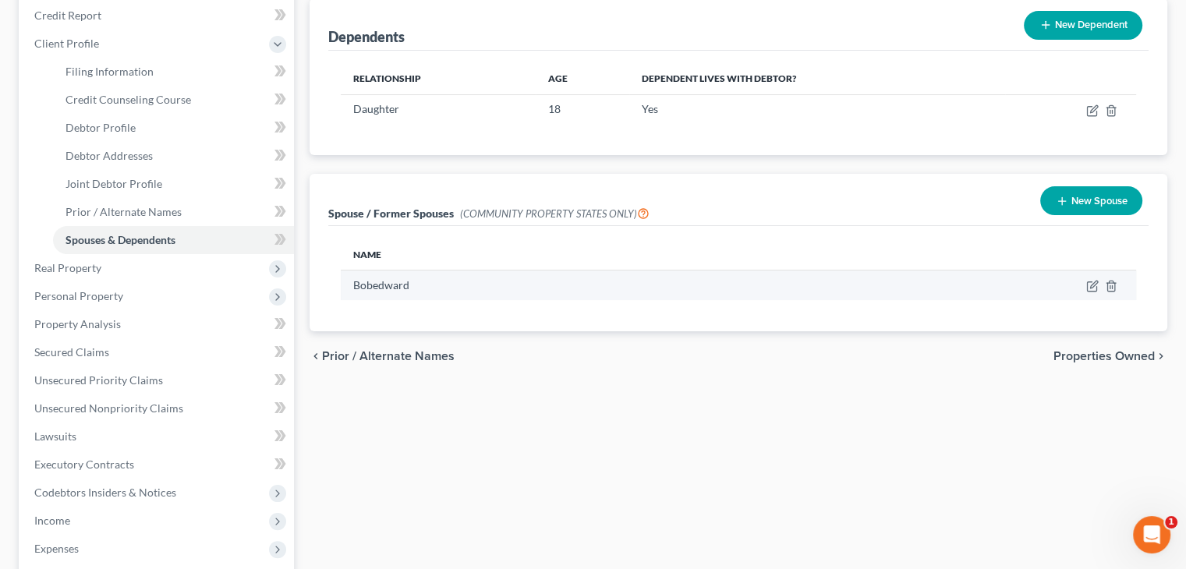
scroll to position [234, 0]
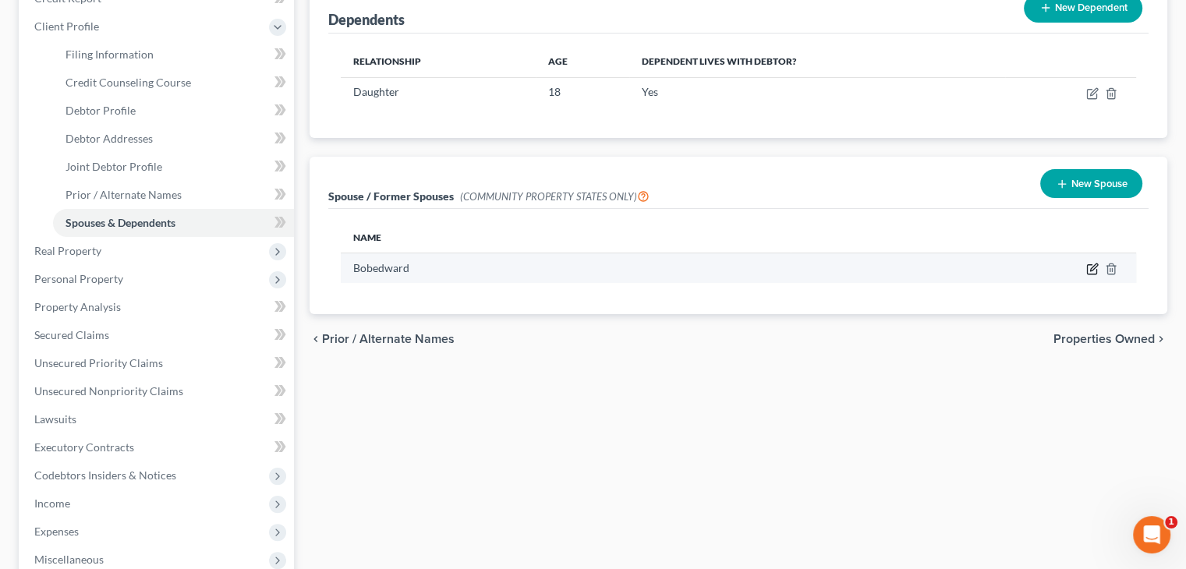
click at [1089, 267] on icon "button" at bounding box center [1092, 269] width 12 height 12
select select "1"
select select "4"
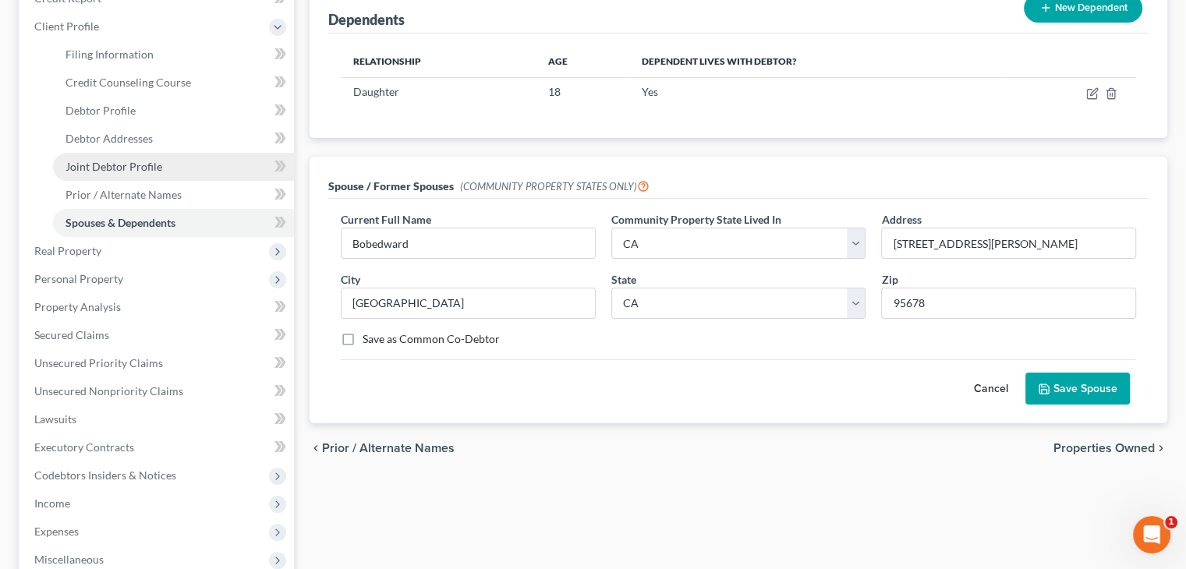
click at [123, 163] on span "Joint Debtor Profile" at bounding box center [114, 166] width 97 height 13
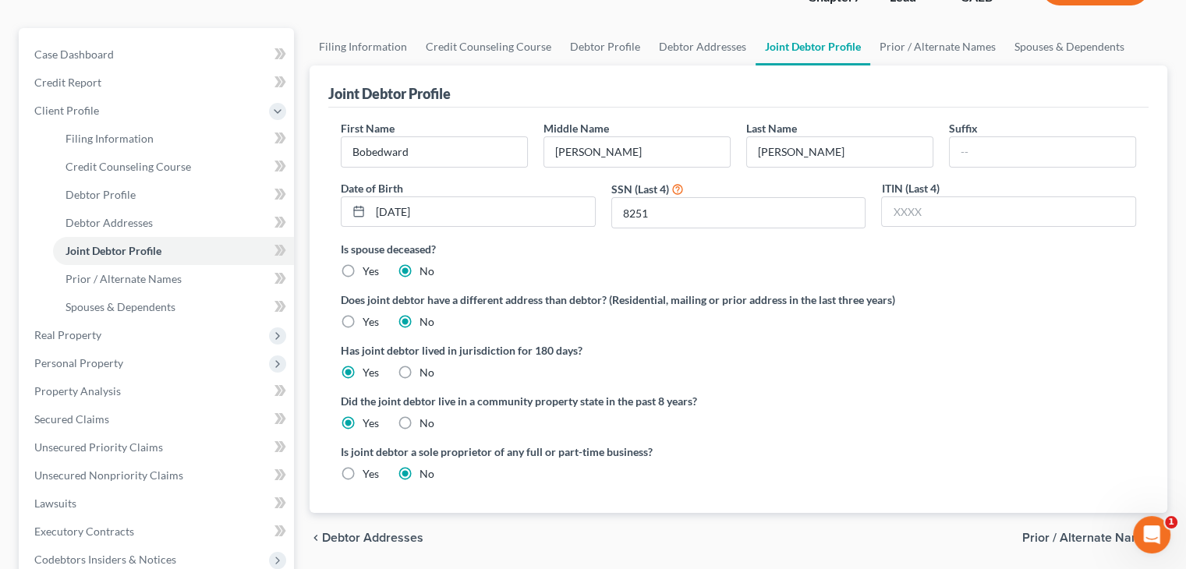
scroll to position [156, 0]
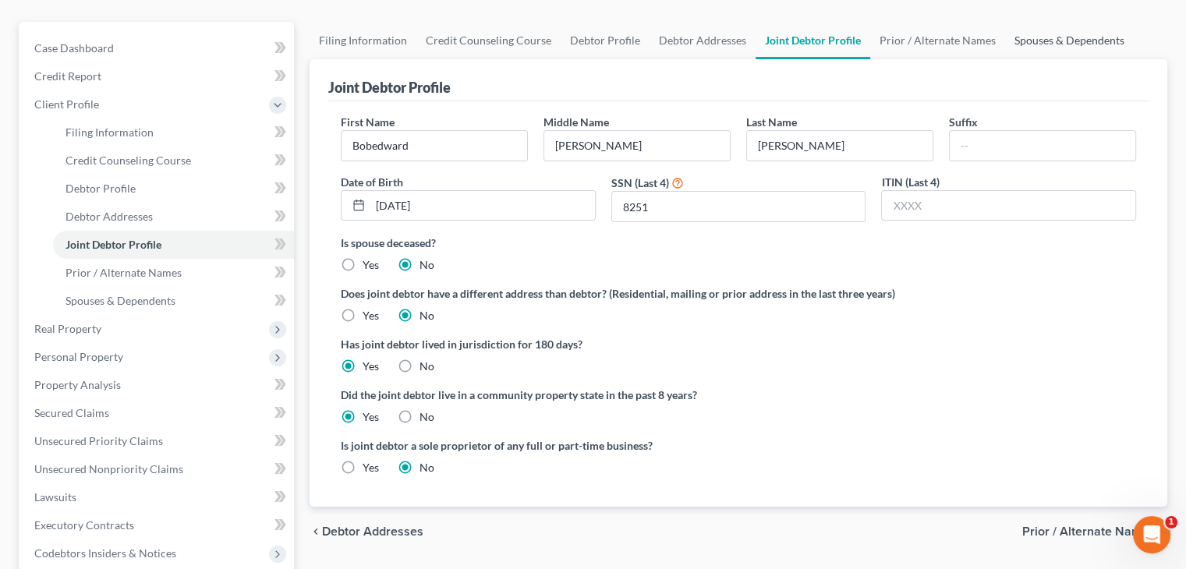
click at [1058, 38] on link "Spouses & Dependents" at bounding box center [1069, 40] width 129 height 37
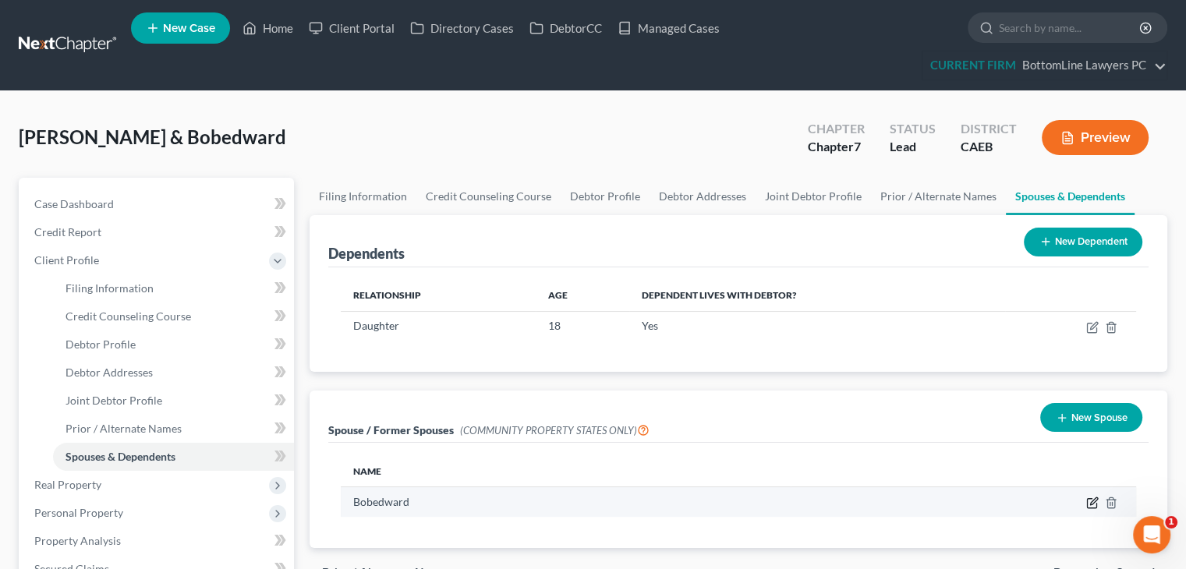
click at [1089, 501] on icon "button" at bounding box center [1092, 503] width 12 height 12
select select "1"
select select "4"
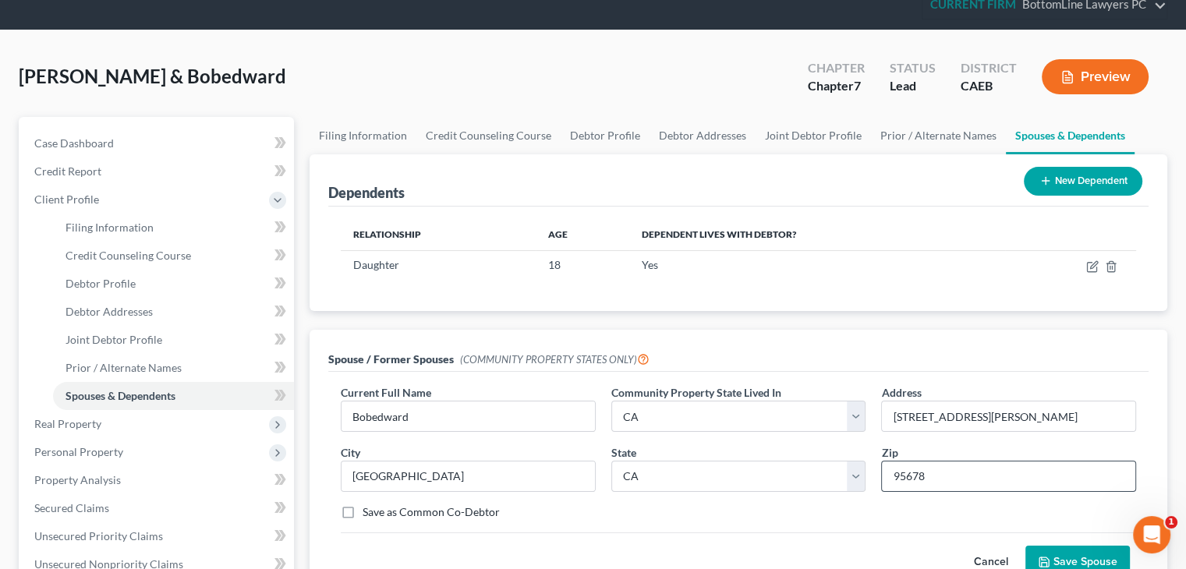
scroll to position [156, 0]
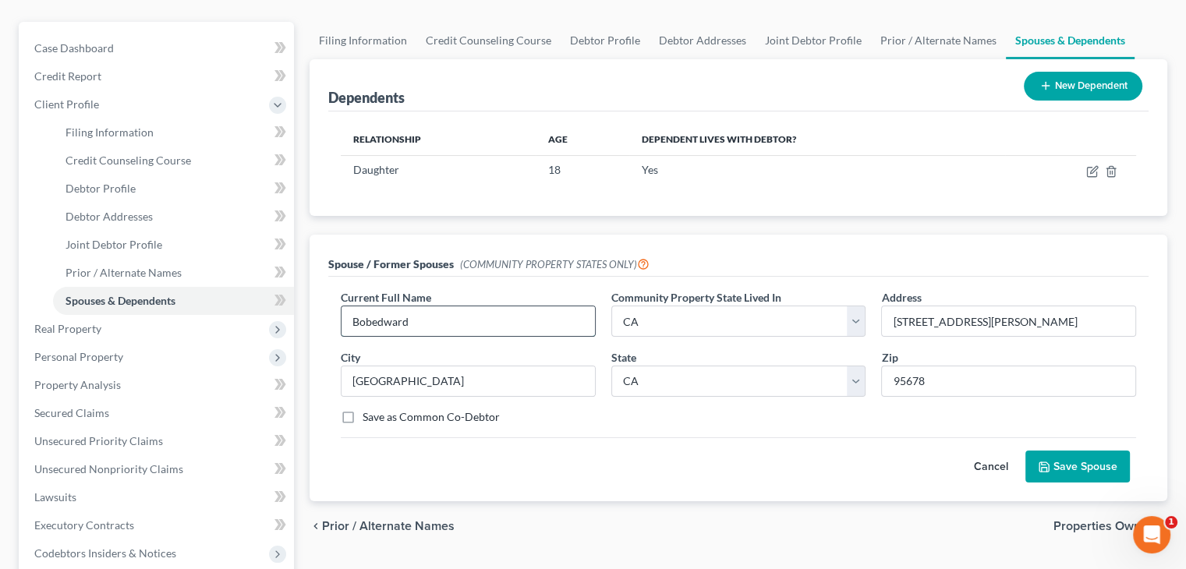
click at [486, 322] on input "Bobedward" at bounding box center [468, 321] width 253 height 30
type input "Bobedward Roberts"
click at [1063, 466] on button "Save Spouse" at bounding box center [1078, 467] width 105 height 33
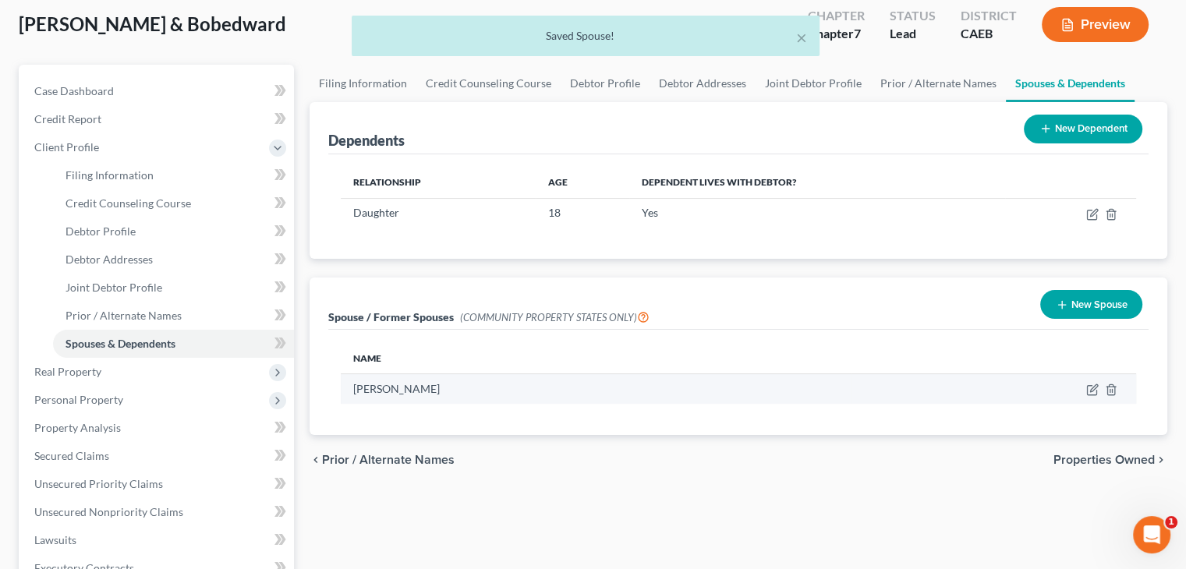
scroll to position [78, 0]
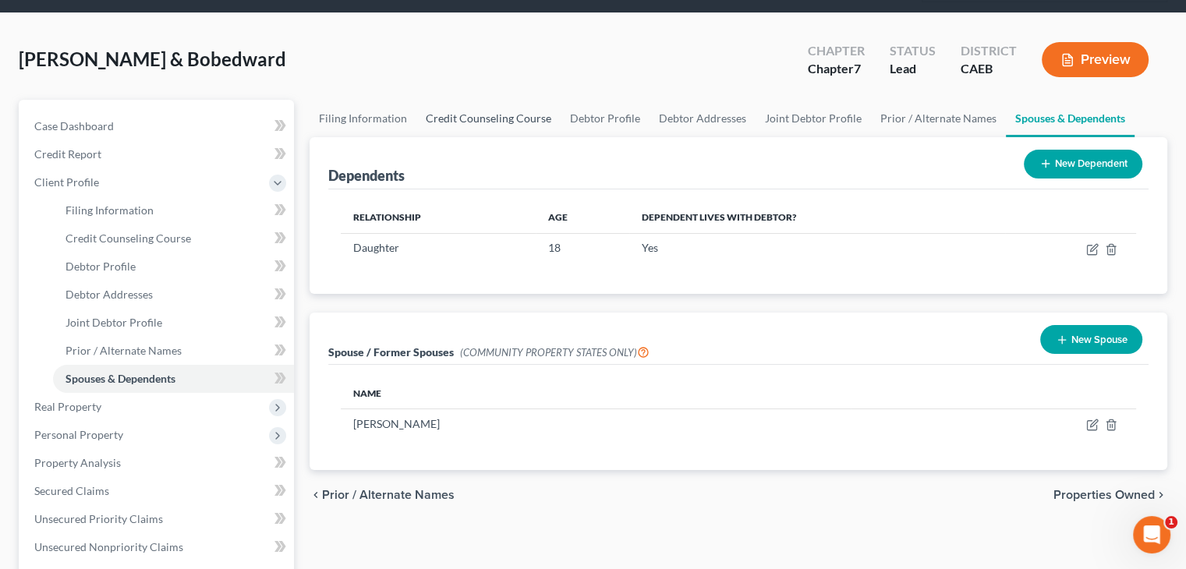
click at [479, 119] on link "Credit Counseling Course" at bounding box center [488, 118] width 144 height 37
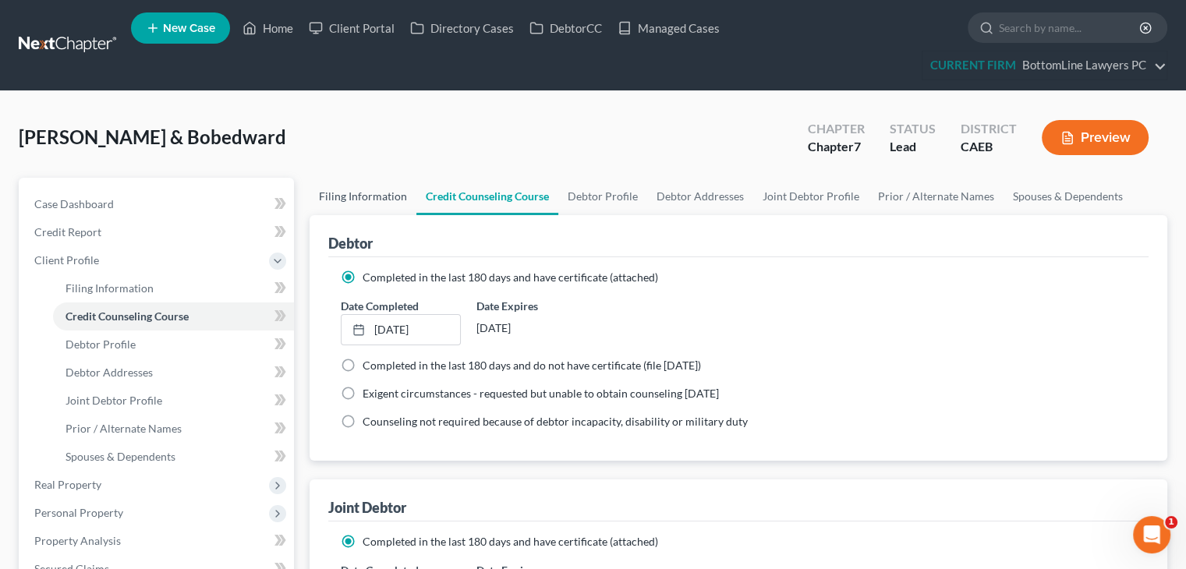
click at [360, 199] on link "Filing Information" at bounding box center [363, 196] width 107 height 37
select select "1"
select select "0"
select select "8"
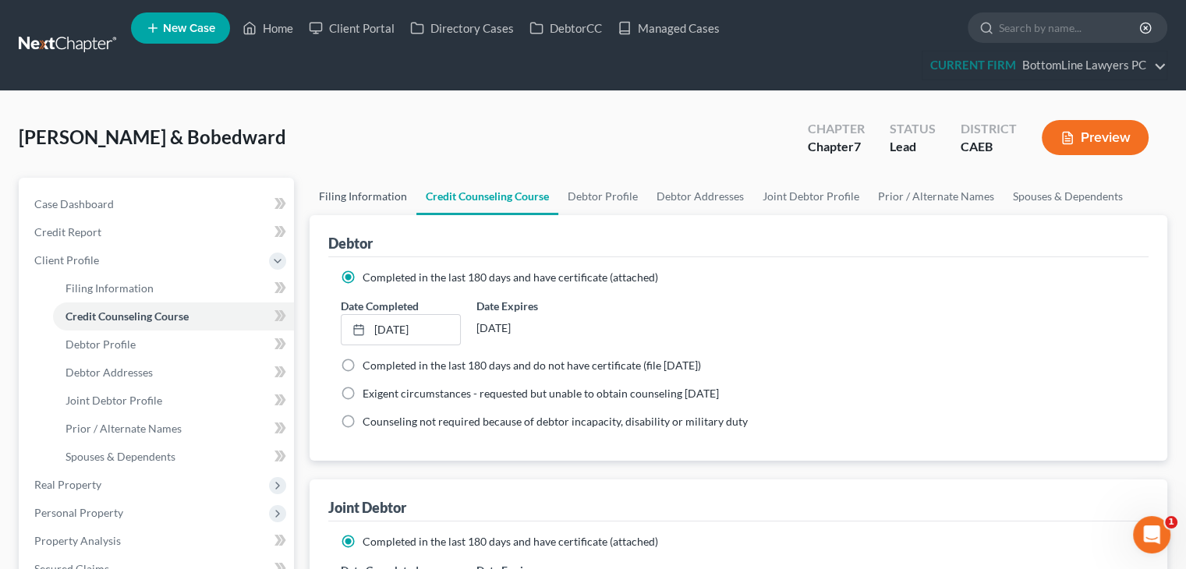
select select "4"
select select "1"
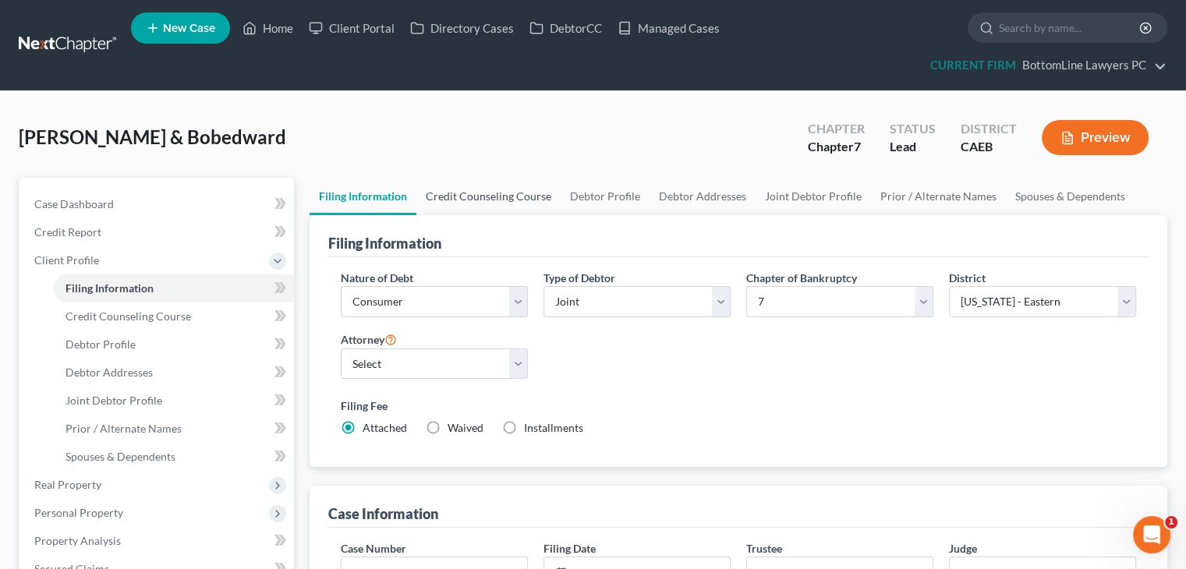
click at [519, 196] on link "Credit Counseling Course" at bounding box center [488, 196] width 144 height 37
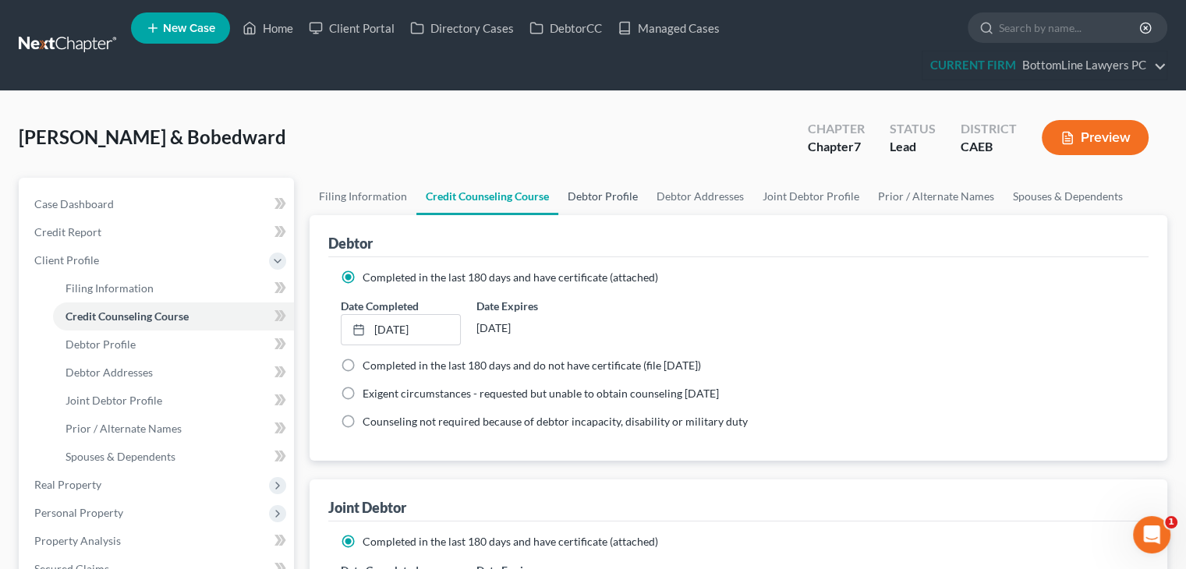
click at [600, 197] on link "Debtor Profile" at bounding box center [602, 196] width 89 height 37
select select "1"
select select "2"
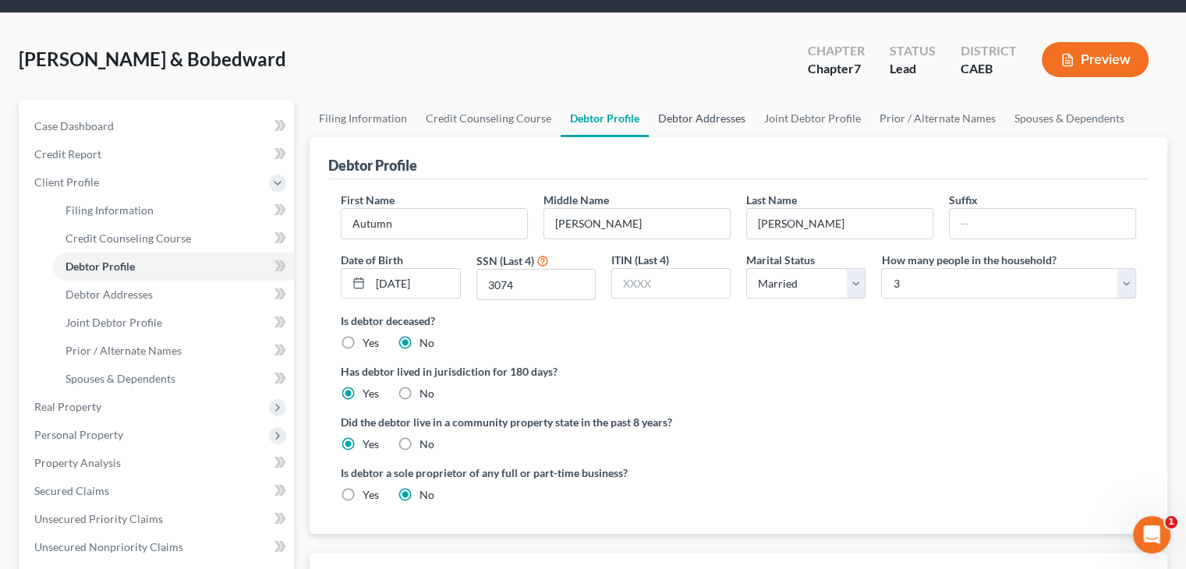
click at [676, 121] on link "Debtor Addresses" at bounding box center [702, 118] width 106 height 37
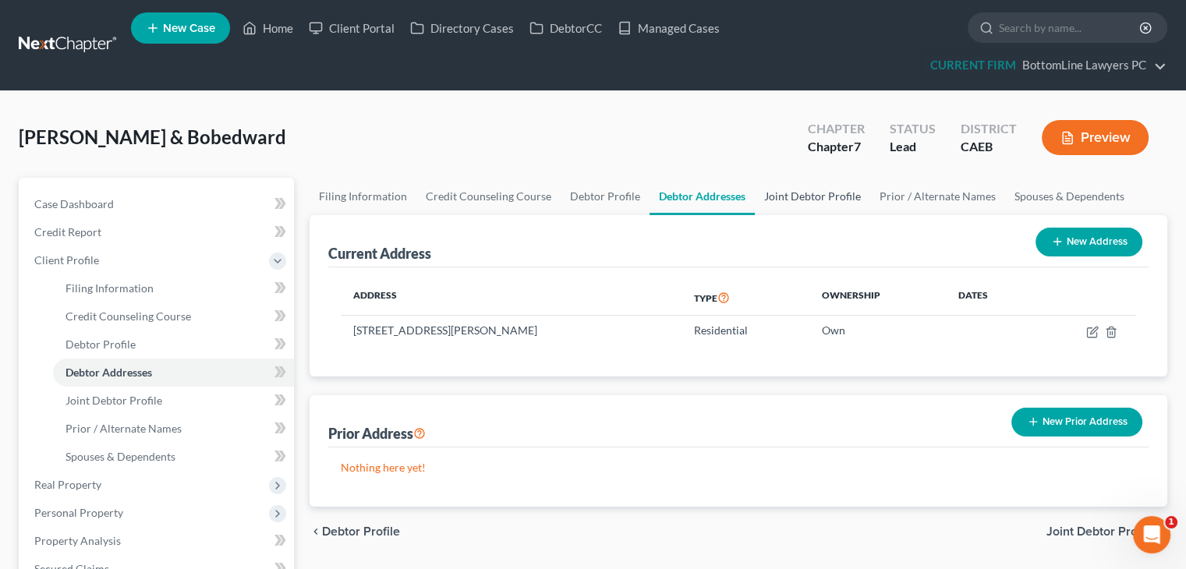
click at [795, 192] on link "Joint Debtor Profile" at bounding box center [812, 196] width 115 height 37
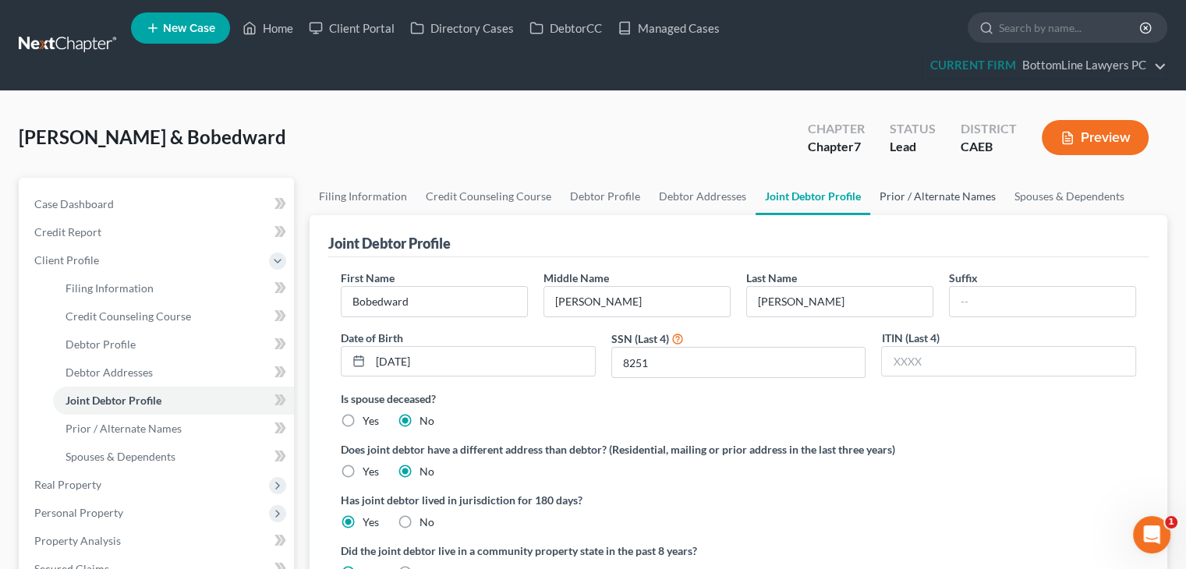
click at [912, 197] on link "Prior / Alternate Names" at bounding box center [937, 196] width 135 height 37
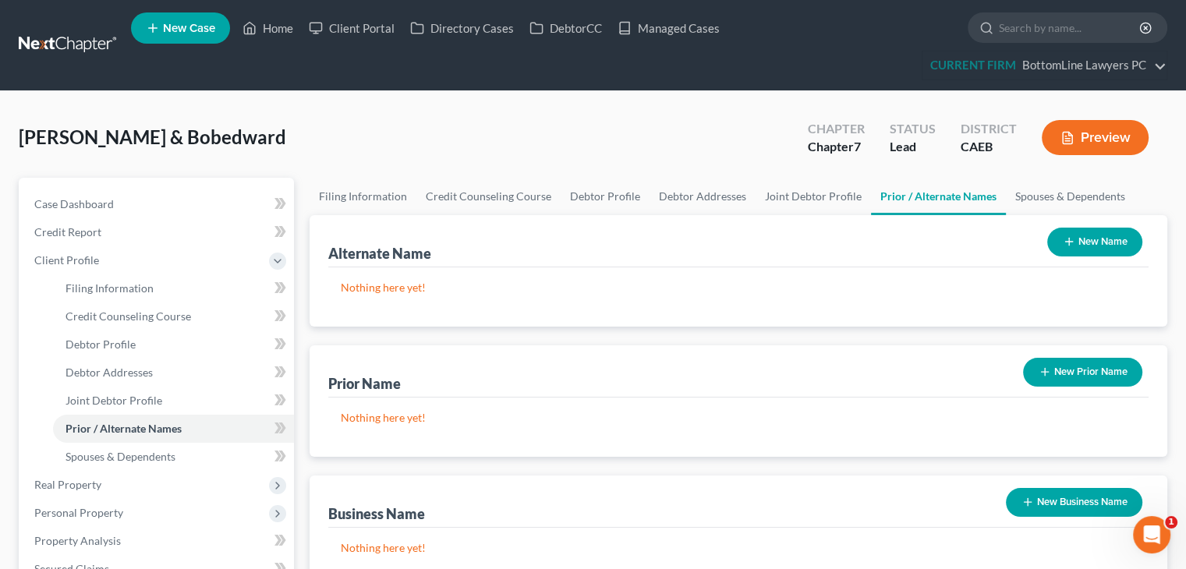
drag, startPoint x: 16, startPoint y: 137, endPoint x: 287, endPoint y: 139, distance: 270.6
click at [287, 139] on div "Roberts, Autumn & Bobedward Upgraded Chapter Chapter 7 Status Lead District CAE…" at bounding box center [593, 558] width 1186 height 934
copy span "Roberts, Autumn & Bobedward"
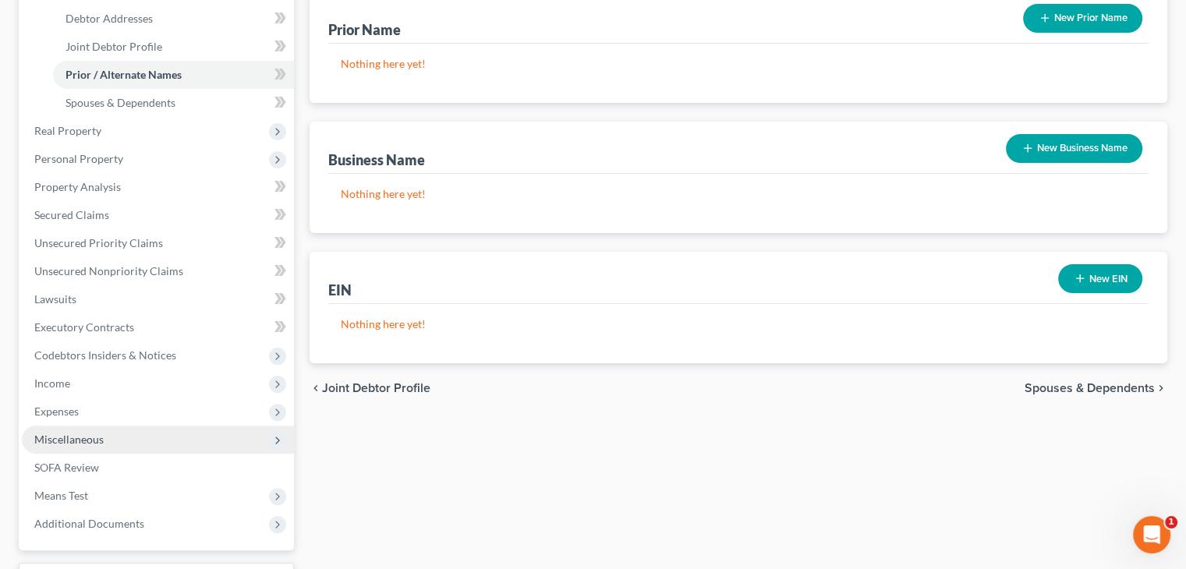
scroll to position [390, 0]
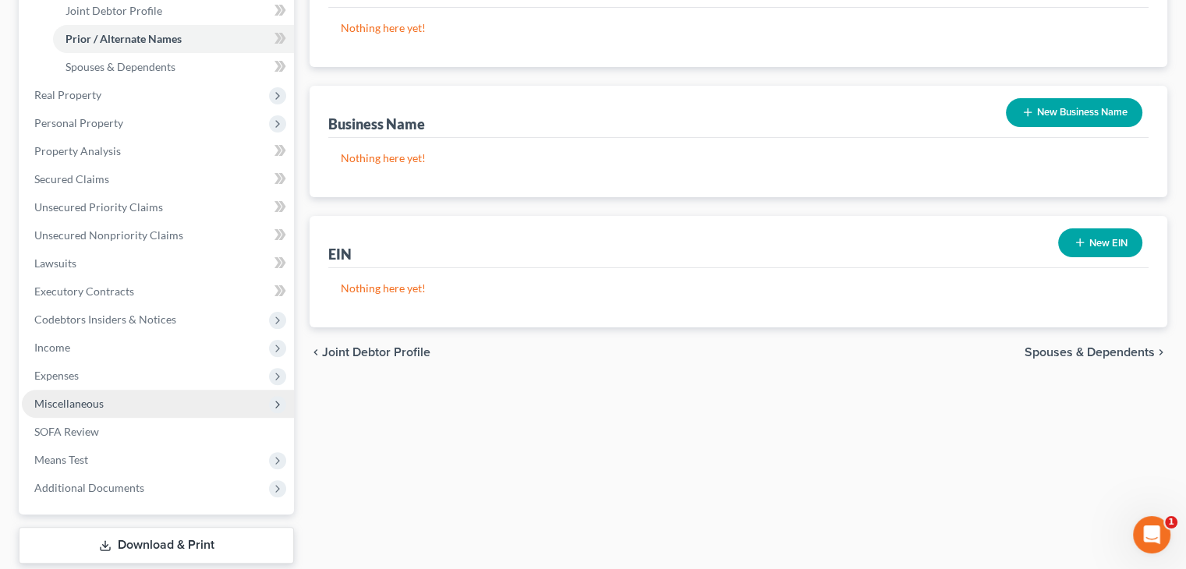
click at [94, 400] on span "Miscellaneous" at bounding box center [68, 403] width 69 height 13
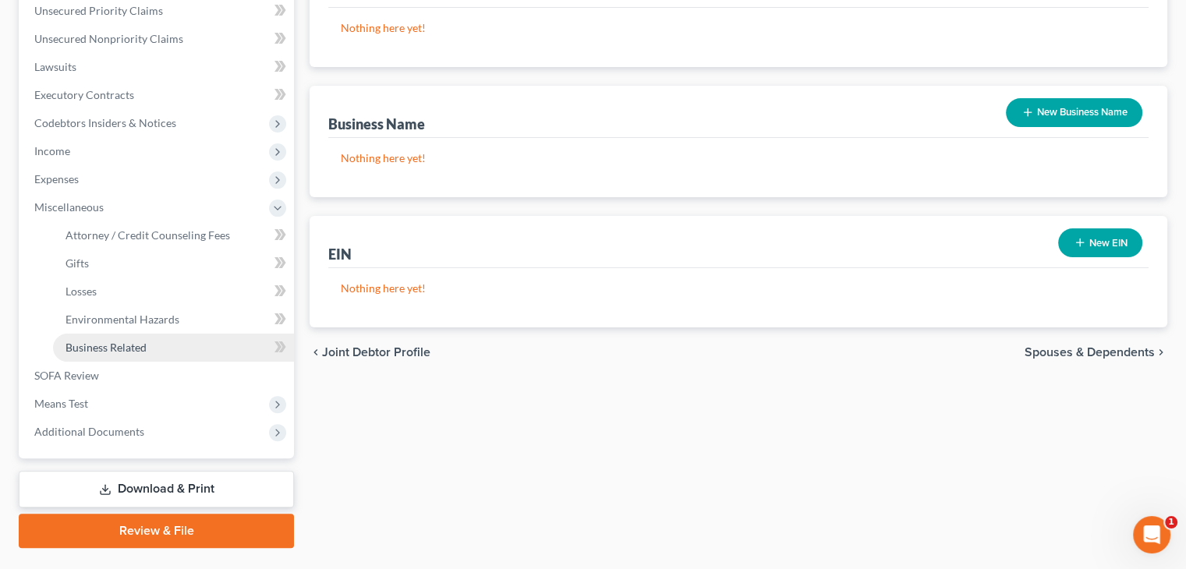
click at [85, 350] on span "Business Related" at bounding box center [106, 347] width 81 height 13
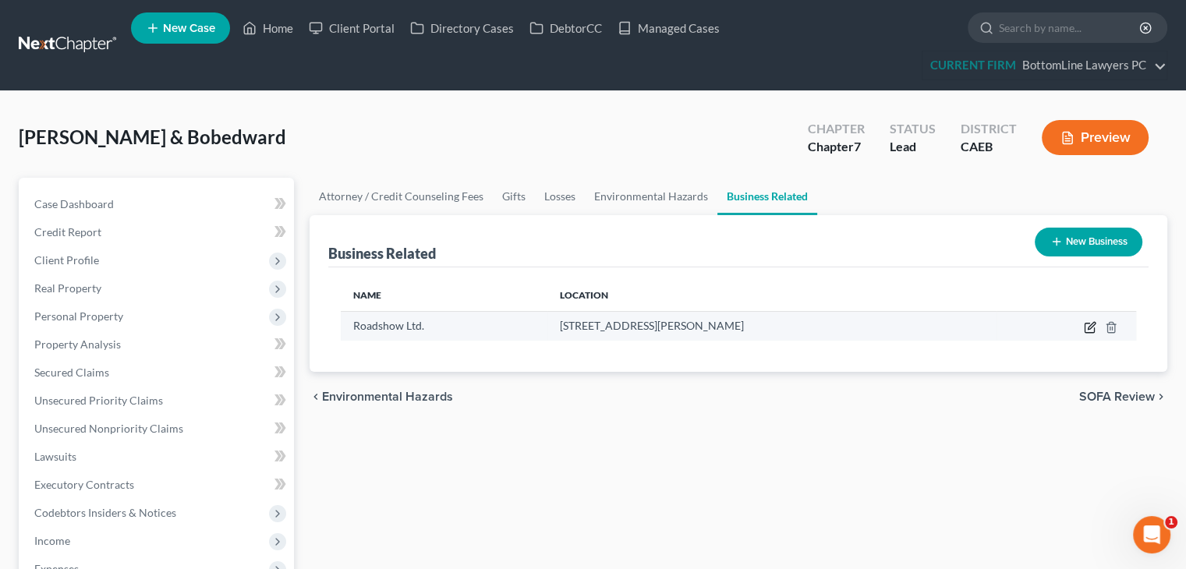
click at [1092, 325] on icon "button" at bounding box center [1090, 327] width 12 height 12
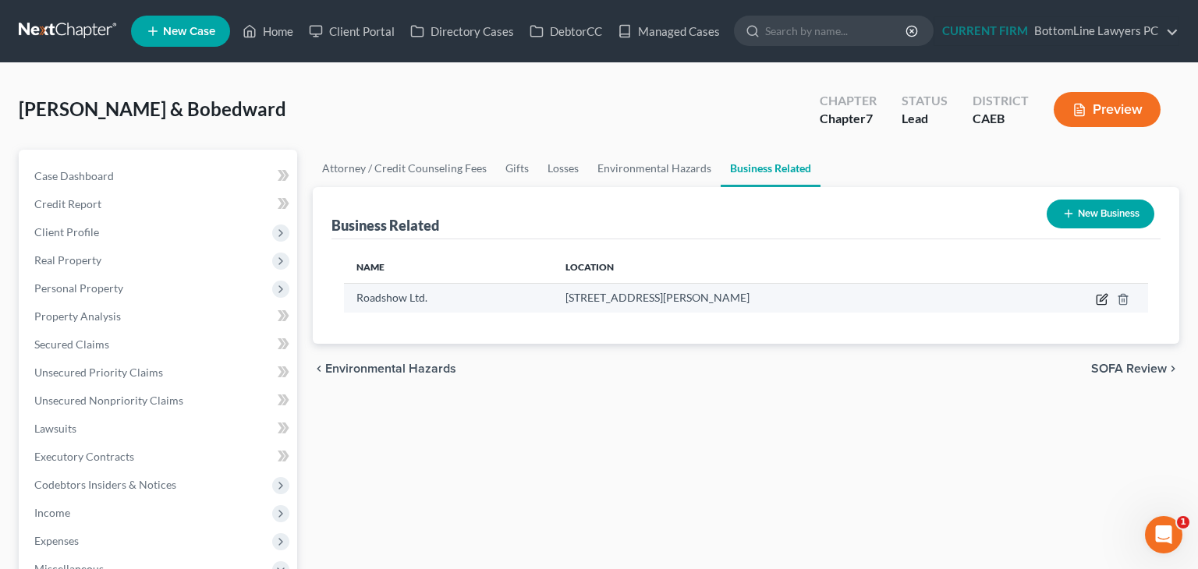
select select "sole_proprietor"
select select "4"
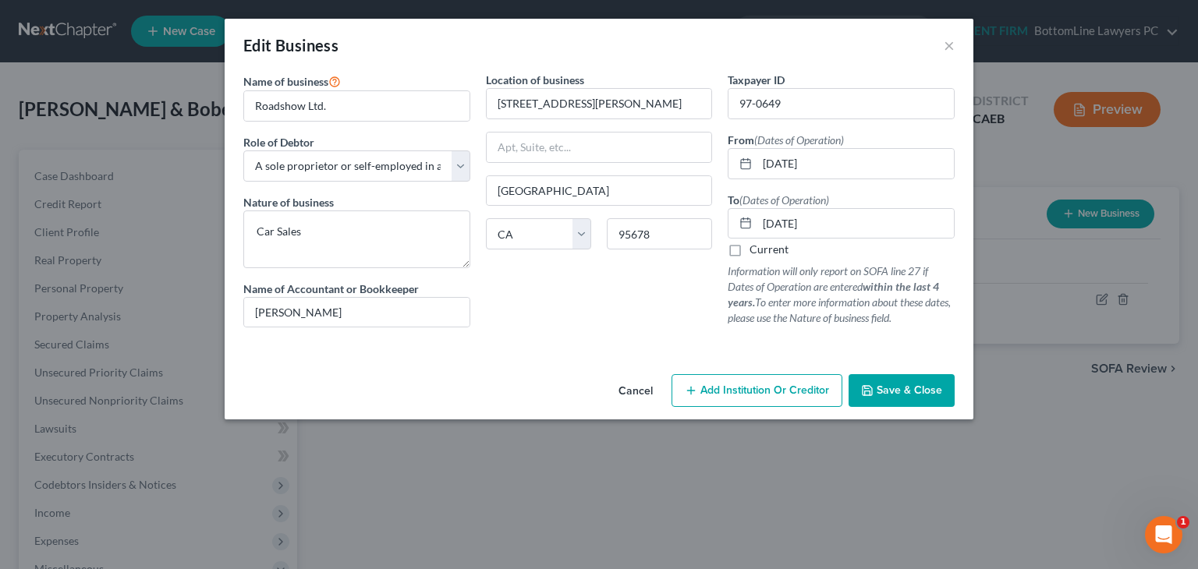
click at [893, 394] on span "Save & Close" at bounding box center [910, 390] width 66 height 13
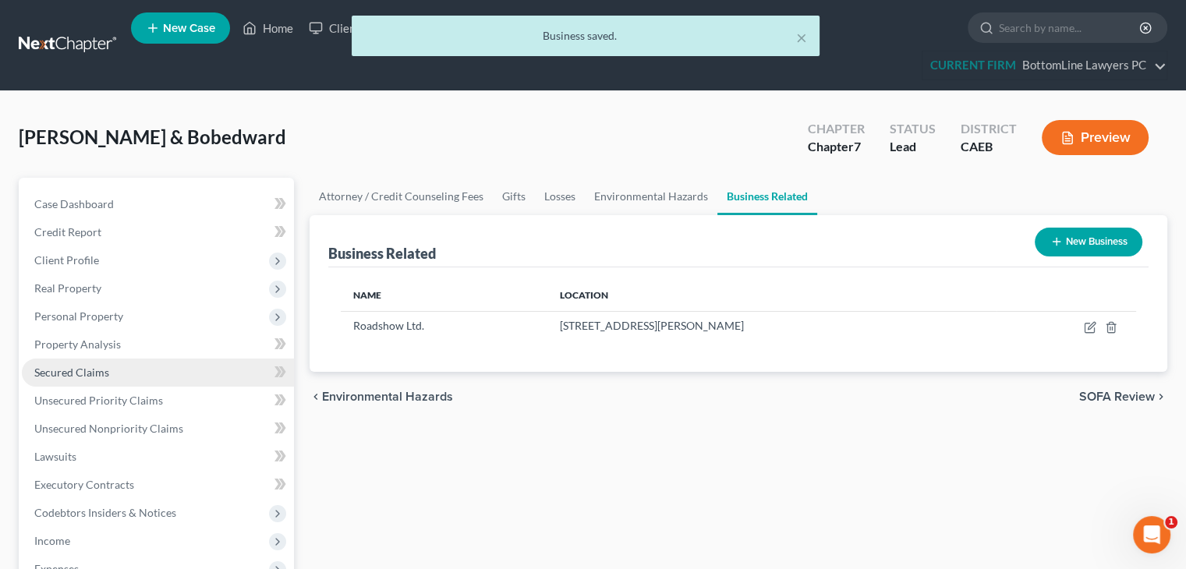
click at [72, 366] on span "Secured Claims" at bounding box center [71, 372] width 75 height 13
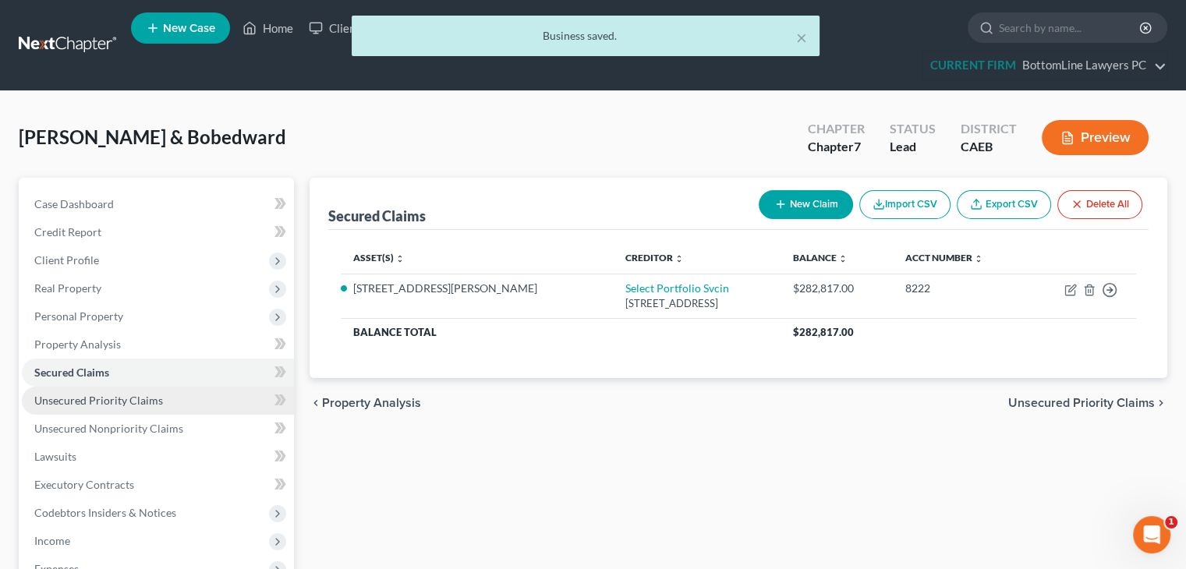
click at [67, 395] on span "Unsecured Priority Claims" at bounding box center [98, 400] width 129 height 13
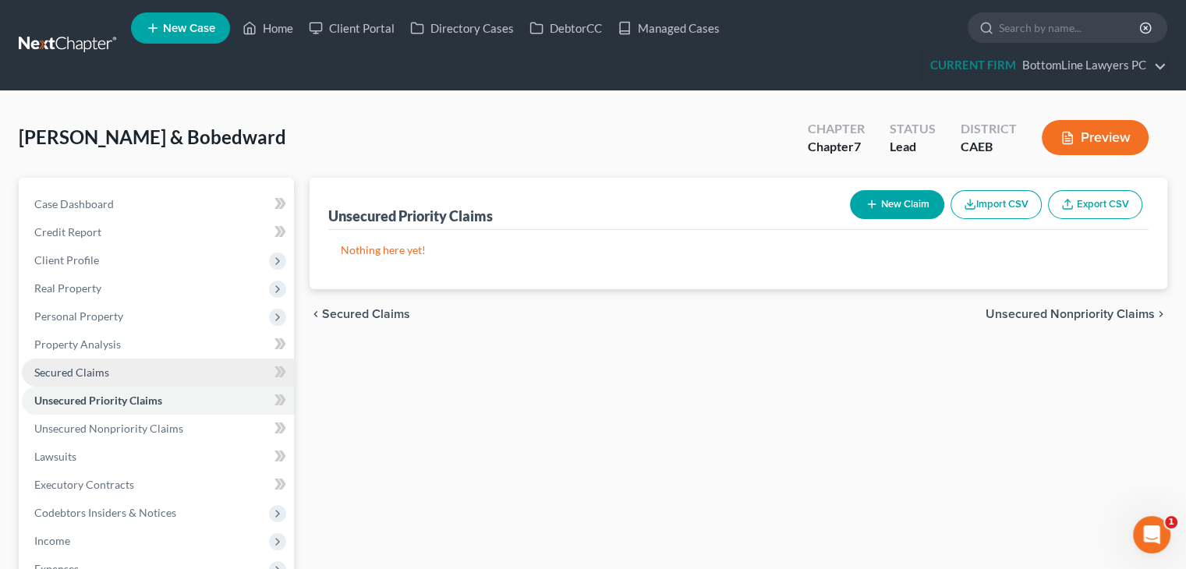
click at [62, 370] on span "Secured Claims" at bounding box center [71, 372] width 75 height 13
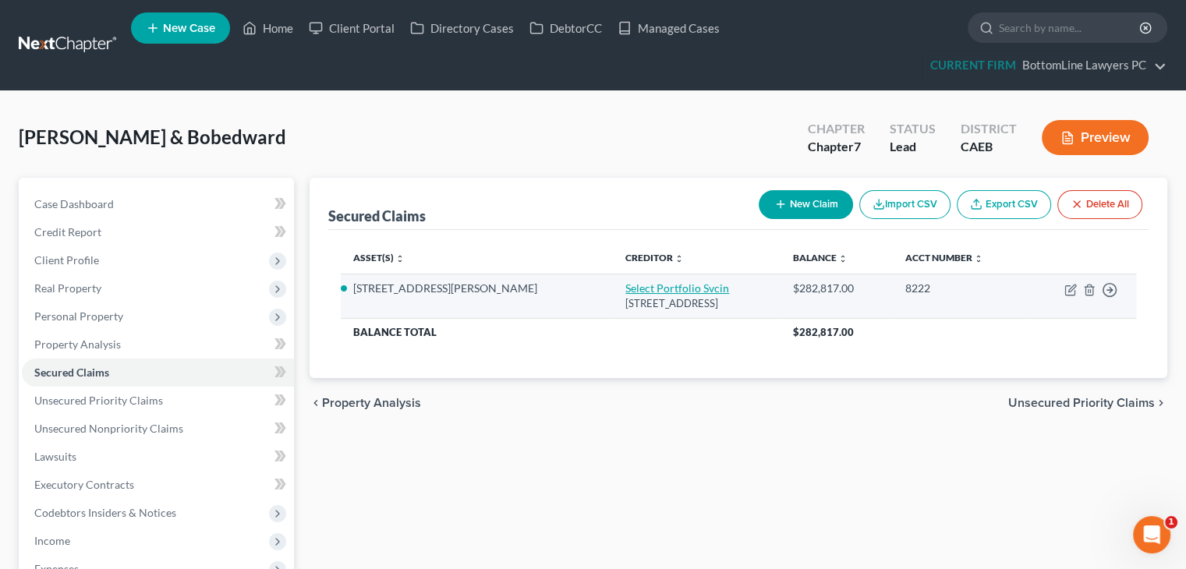
click at [625, 284] on link "Select Portfolio Svcin" at bounding box center [677, 288] width 104 height 13
select select "46"
select select "2"
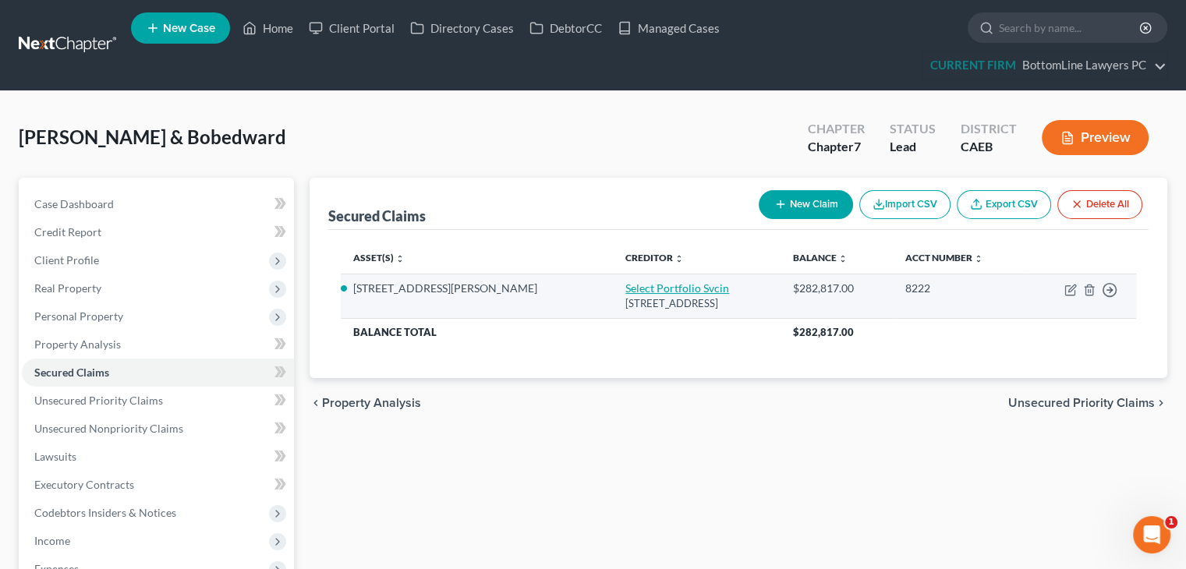
select select "0"
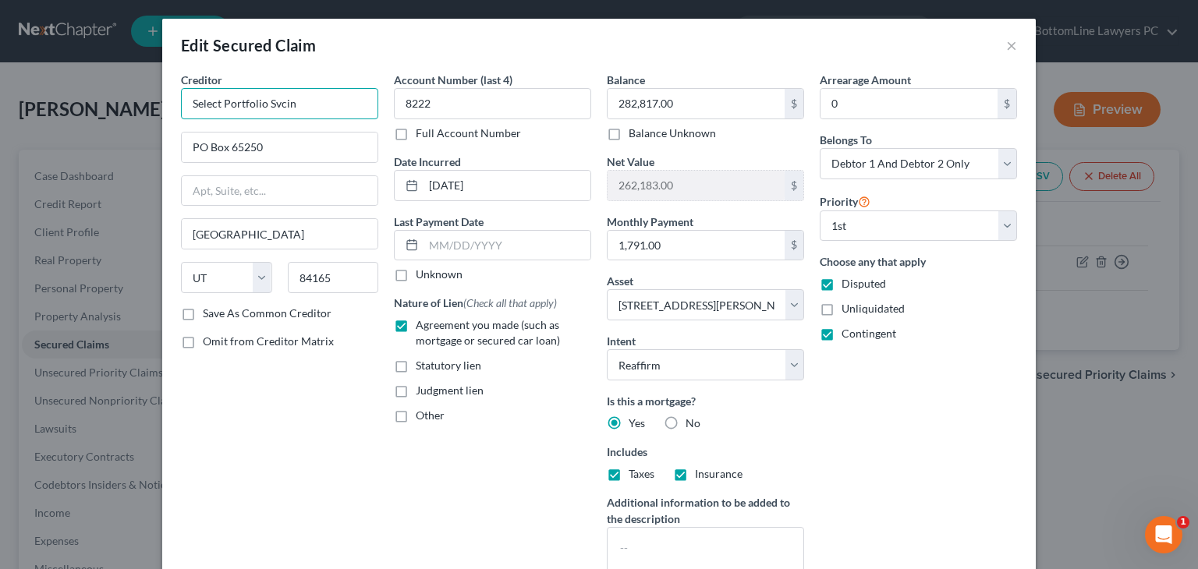
click at [307, 104] on input "Select Portfolio Svcin" at bounding box center [279, 103] width 197 height 31
click at [270, 101] on input "Select Portfolio Svcin" at bounding box center [279, 103] width 197 height 31
click at [284, 104] on input "Select Portfolio Servcin" at bounding box center [279, 103] width 197 height 31
click at [308, 103] on input "Select Portfolio Servicin" at bounding box center [279, 103] width 197 height 31
type input "Select Portfolio Servicing"
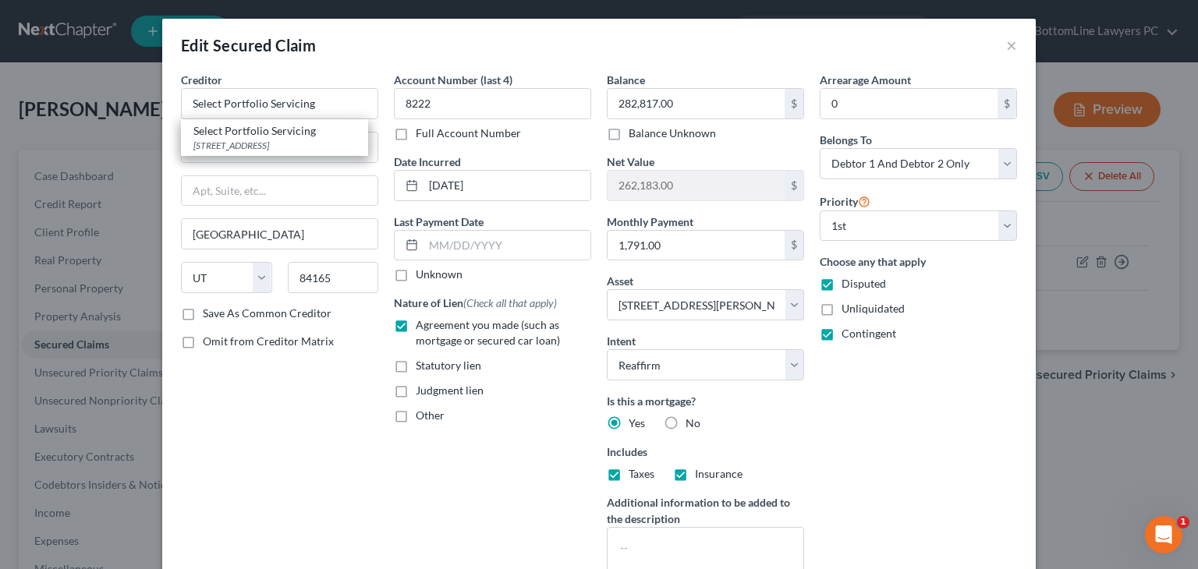
drag, startPoint x: 170, startPoint y: 149, endPoint x: 159, endPoint y: 147, distance: 11.2
click at [162, 147] on div "Creditor * Select Portfolio Servicing Select Portfolio Servicing PO Box 65250, …" at bounding box center [598, 349] width 873 height 554
click at [164, 141] on div "Creditor * Select Portfolio Servicing PO Box 65250 Salt Lake City State AL AK A…" at bounding box center [598, 349] width 873 height 554
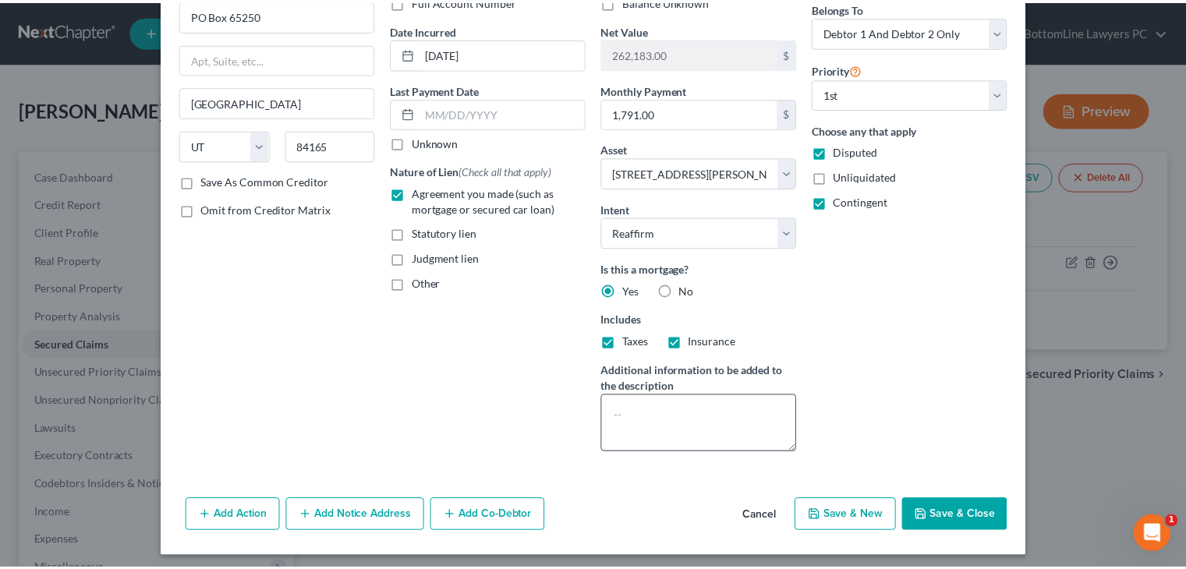
scroll to position [137, 0]
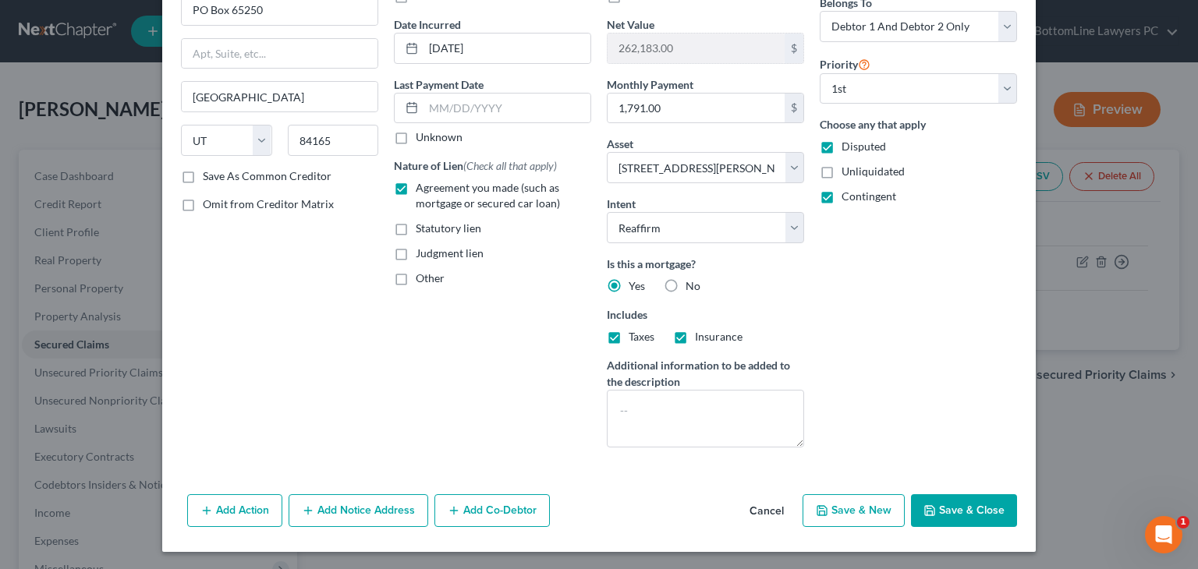
click at [942, 502] on button "Save & Close" at bounding box center [964, 510] width 106 height 33
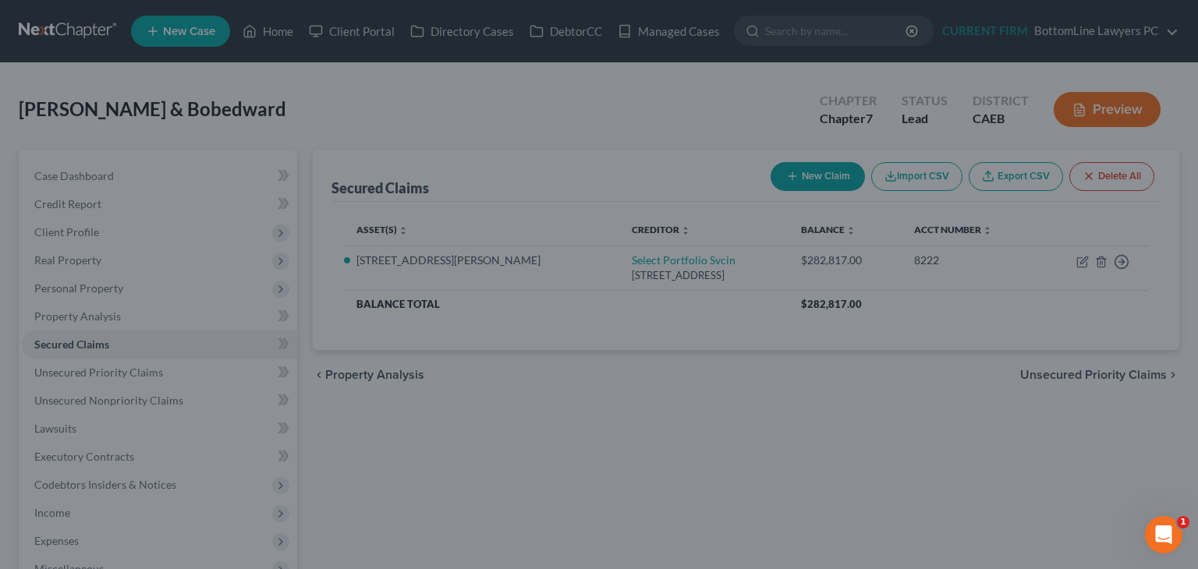
select select "2"
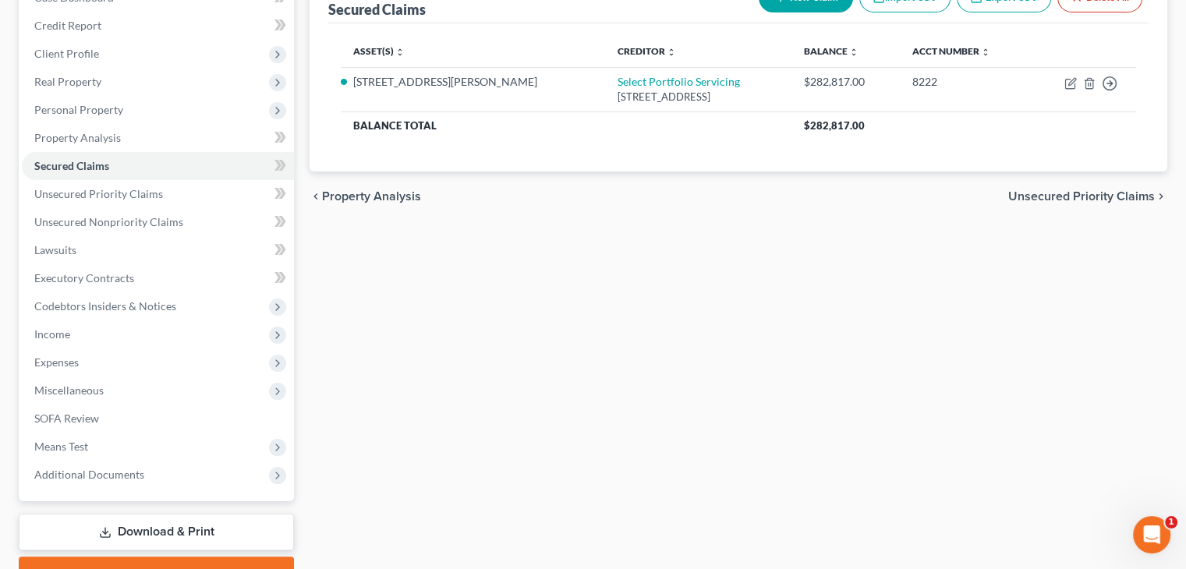
scroll to position [234, 0]
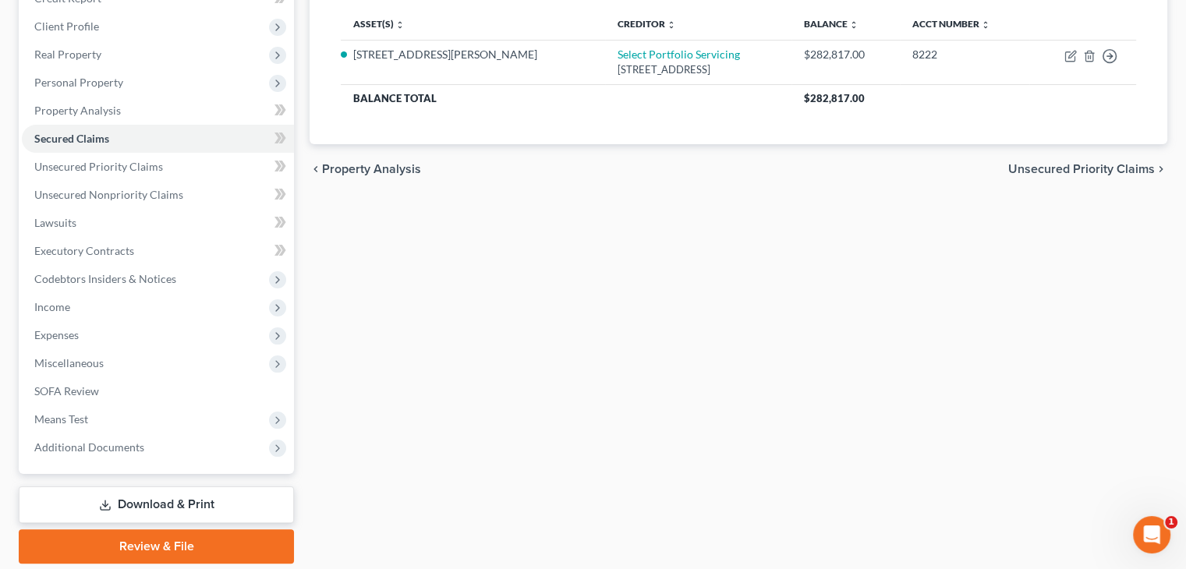
click at [1067, 168] on span "Unsecured Priority Claims" at bounding box center [1081, 169] width 147 height 12
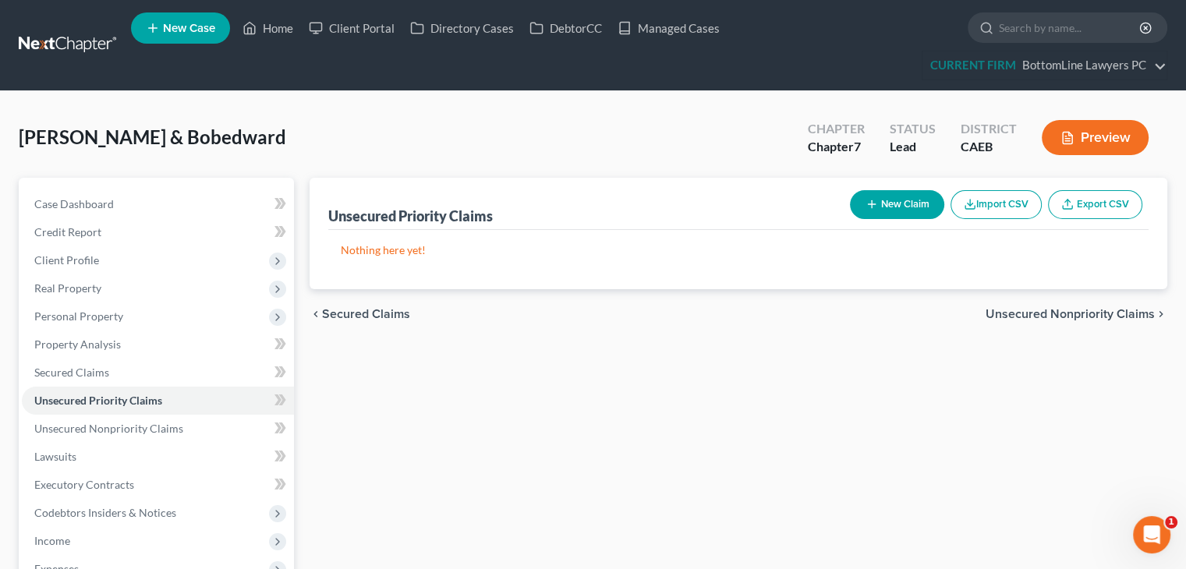
click at [1054, 308] on span "Unsecured Nonpriority Claims" at bounding box center [1070, 314] width 169 height 12
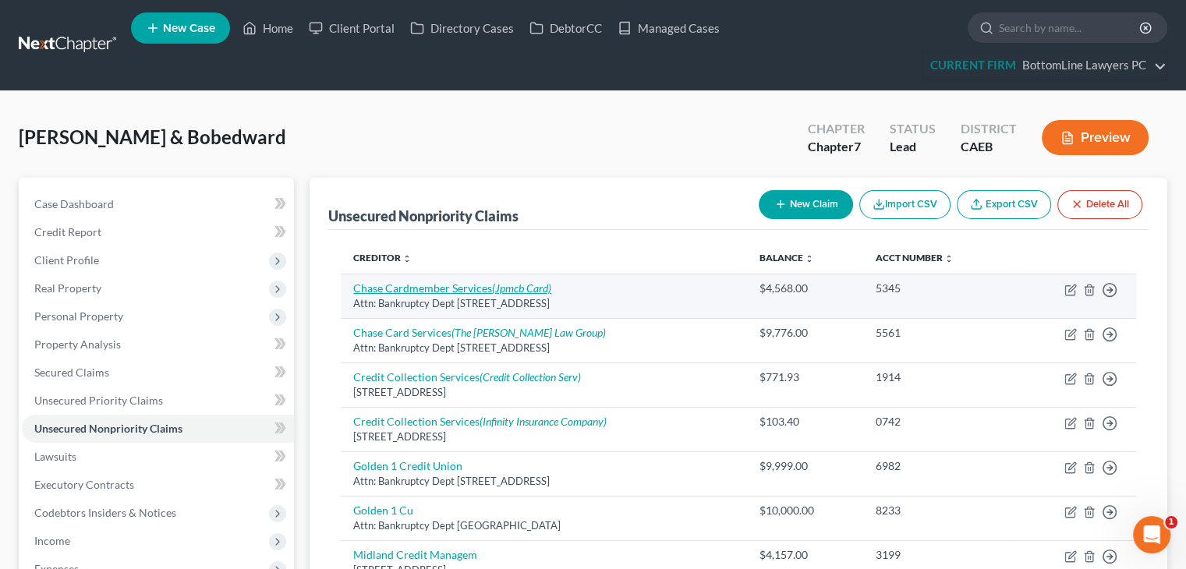
click at [545, 289] on icon "(Jpmcb Card)" at bounding box center [521, 288] width 59 height 13
select select "7"
select select "2"
select select "1"
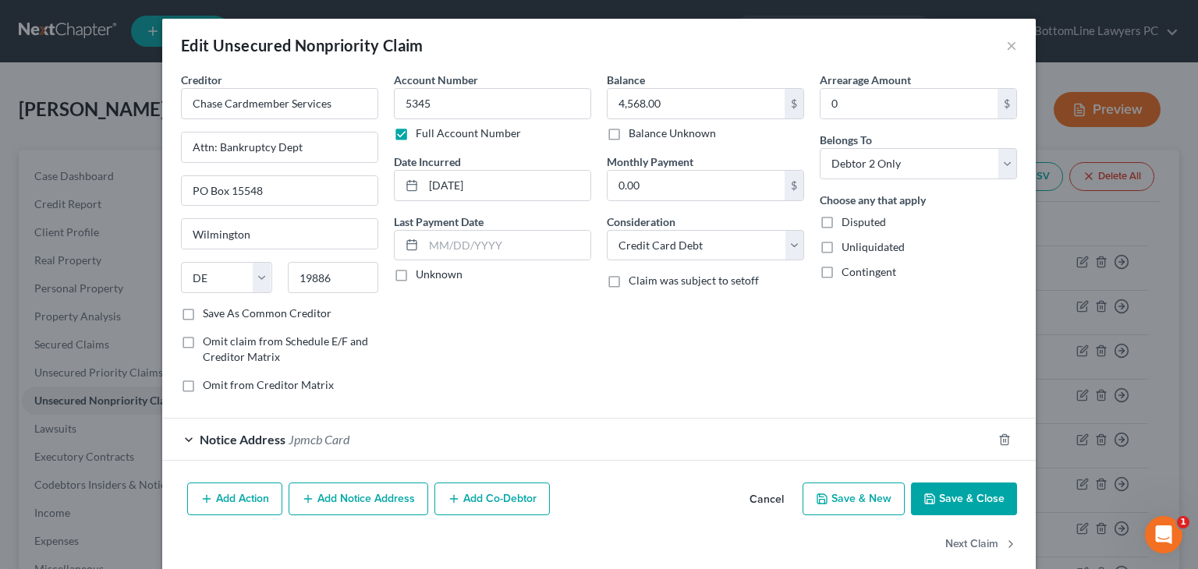
click at [342, 434] on div "Notice Address Jpmcb Card" at bounding box center [577, 439] width 830 height 41
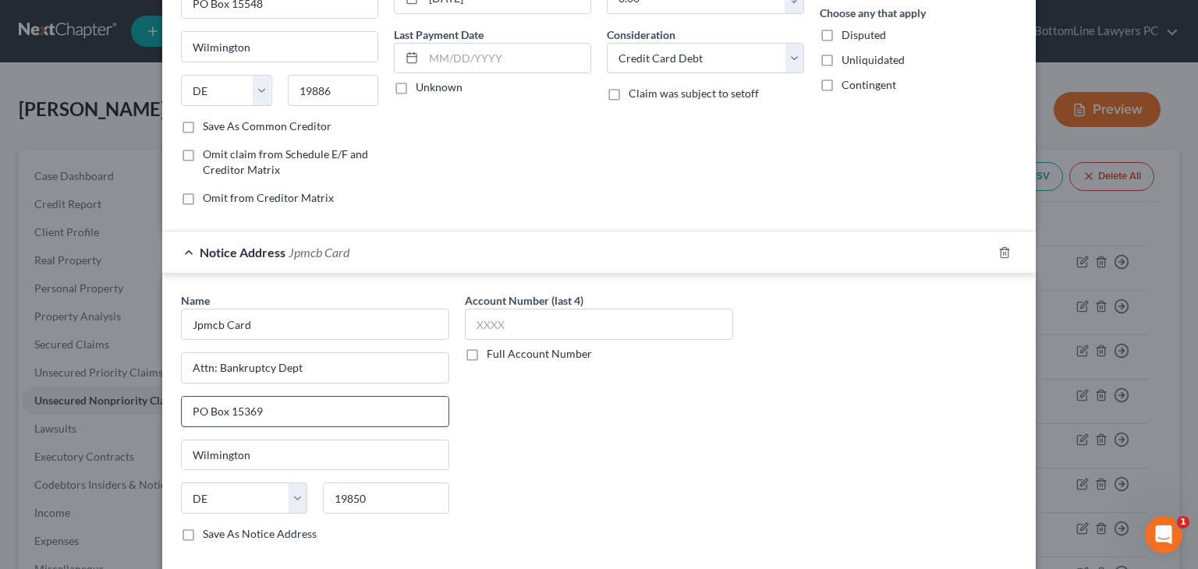
scroll to position [234, 0]
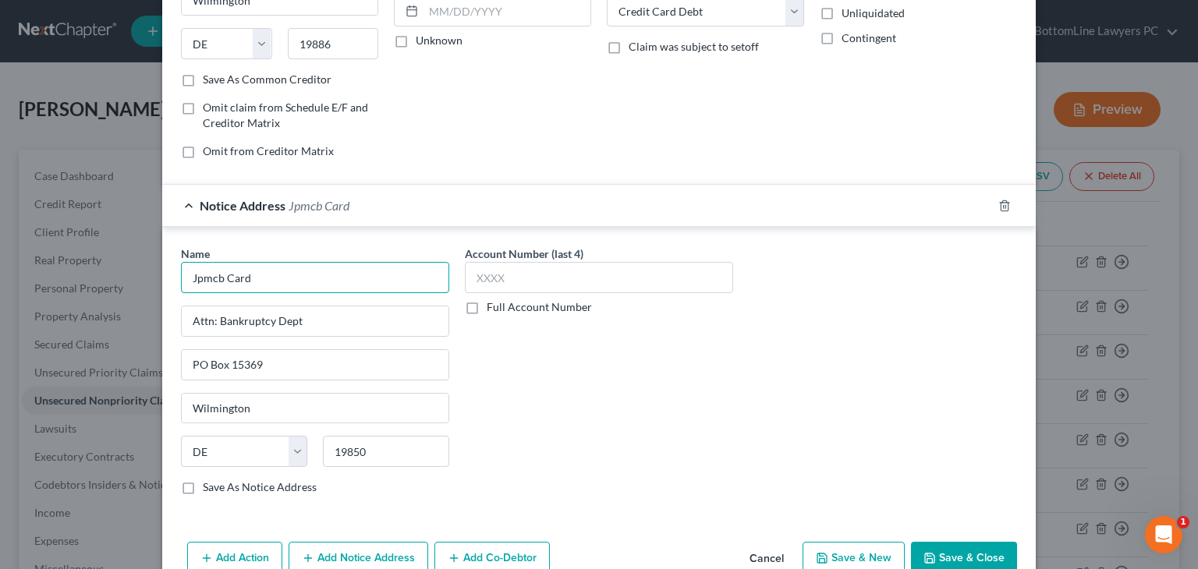
click at [316, 272] on input "Jpmcb Card" at bounding box center [315, 277] width 268 height 31
click at [193, 278] on input "Jpmcb Card" at bounding box center [315, 277] width 268 height 31
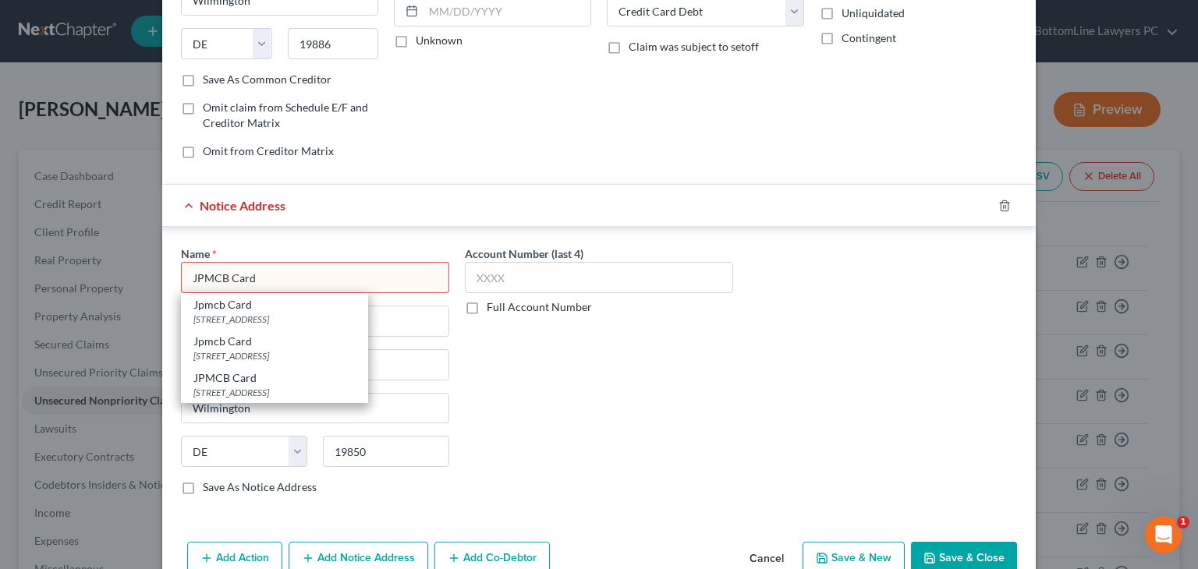
type input "JPMCB Card"
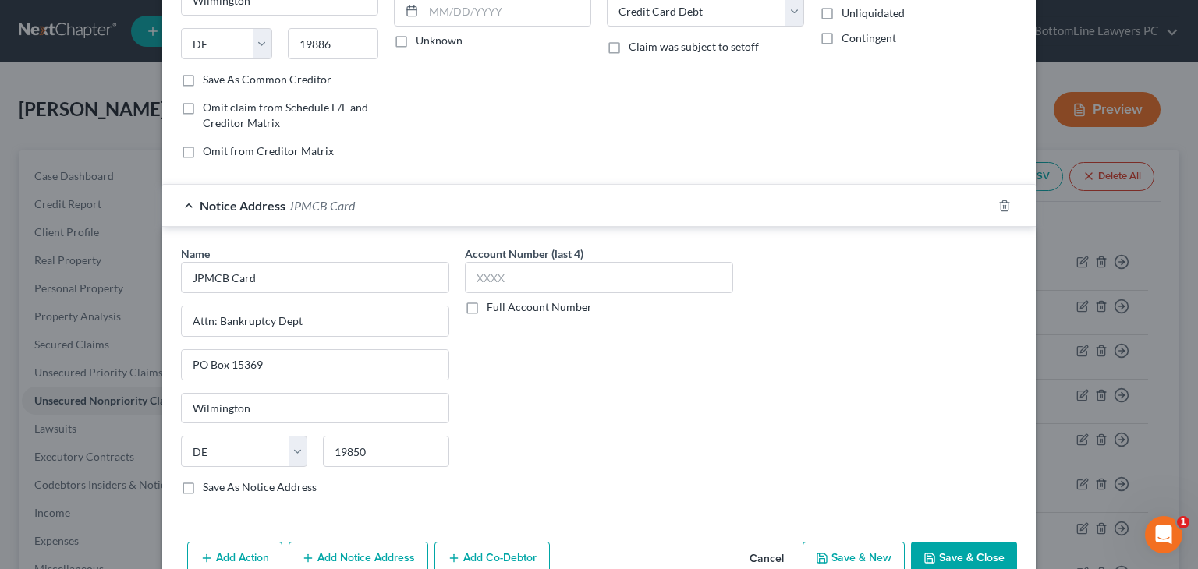
click at [528, 388] on div "Account Number (last 4) Full Account Number" at bounding box center [599, 377] width 284 height 262
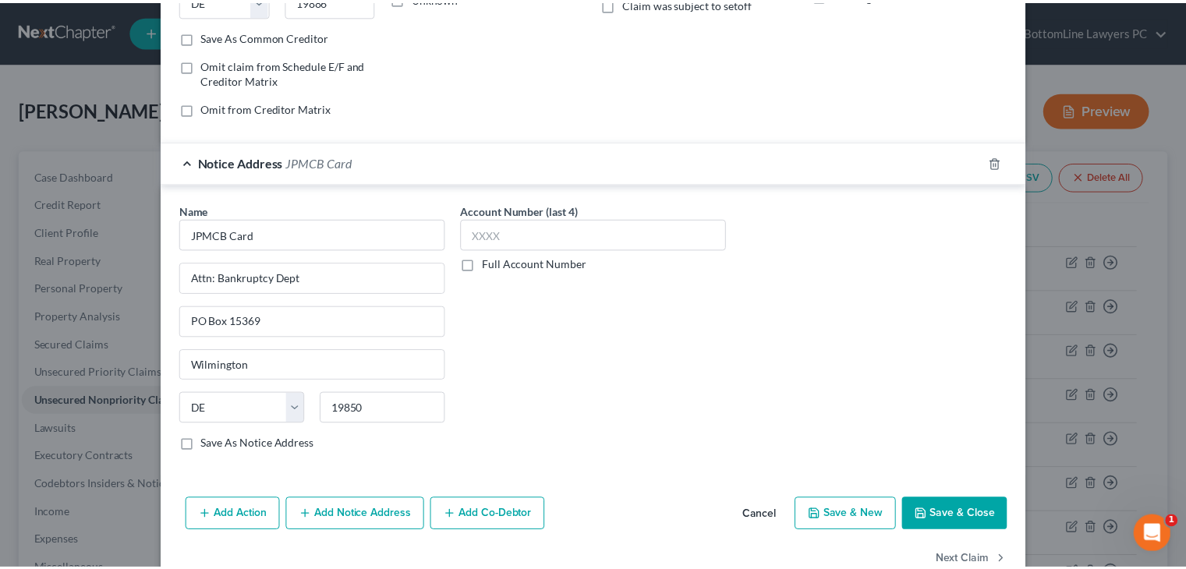
scroll to position [312, 0]
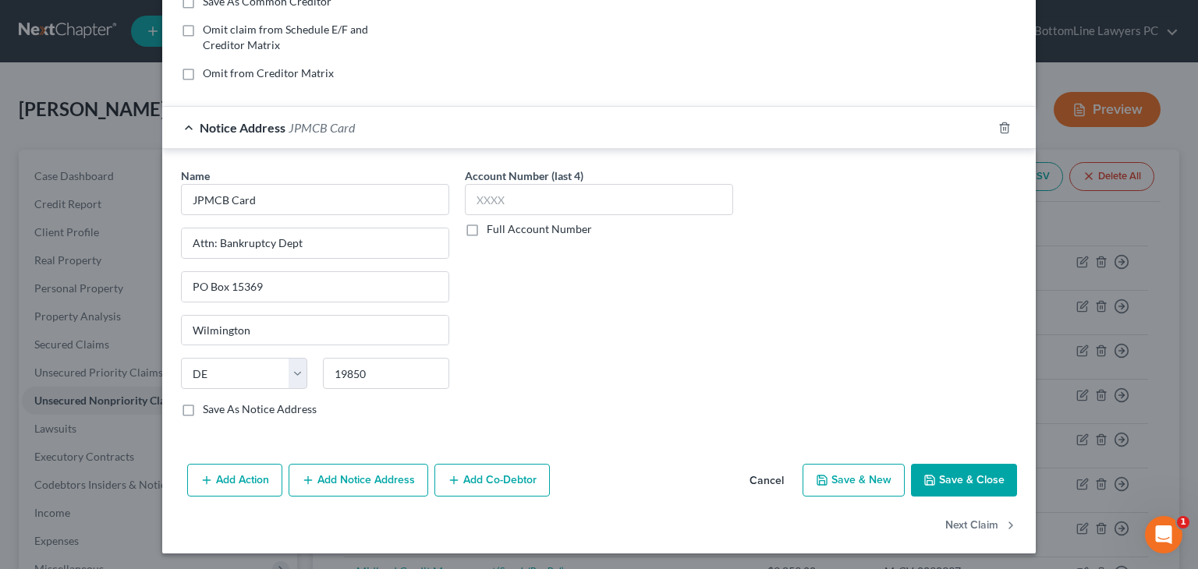
click at [958, 483] on button "Save & Close" at bounding box center [964, 480] width 106 height 33
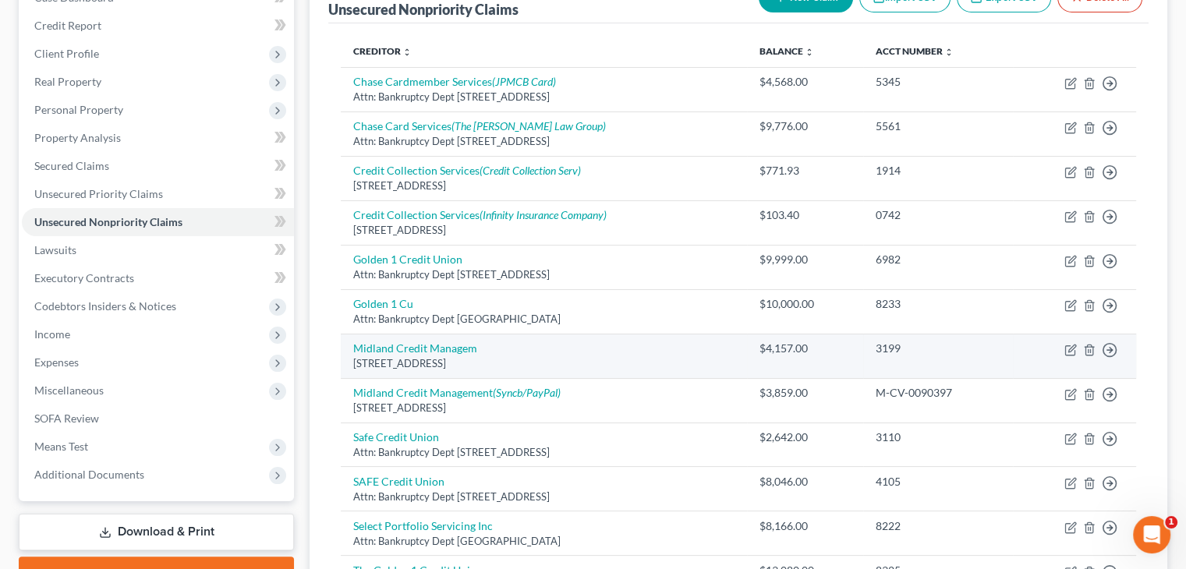
scroll to position [234, 0]
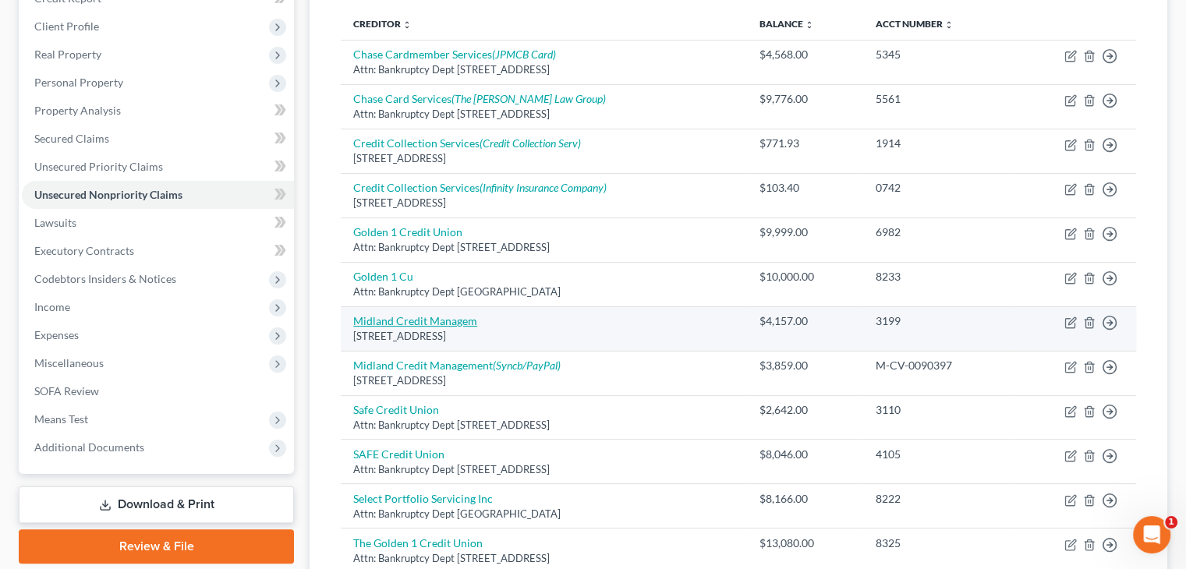
click at [462, 322] on link "Midland Credit Managem" at bounding box center [415, 320] width 124 height 13
select select "23"
select select "1"
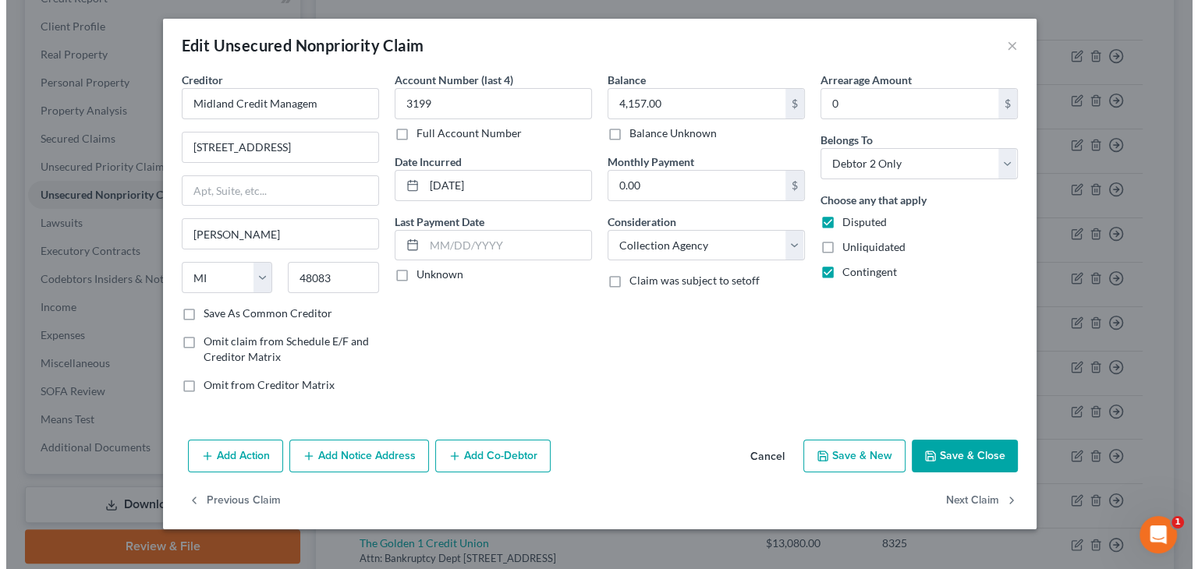
scroll to position [206, 0]
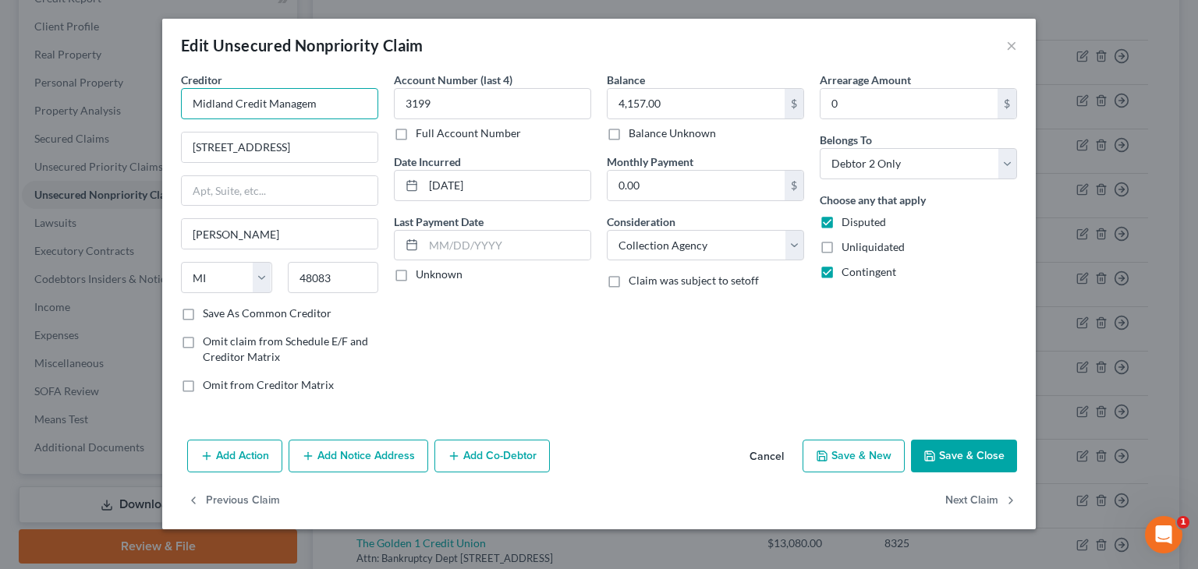
click at [342, 104] on input "Midland Credit Managem" at bounding box center [279, 103] width 197 height 31
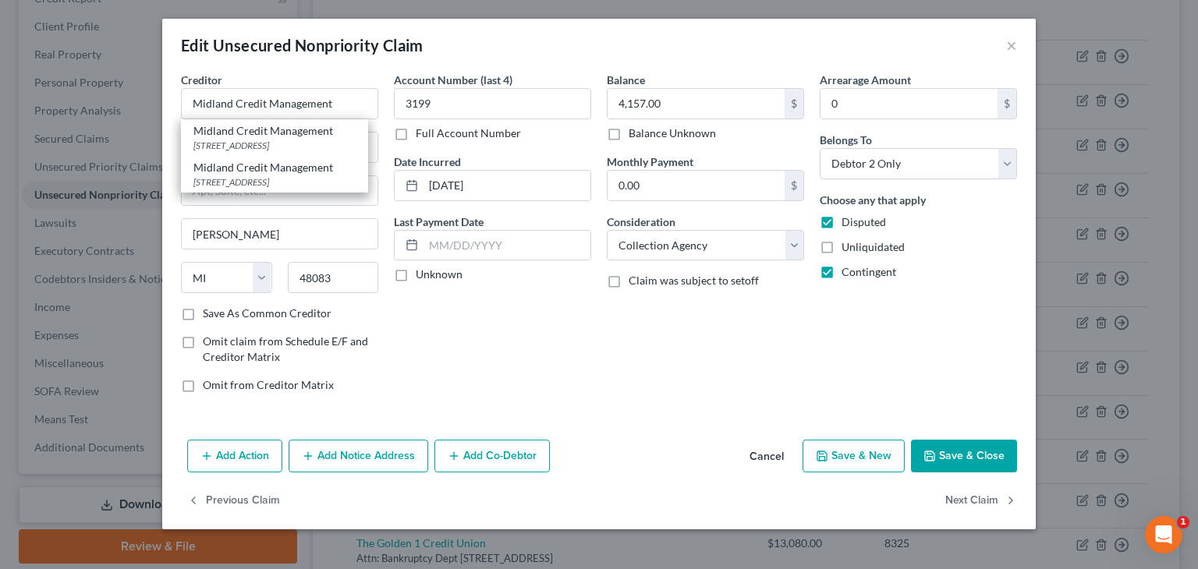
click at [511, 338] on div "Account Number (last 4) 3199 Full Account Number Date Incurred 03-22-2024 Last …" at bounding box center [492, 239] width 213 height 334
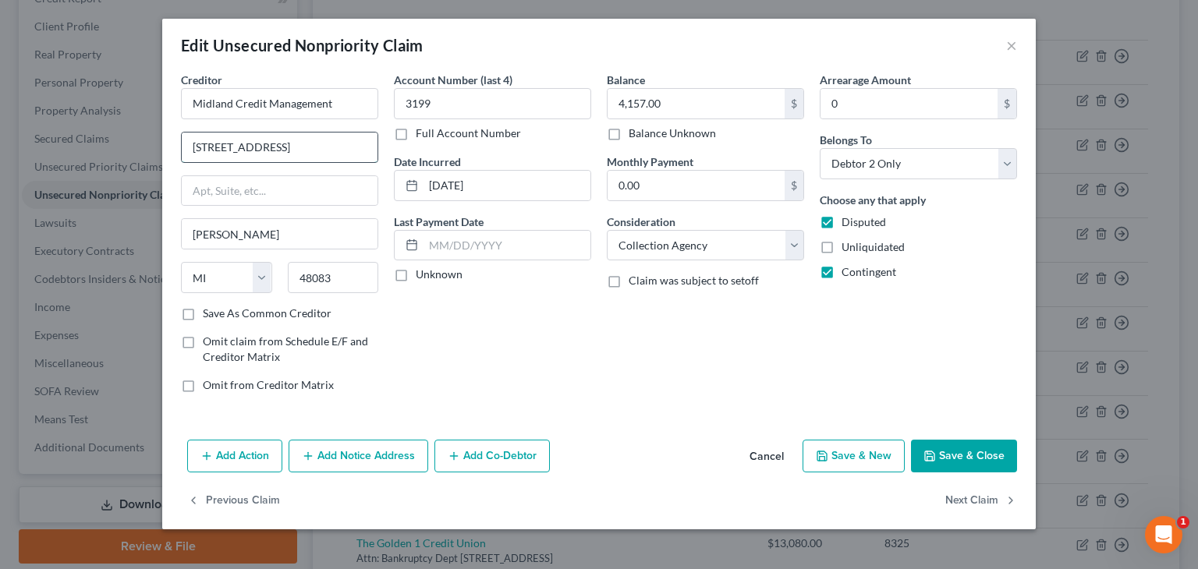
click at [352, 147] on input "320 E Big Beaver Rd Ste" at bounding box center [280, 148] width 196 height 30
click at [348, 104] on input "Midland Credit Management" at bounding box center [279, 103] width 197 height 31
click at [327, 101] on input "Midland Credit Management" at bounding box center [279, 103] width 197 height 31
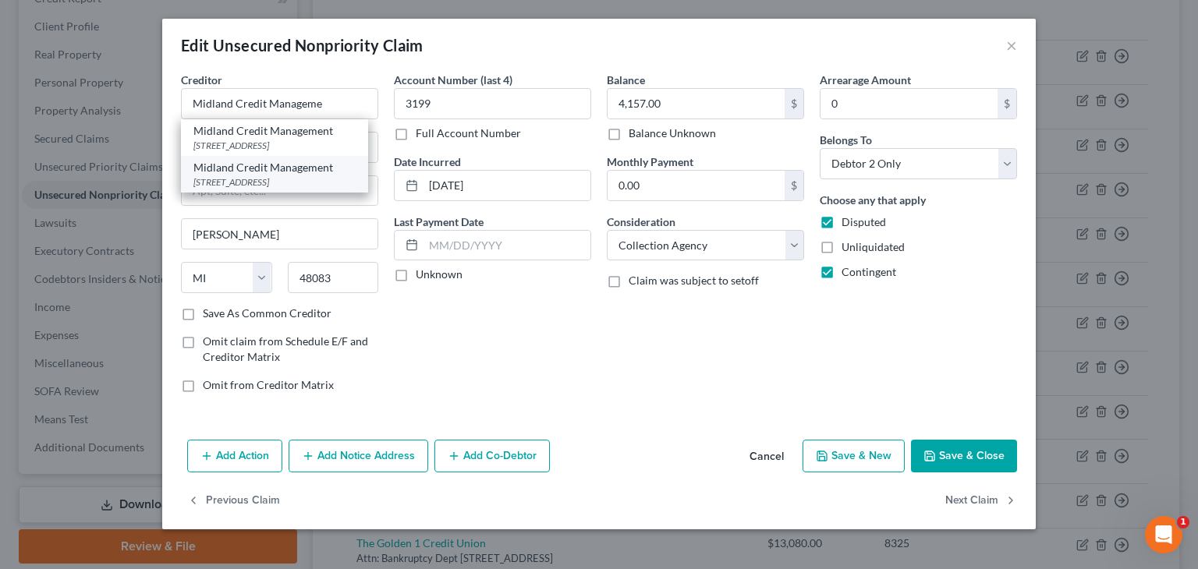
click at [321, 189] on div "320 E Big Beaver Road, Suite 300, Troy, MI 48083" at bounding box center [274, 181] width 162 height 13
type input "Midland Credit Management"
type input "320 E Big Beaver Road, Suite 300"
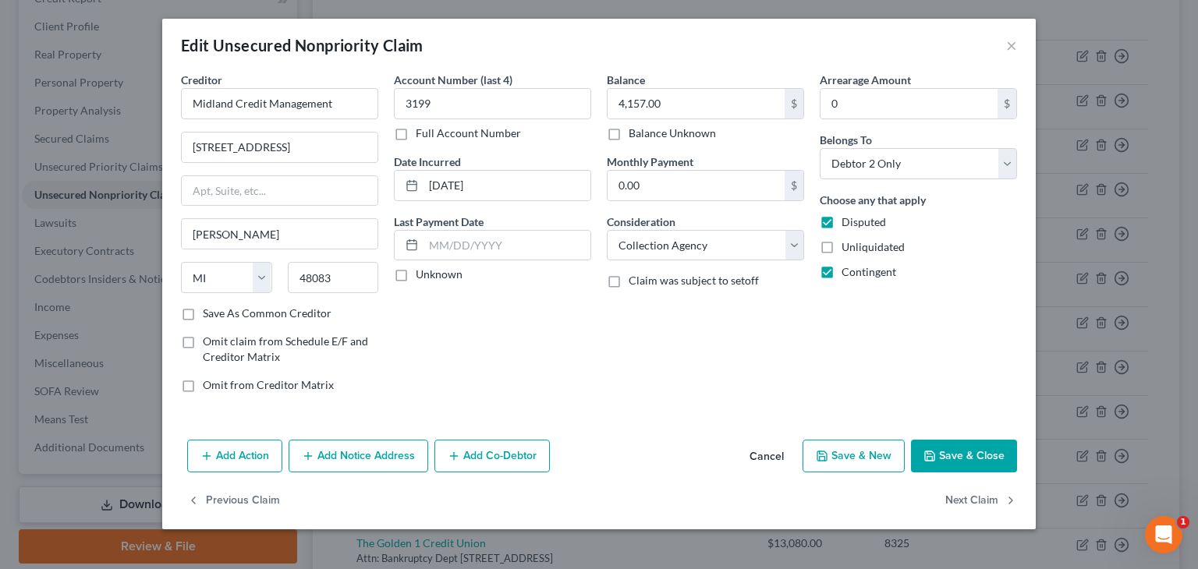
click at [980, 454] on button "Save & Close" at bounding box center [964, 456] width 106 height 33
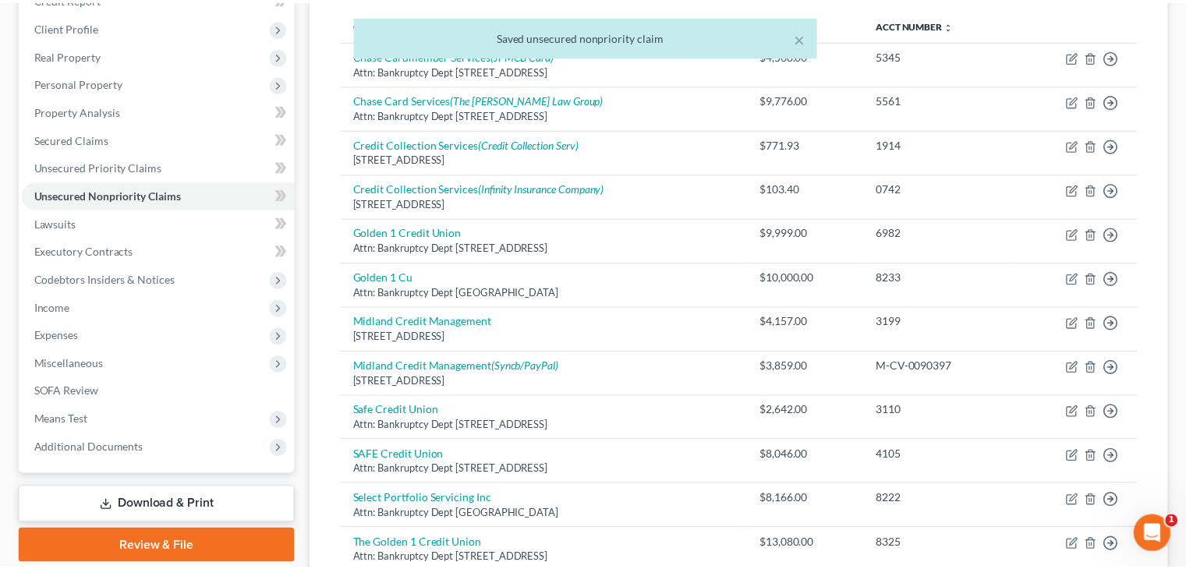
scroll to position [234, 0]
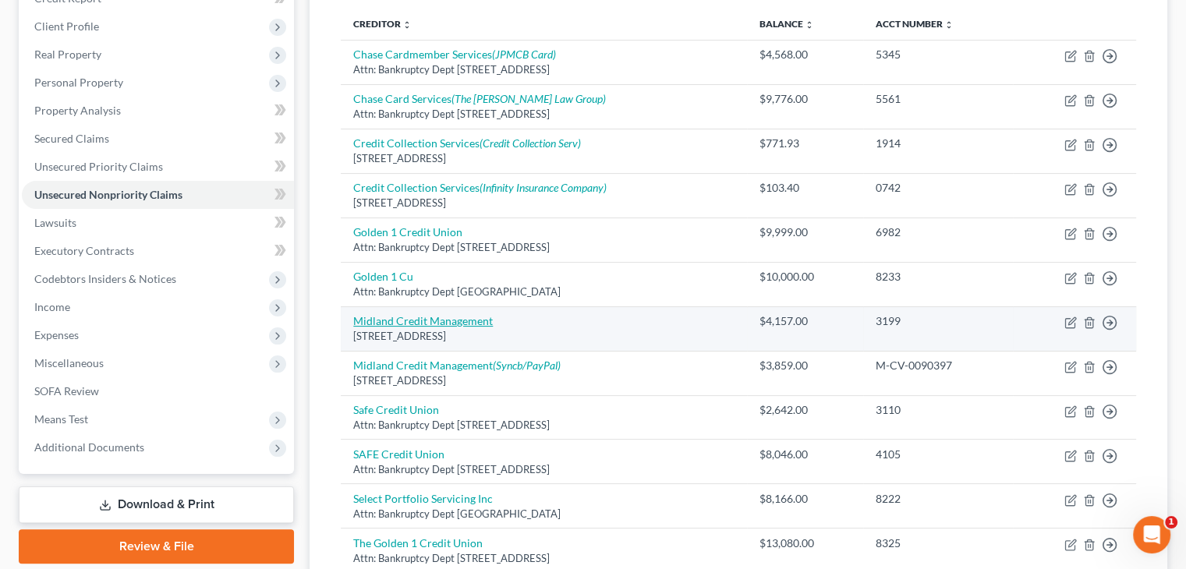
click at [469, 317] on link "Midland Credit Management" at bounding box center [423, 320] width 140 height 13
select select "23"
select select "1"
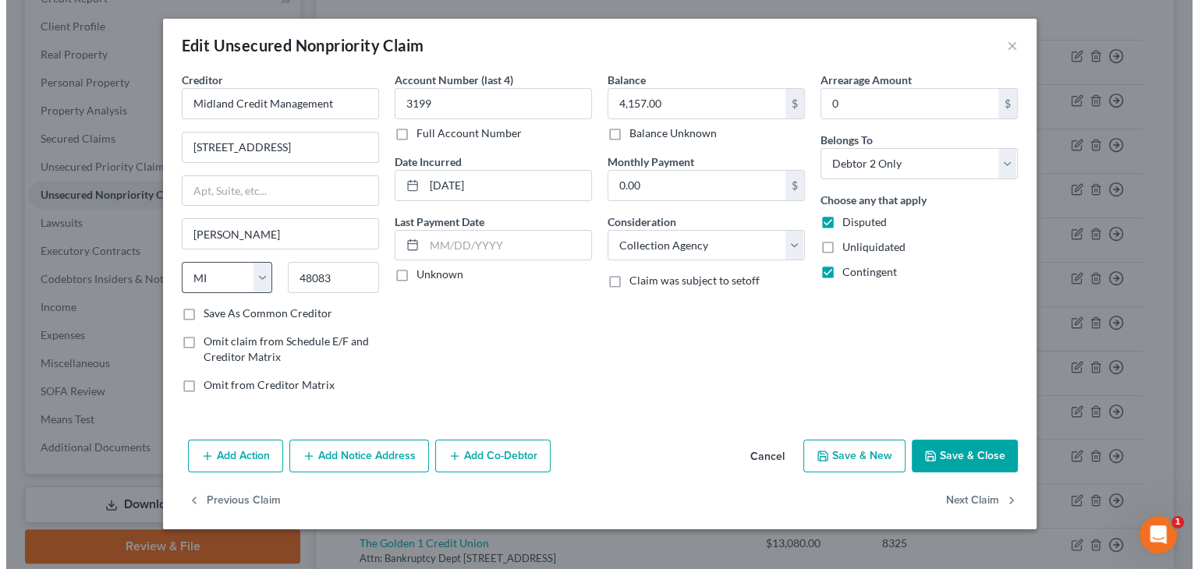
scroll to position [206, 0]
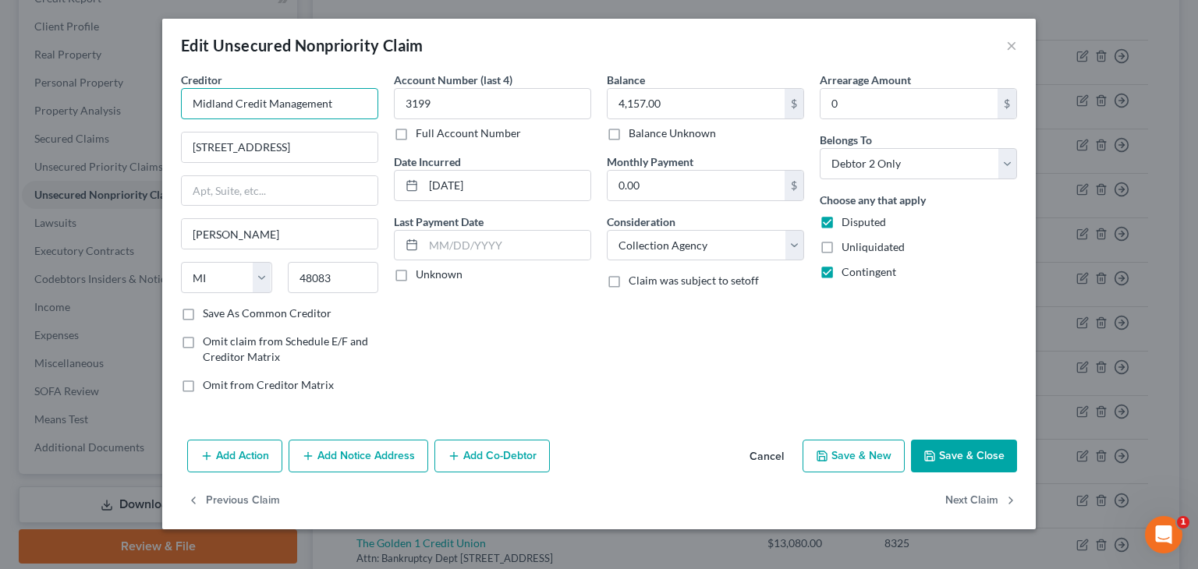
click at [362, 105] on input "Midland Credit Management" at bounding box center [279, 103] width 197 height 31
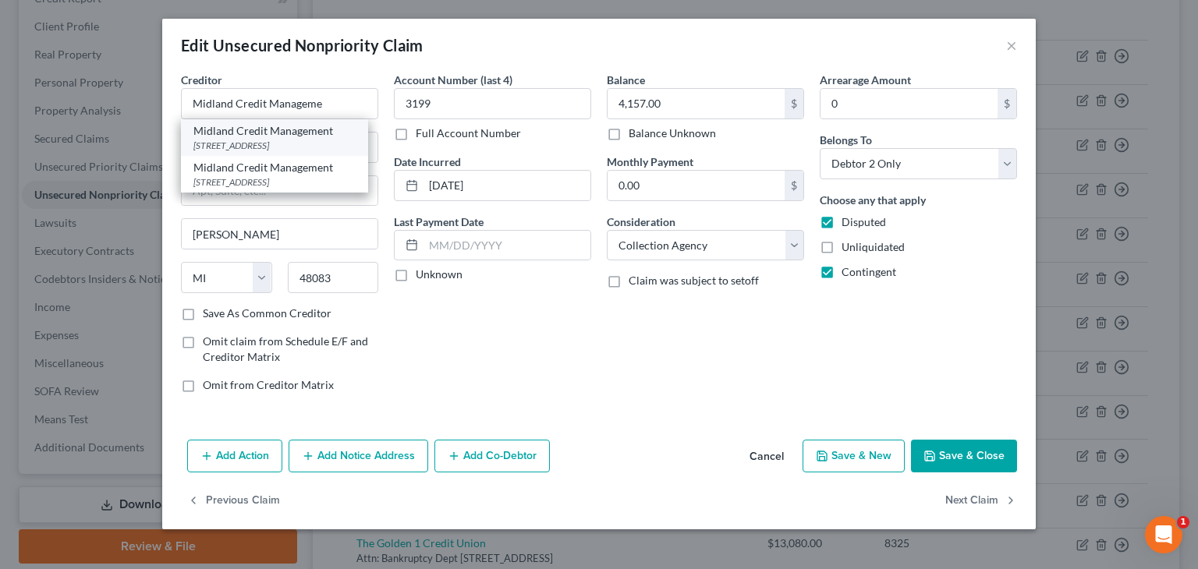
click at [328, 142] on div "350 Camino Del La Reina Ste 100, San Diego, CA 92108" at bounding box center [274, 145] width 162 height 13
type input "Midland Credit Management"
type input "350 Camino Del La Reina Ste 100"
type input "San Diego"
select select "4"
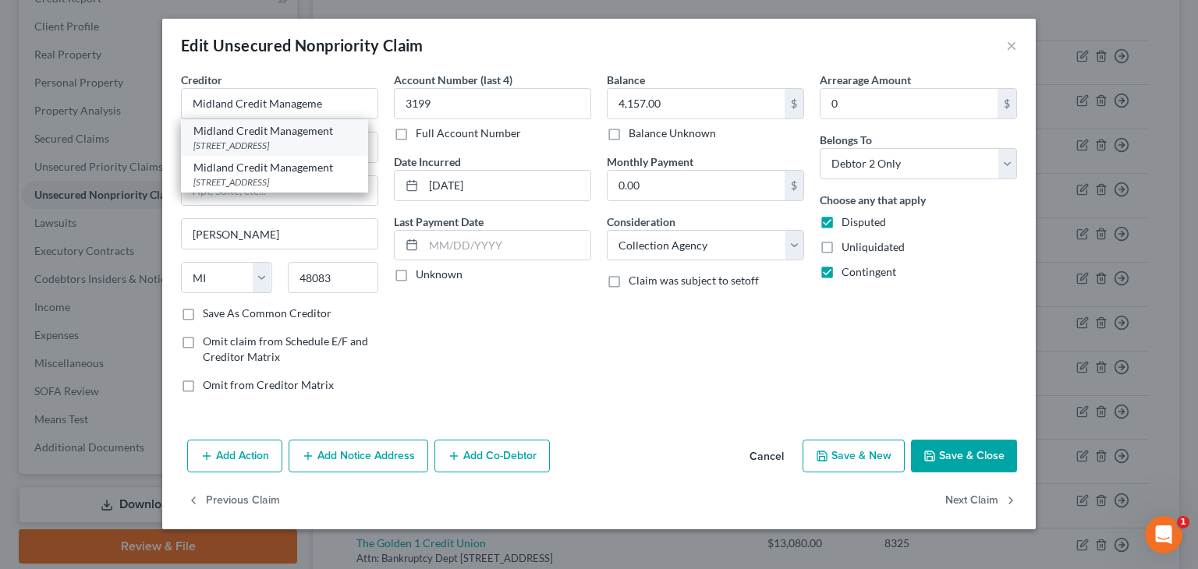
type input "92108"
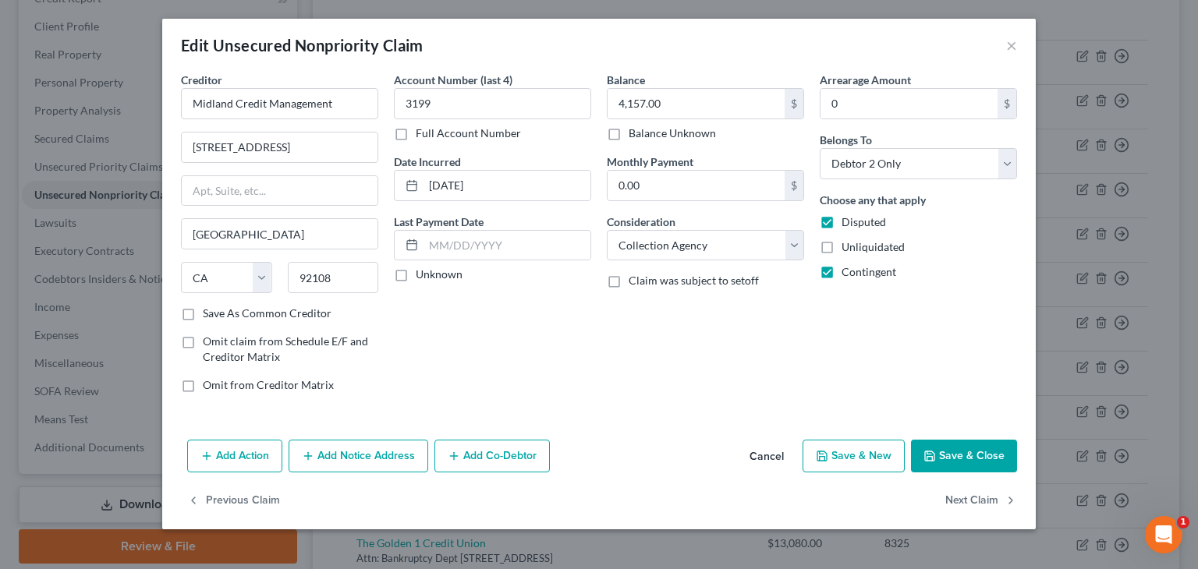
click at [958, 455] on button "Save & Close" at bounding box center [964, 456] width 106 height 33
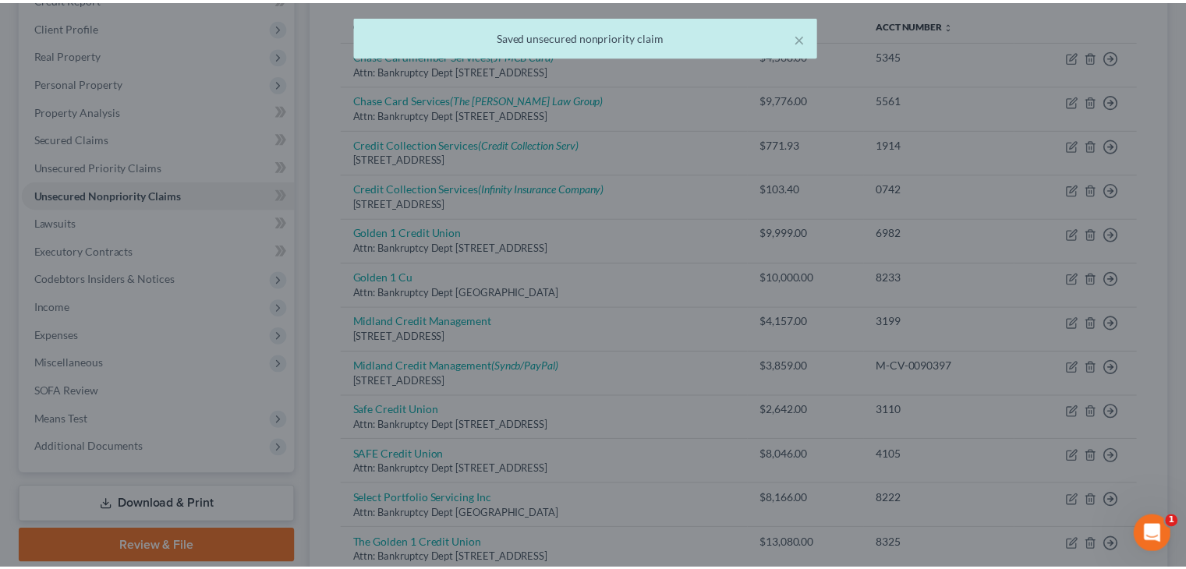
scroll to position [234, 0]
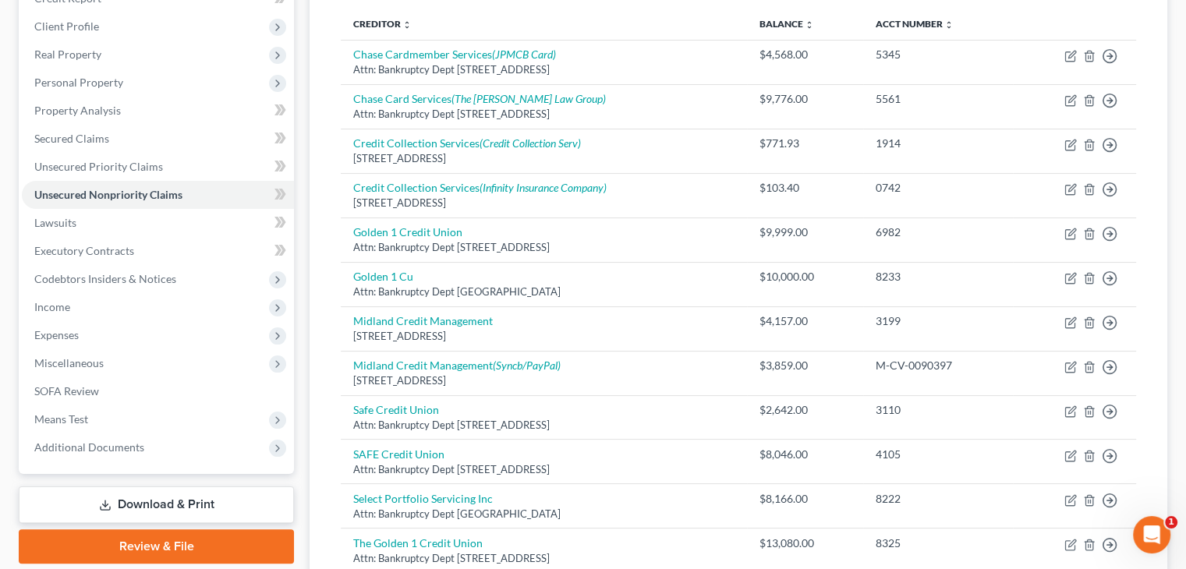
click at [331, 314] on div "Creditor expand_more expand_less unfold_more Balance expand_more expand_less un…" at bounding box center [738, 337] width 820 height 682
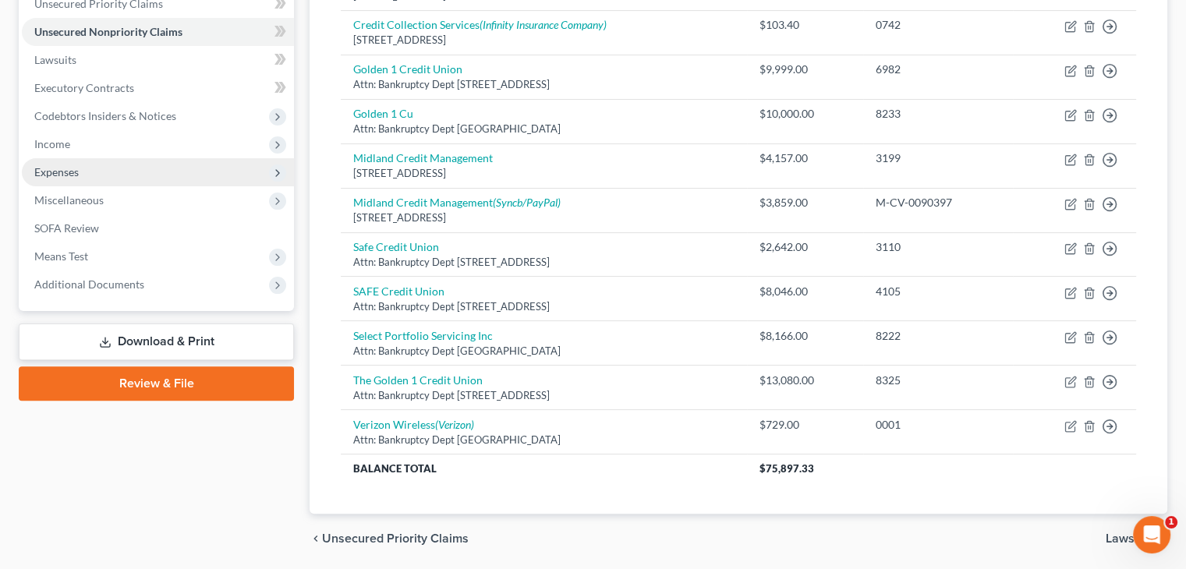
scroll to position [370, 0]
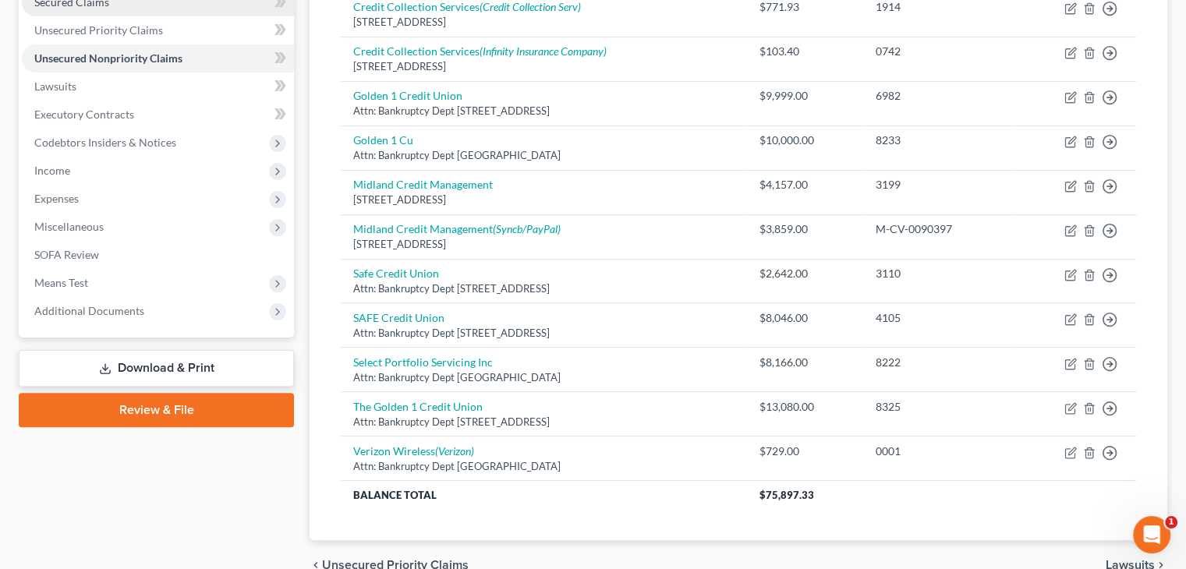
click at [94, 4] on span "Secured Claims" at bounding box center [71, 1] width 75 height 13
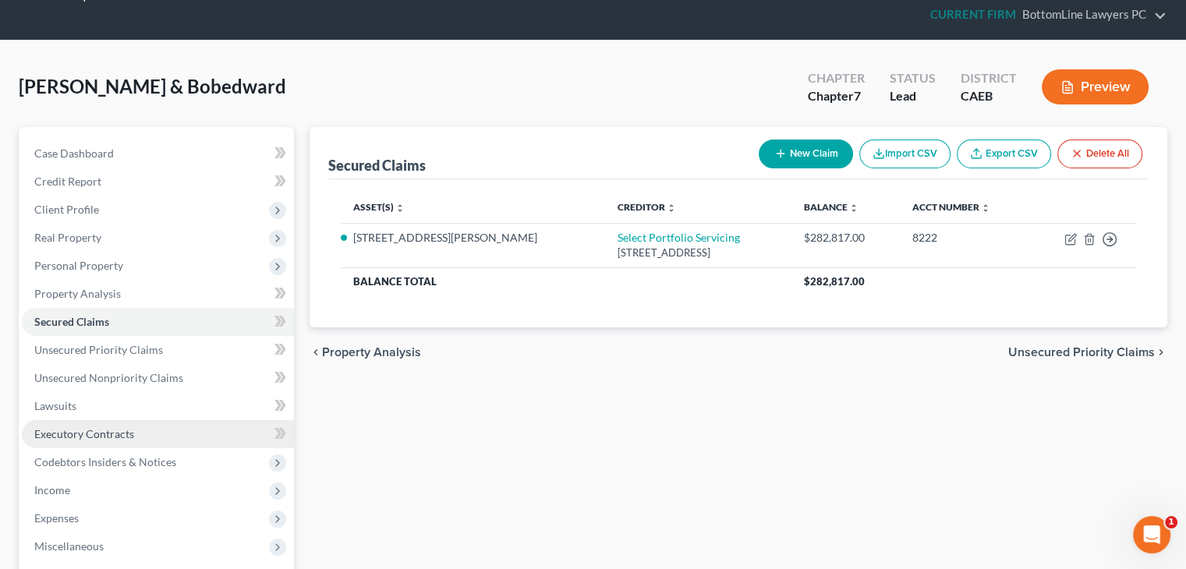
scroll to position [78, 0]
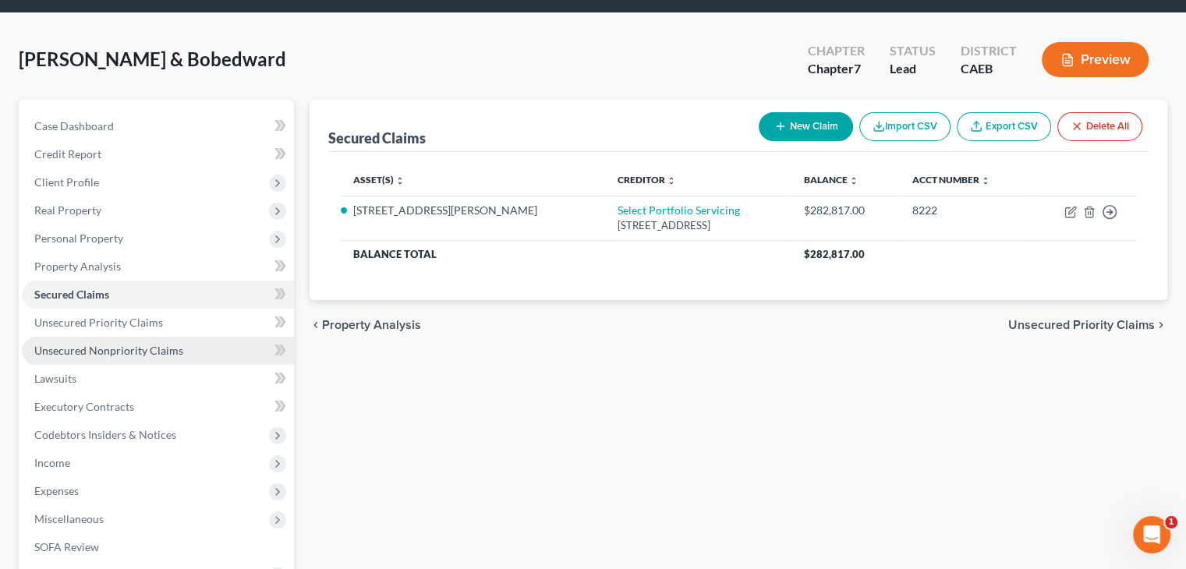
click at [120, 345] on span "Unsecured Nonpriority Claims" at bounding box center [108, 350] width 149 height 13
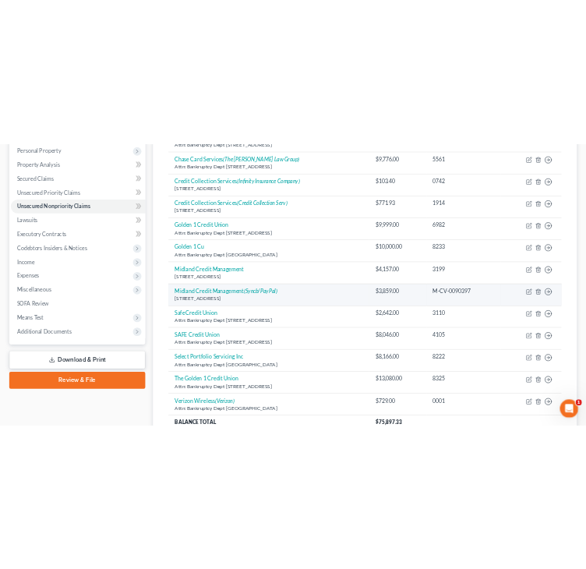
scroll to position [312, 0]
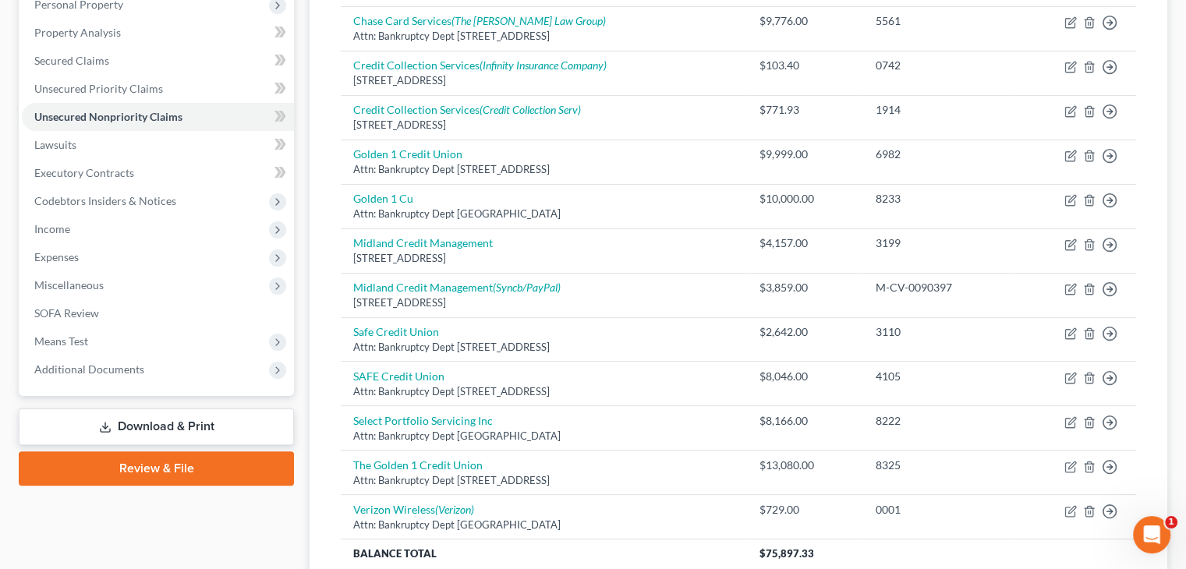
drag, startPoint x: 253, startPoint y: 519, endPoint x: 245, endPoint y: 499, distance: 21.0
click at [253, 519] on div "Case Dashboard Payments Invoices Payments Payments Credit Report Client Profile" at bounding box center [156, 258] width 291 height 784
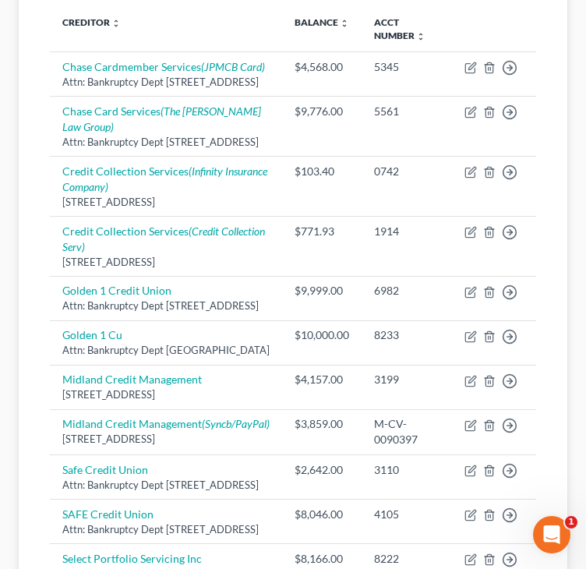
click at [32, 296] on div "Unsecured Nonpriority Claims New Claim Import CSV Export CSV Delete All Credito…" at bounding box center [293, 330] width 549 height 813
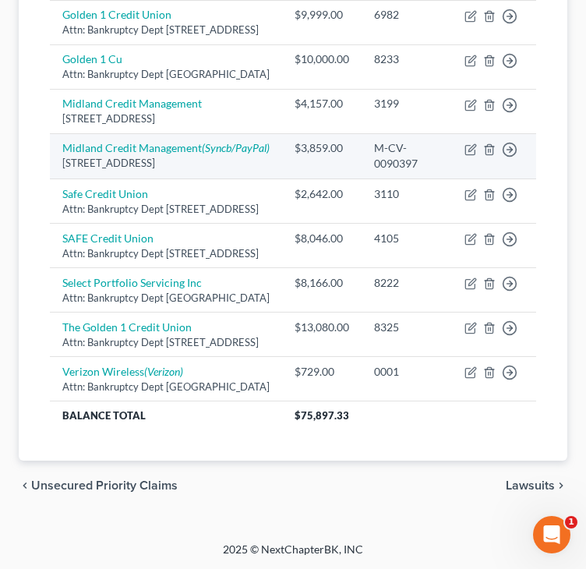
scroll to position [624, 0]
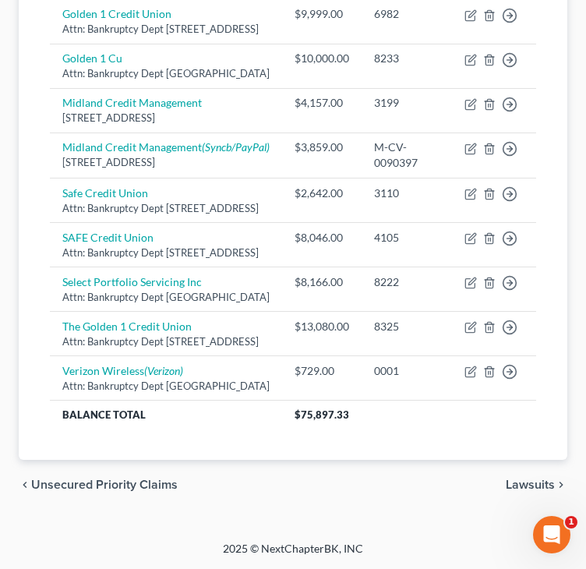
click at [35, 400] on div "Unsecured Nonpriority Claims New Claim Import CSV Export CSV Delete All Credito…" at bounding box center [293, 53] width 549 height 813
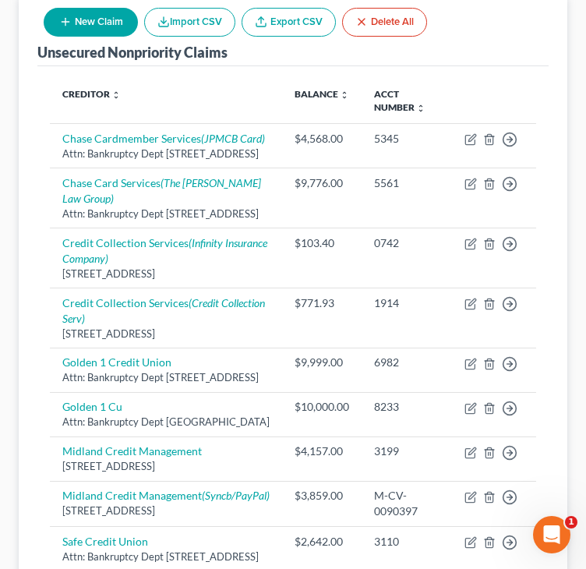
scroll to position [234, 0]
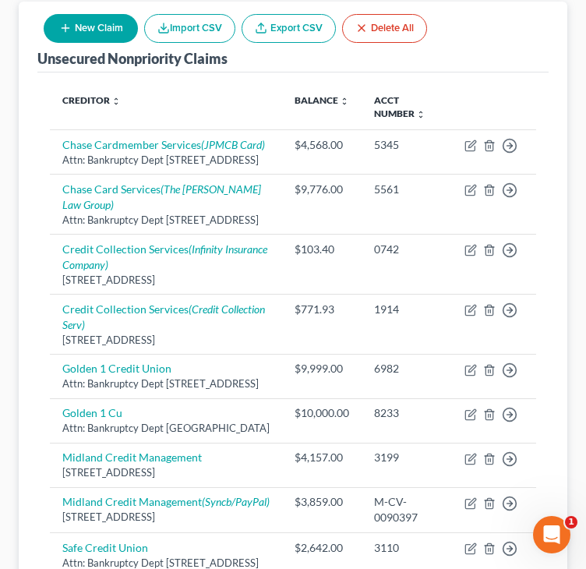
click at [30, 485] on div "Unsecured Nonpriority Claims New Claim Import CSV Export CSV Delete All Credito…" at bounding box center [293, 408] width 549 height 813
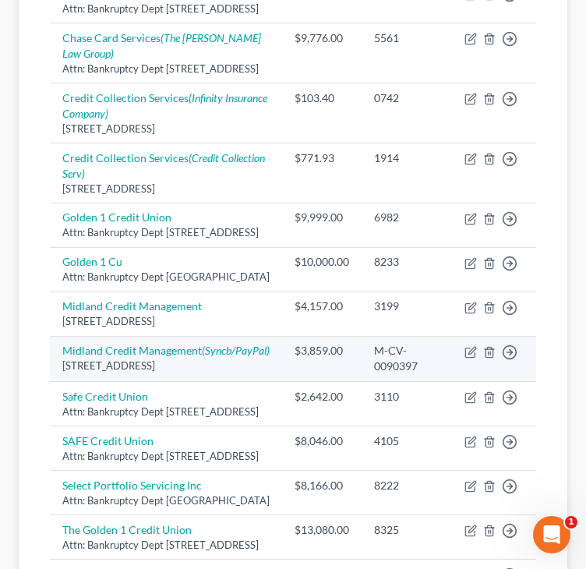
scroll to position [390, 0]
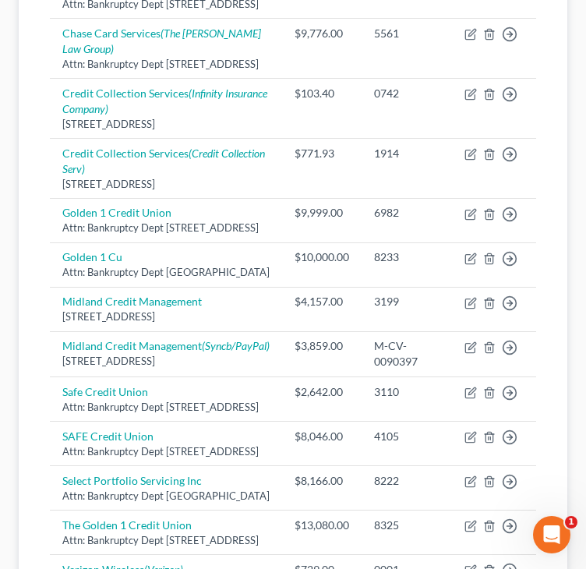
click at [44, 282] on div "Creditor expand_more expand_less unfold_more Balance expand_more expand_less un…" at bounding box center [293, 288] width 512 height 742
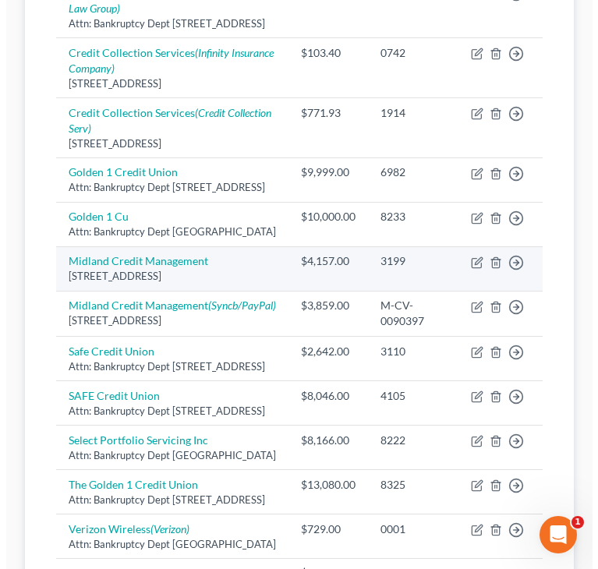
scroll to position [468, 0]
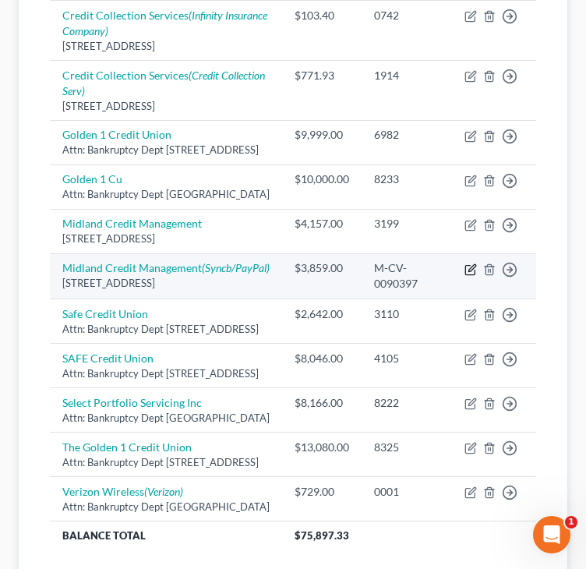
click at [469, 271] on icon "button" at bounding box center [472, 267] width 7 height 7
select select "23"
select select "14"
select select "2"
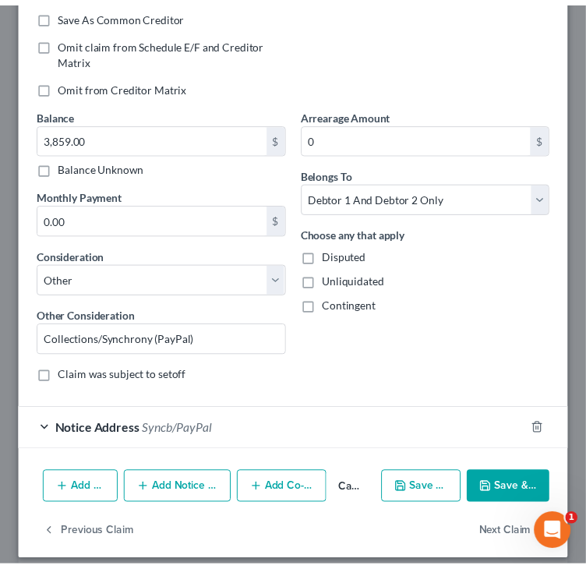
scroll to position [352, 0]
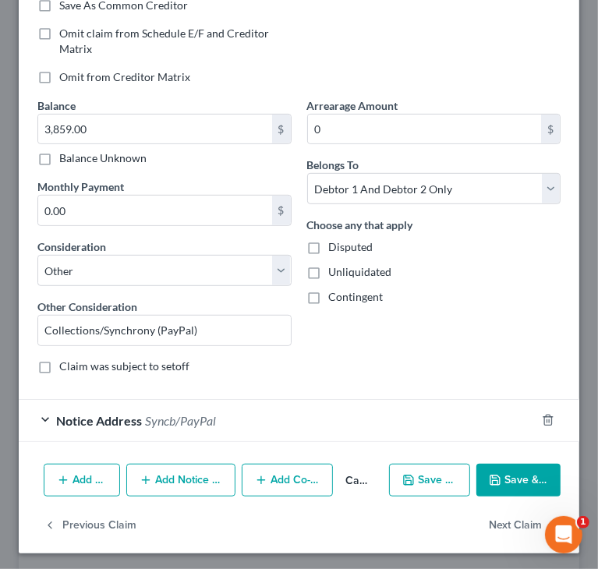
click at [352, 481] on button "Cancel" at bounding box center [358, 481] width 50 height 31
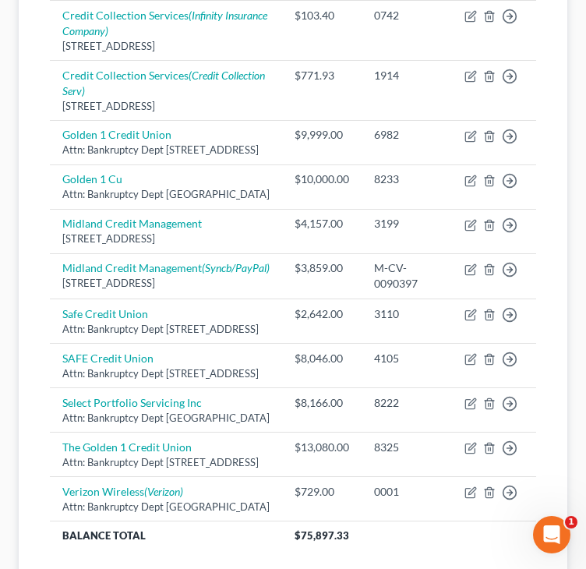
drag, startPoint x: 29, startPoint y: 444, endPoint x: 41, endPoint y: 430, distance: 18.3
click at [29, 444] on div "Unsecured Nonpriority Claims New Claim Import CSV Export CSV Delete All Credito…" at bounding box center [293, 174] width 549 height 813
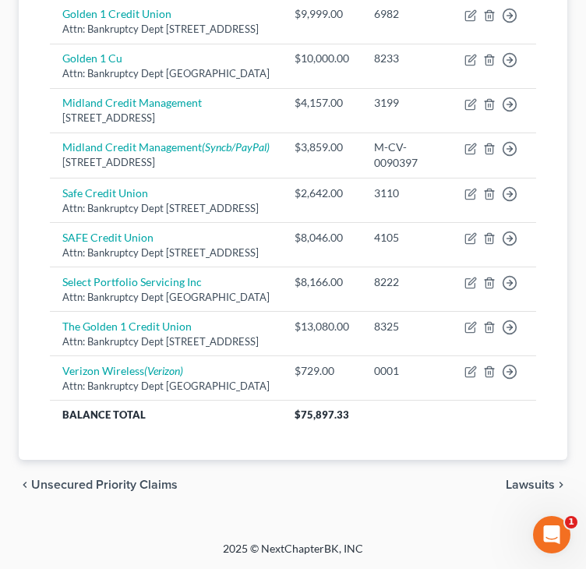
scroll to position [728, 0]
click at [529, 485] on span "Lawsuits" at bounding box center [530, 485] width 49 height 12
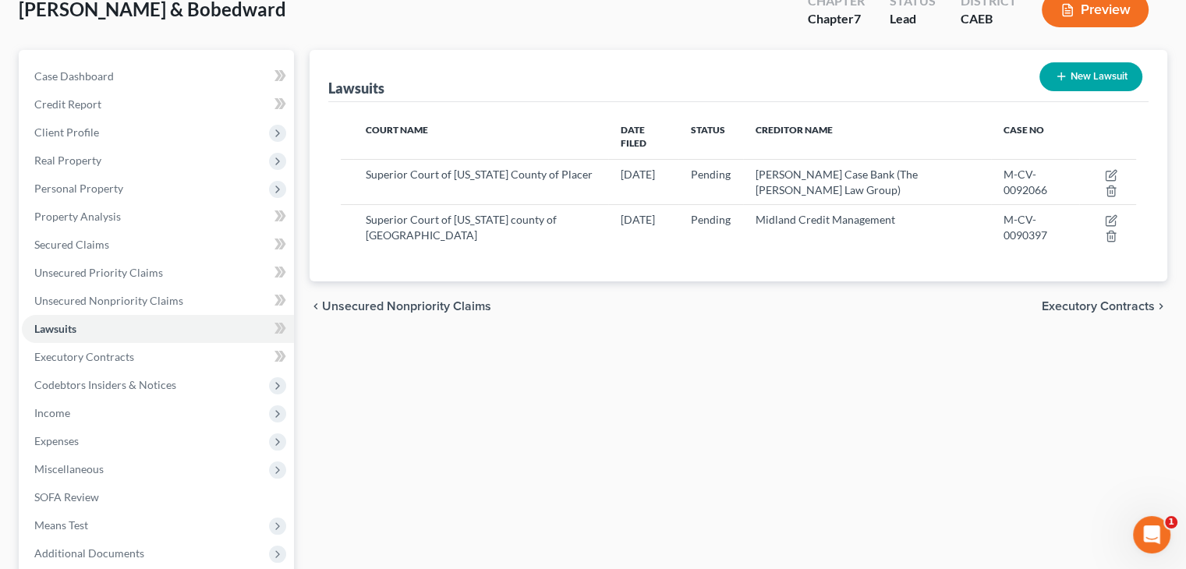
scroll to position [156, 0]
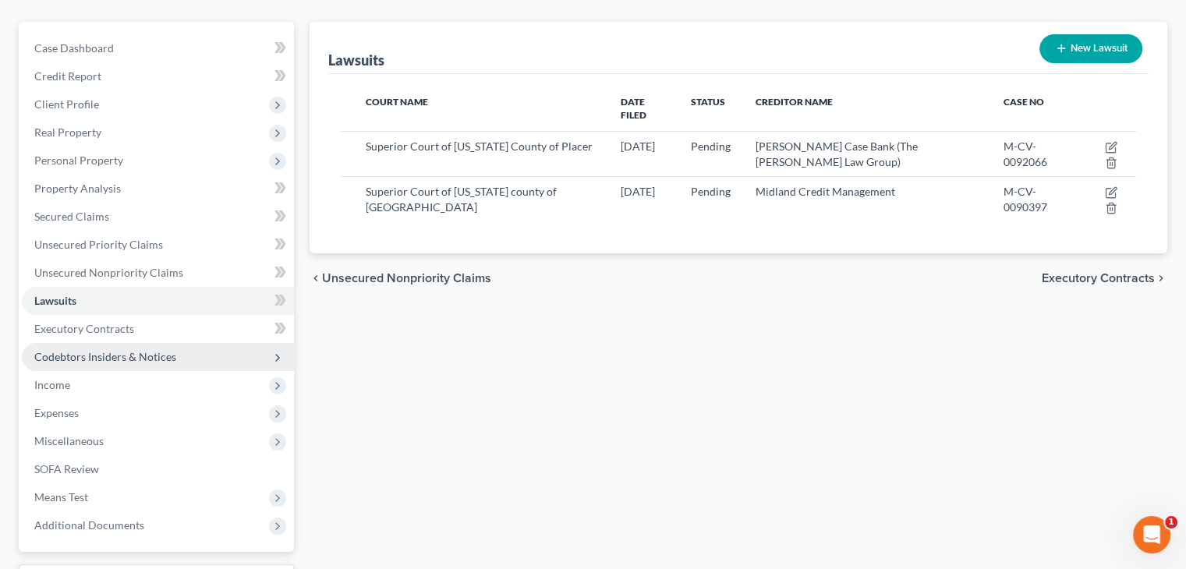
click at [140, 354] on span "Codebtors Insiders & Notices" at bounding box center [105, 356] width 142 height 13
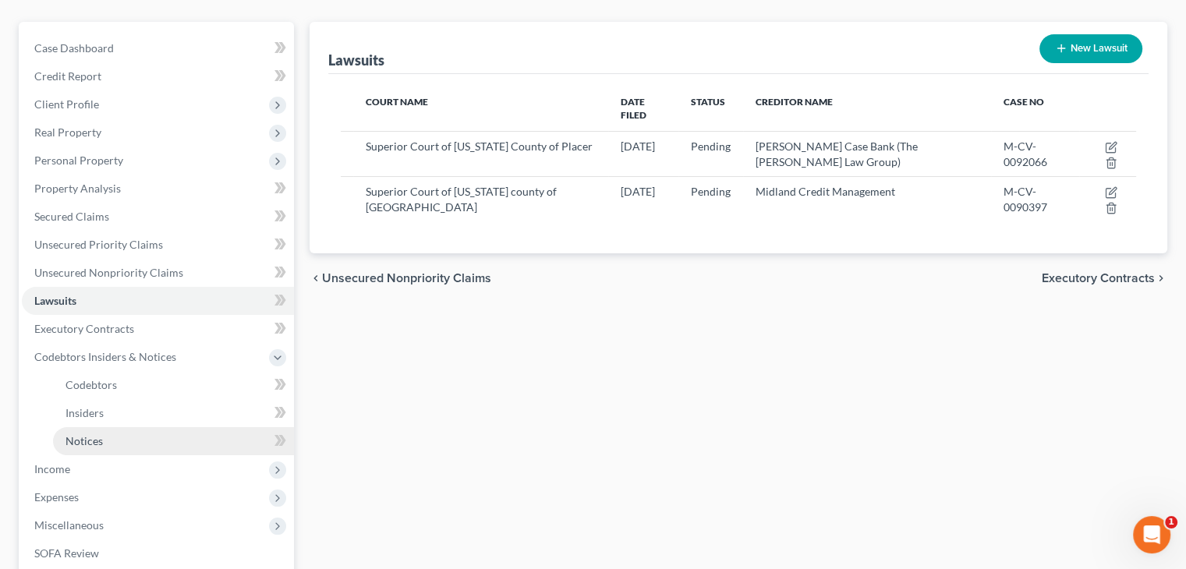
click at [103, 434] on link "Notices" at bounding box center [173, 441] width 241 height 28
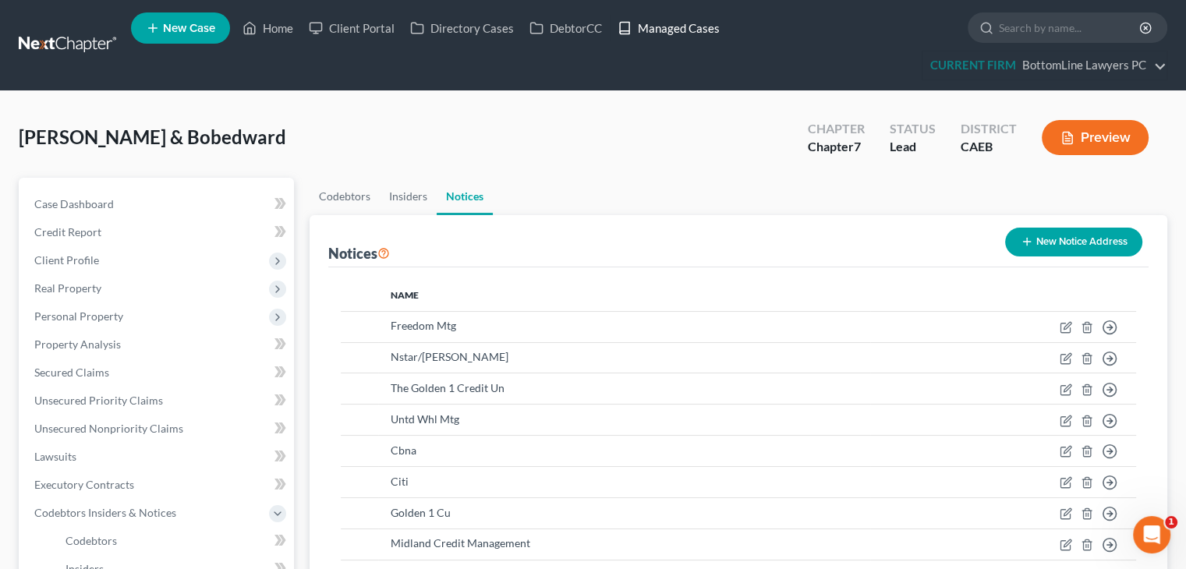
click at [675, 28] on link "Managed Cases" at bounding box center [669, 28] width 118 height 28
